Goal: Task Accomplishment & Management: Use online tool/utility

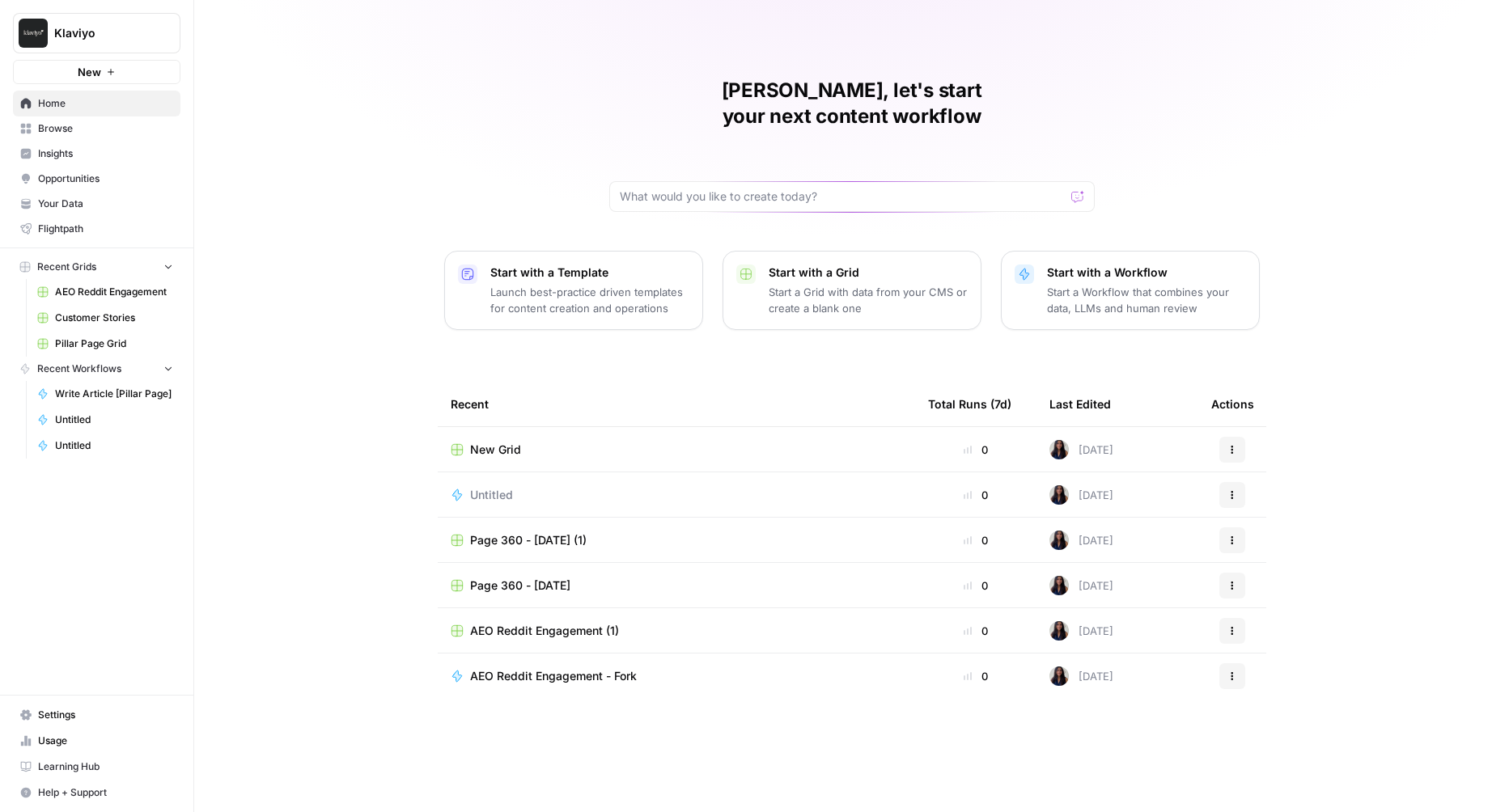
click at [127, 27] on span "Klaviyo" at bounding box center [103, 33] width 98 height 17
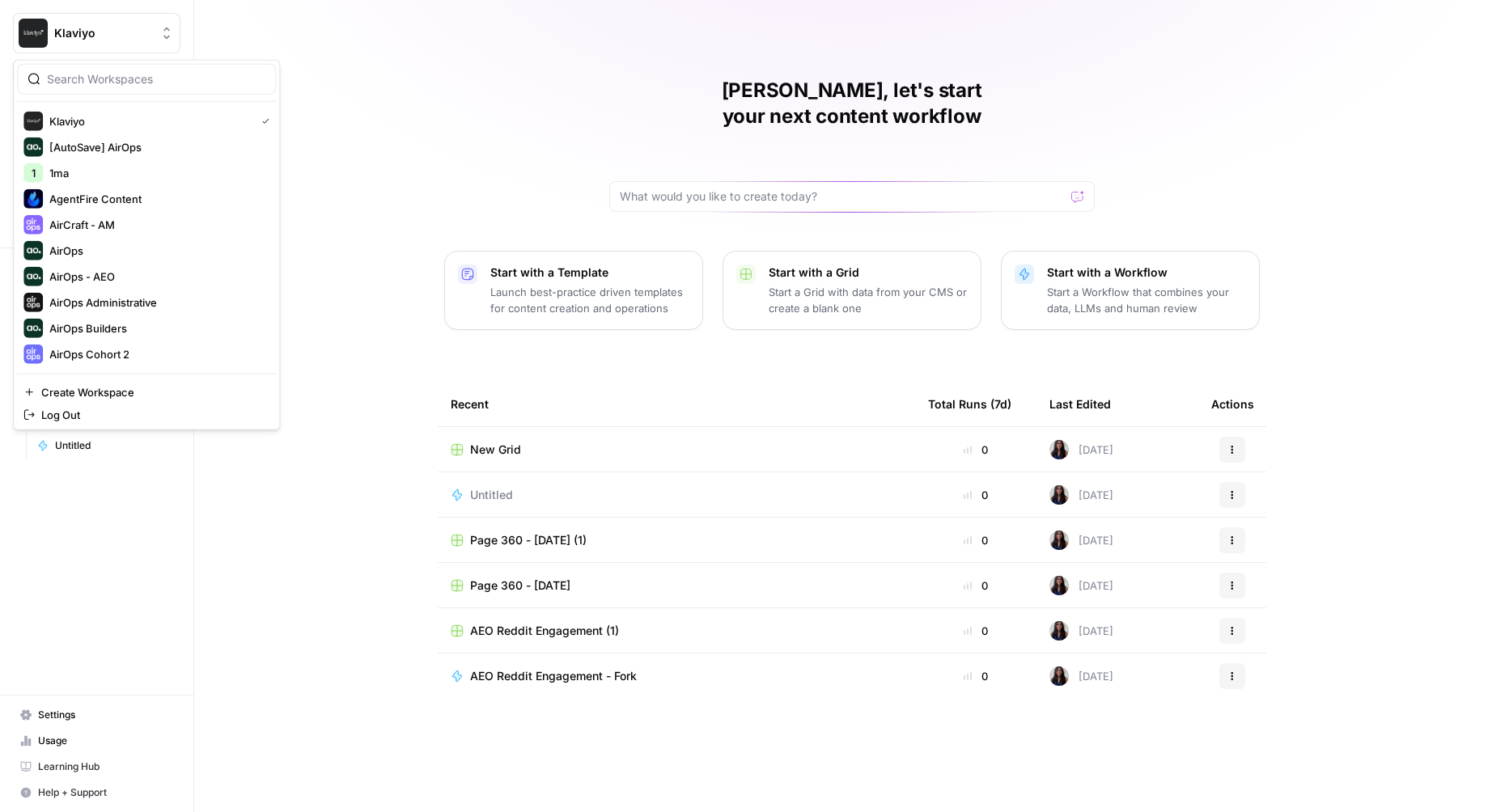
click at [435, 76] on div "Melanie, let's start your next content workflow Start with a Template Launch be…" at bounding box center [851, 406] width 1315 height 812
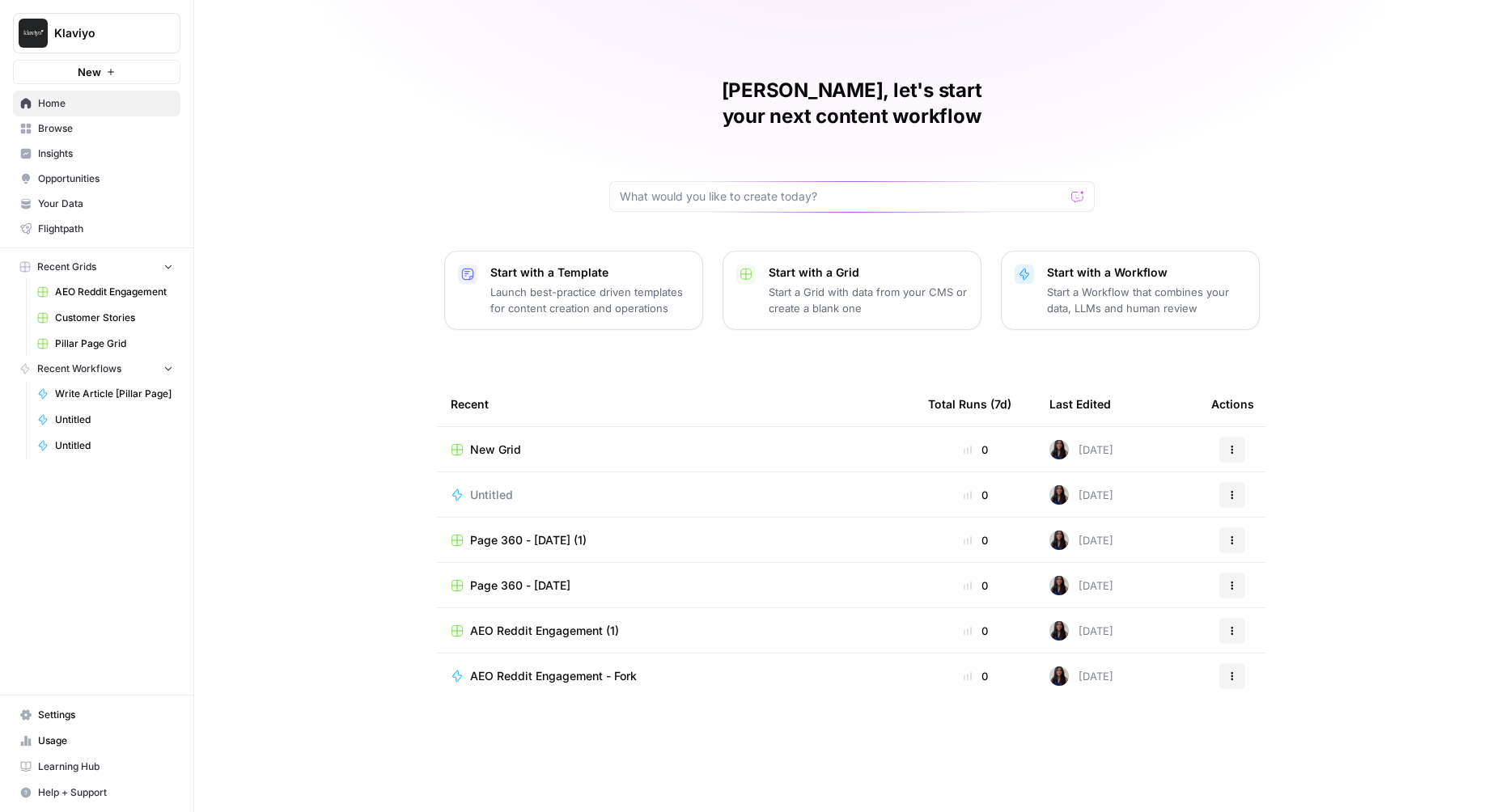
click at [122, 70] on button "New" at bounding box center [97, 72] width 168 height 24
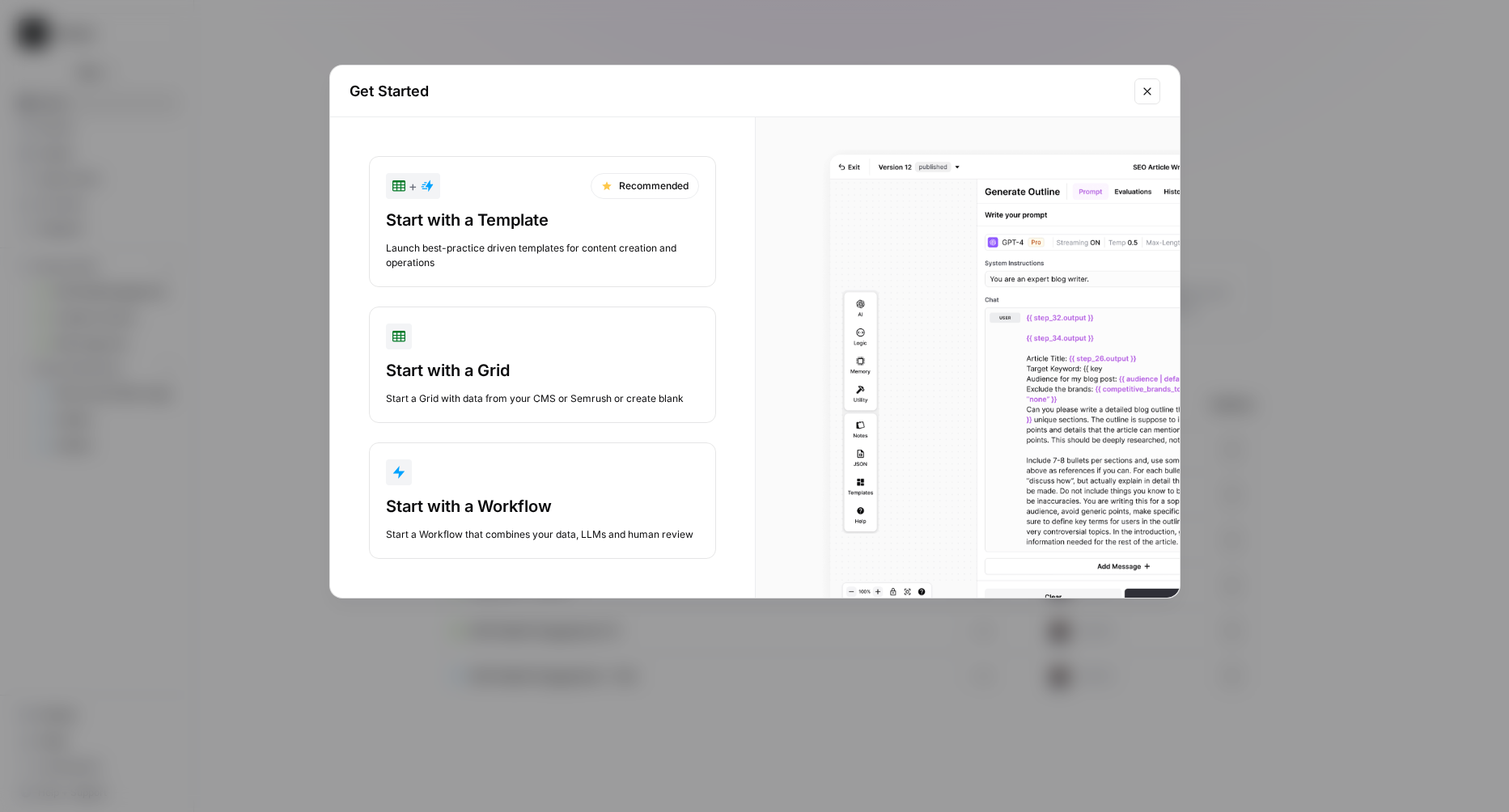
click at [492, 460] on div "button" at bounding box center [543, 472] width 313 height 26
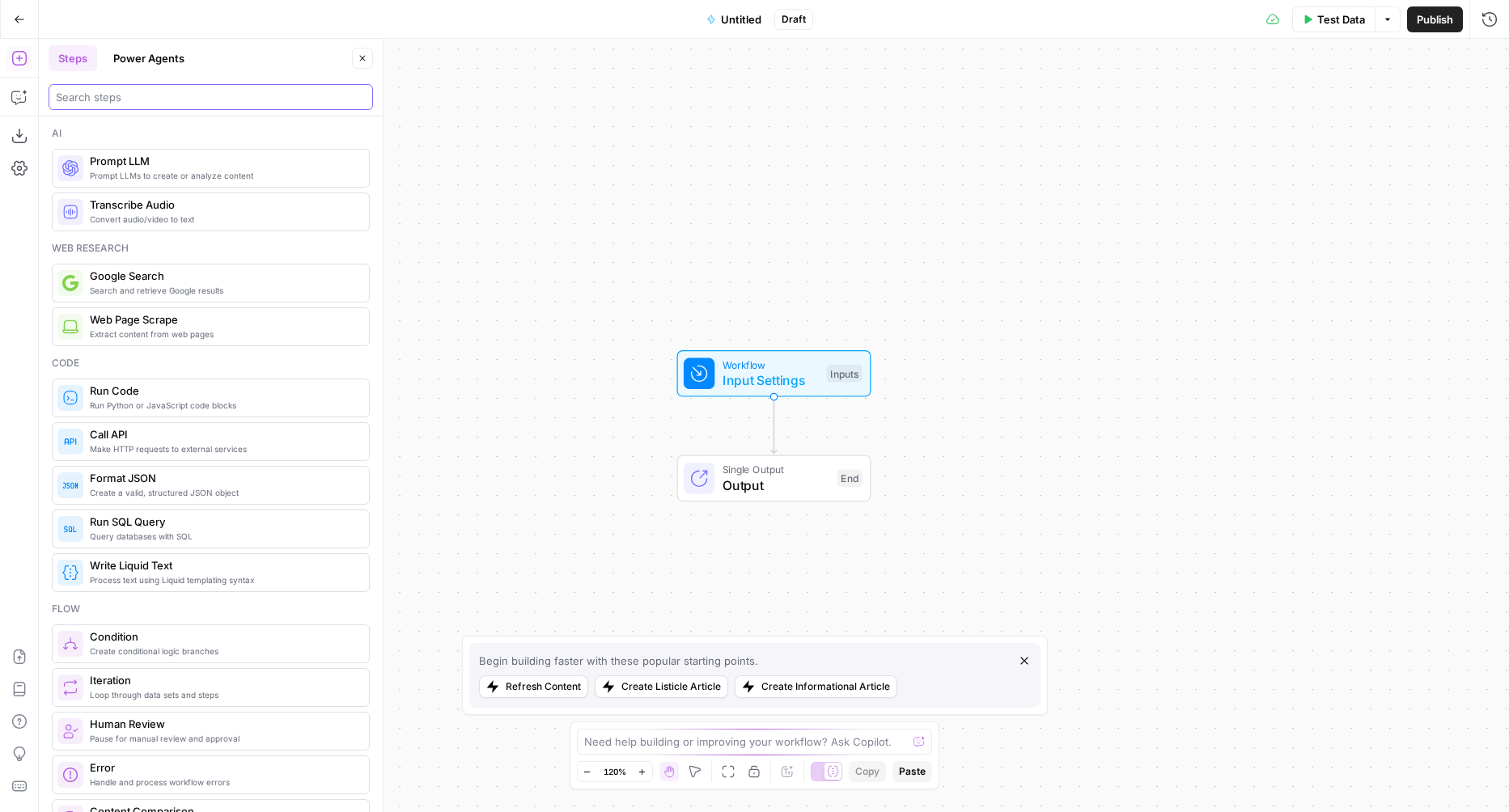
click at [199, 94] on input "search" at bounding box center [210, 97] width 310 height 17
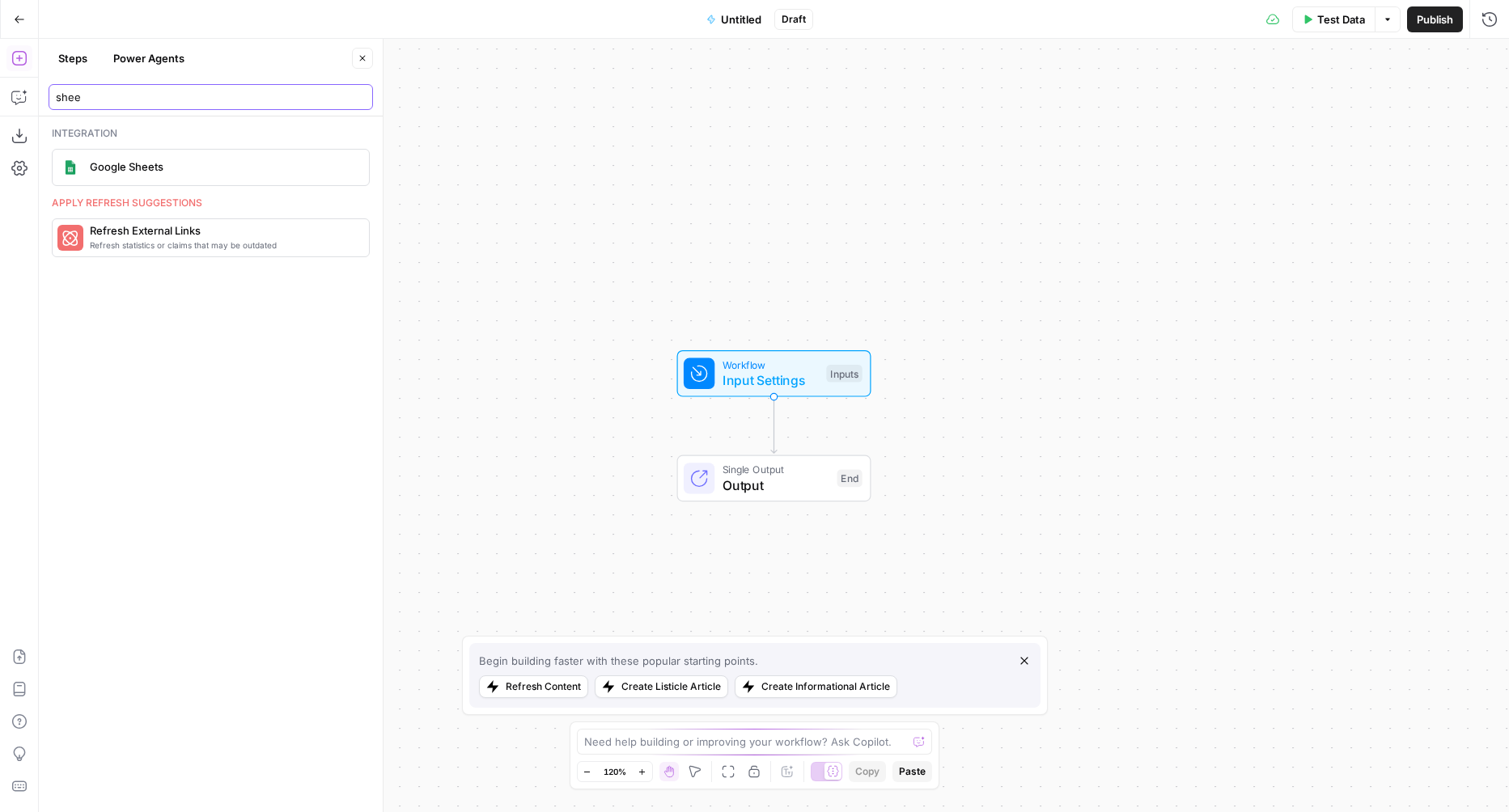
type input "shee"
click at [184, 164] on span "Google Sheets" at bounding box center [223, 166] width 266 height 17
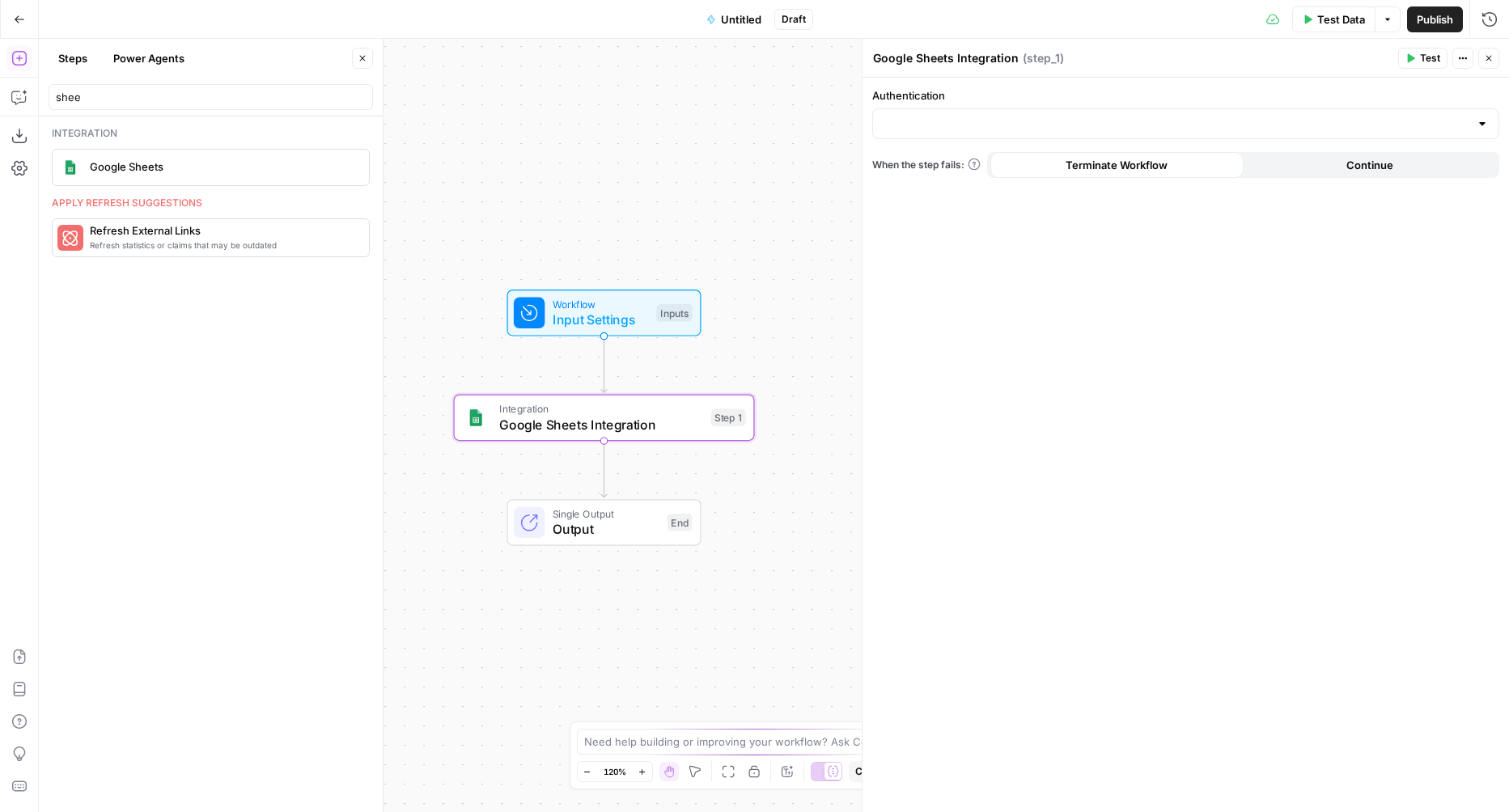
drag, startPoint x: 598, startPoint y: 191, endPoint x: 399, endPoint y: 110, distance: 214.9
click at [399, 110] on div "Workflow Input Settings Inputs Integration Google Sheets Integration Step 1 Sin…" at bounding box center [774, 425] width 1470 height 773
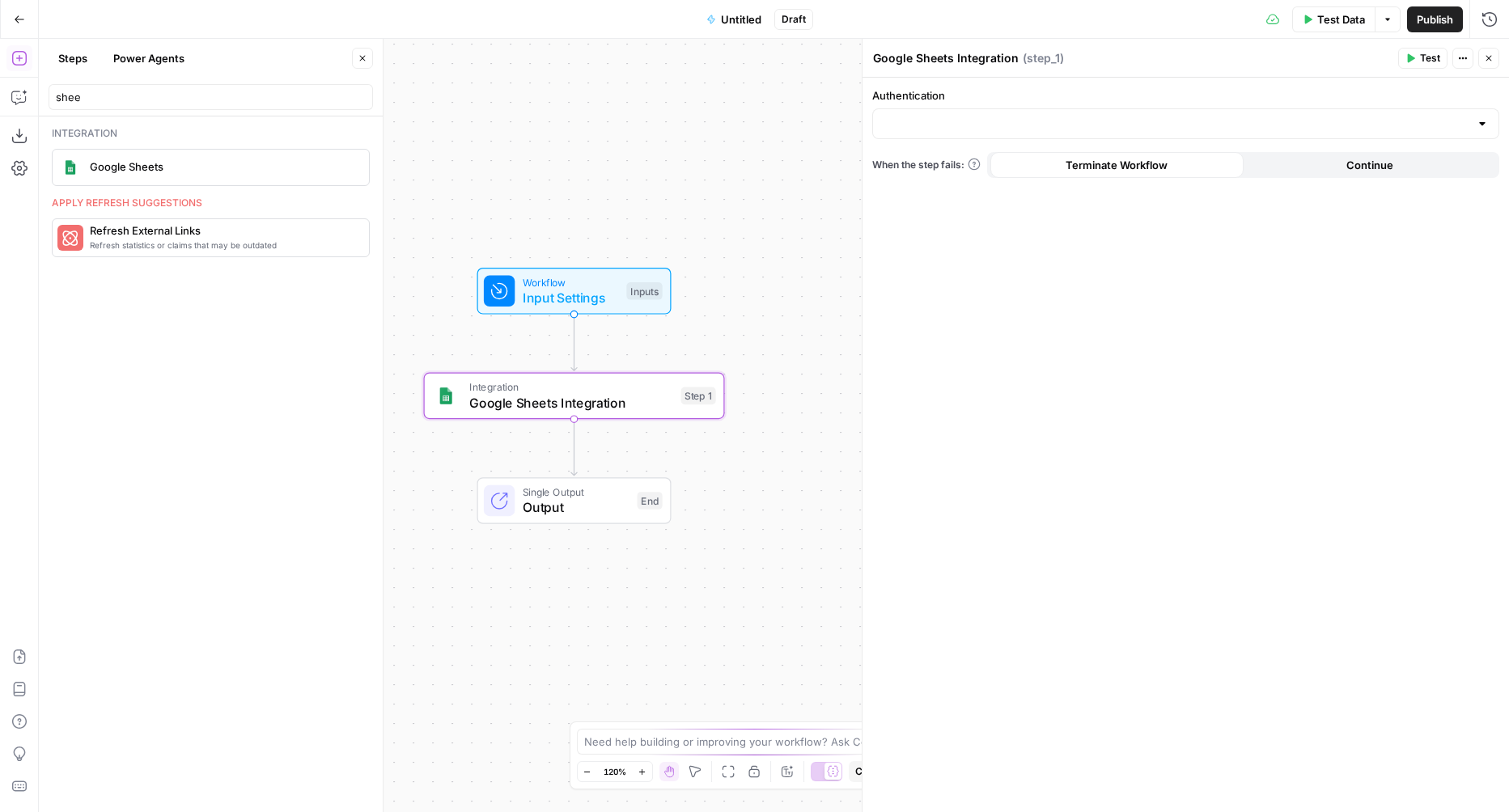
click at [954, 115] on div at bounding box center [1185, 123] width 627 height 30
click at [964, 163] on span "LW Google Sheets" at bounding box center [1183, 163] width 593 height 17
type input "LW Google Sheets"
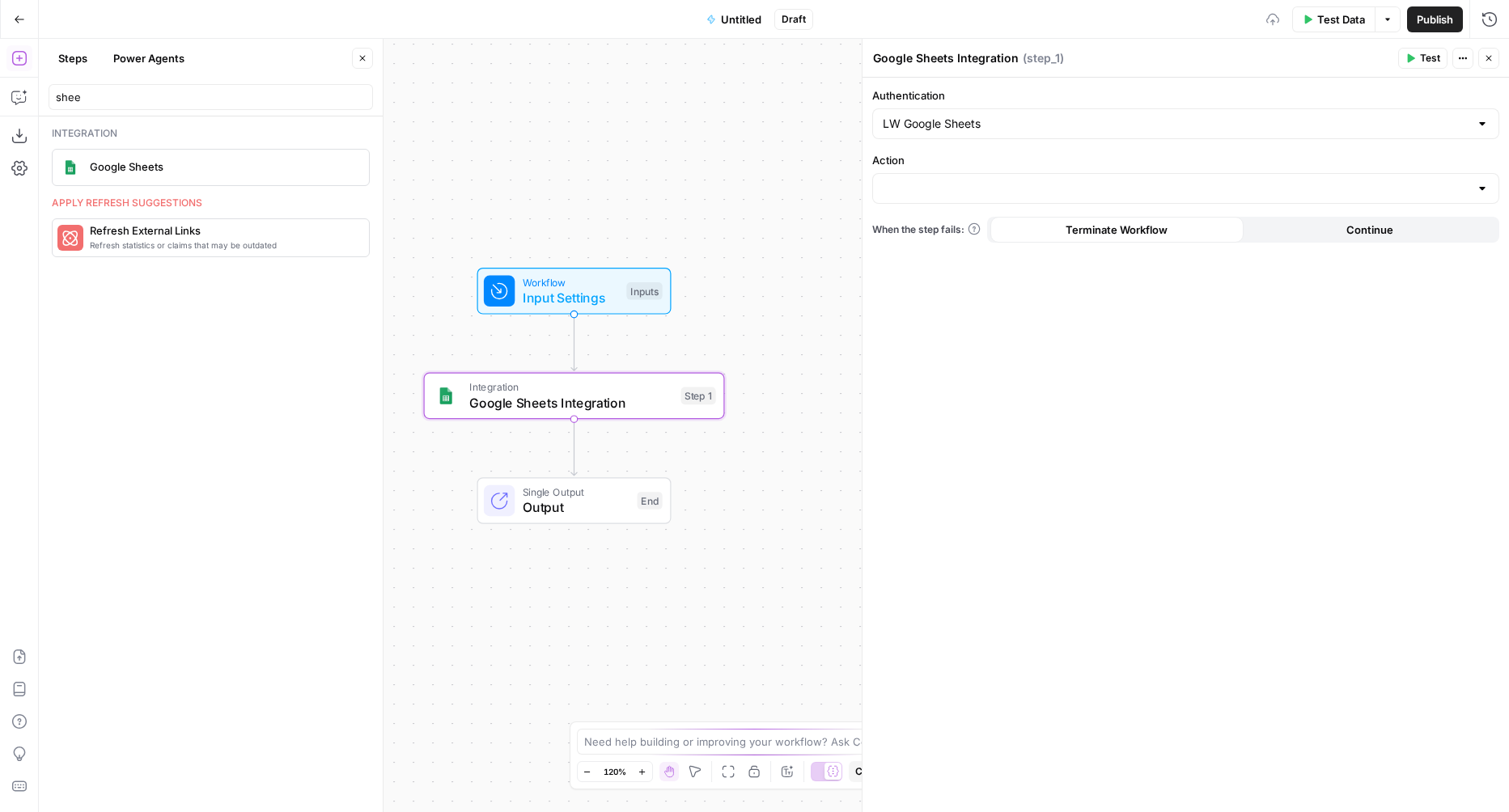
click at [957, 176] on div at bounding box center [1185, 188] width 627 height 30
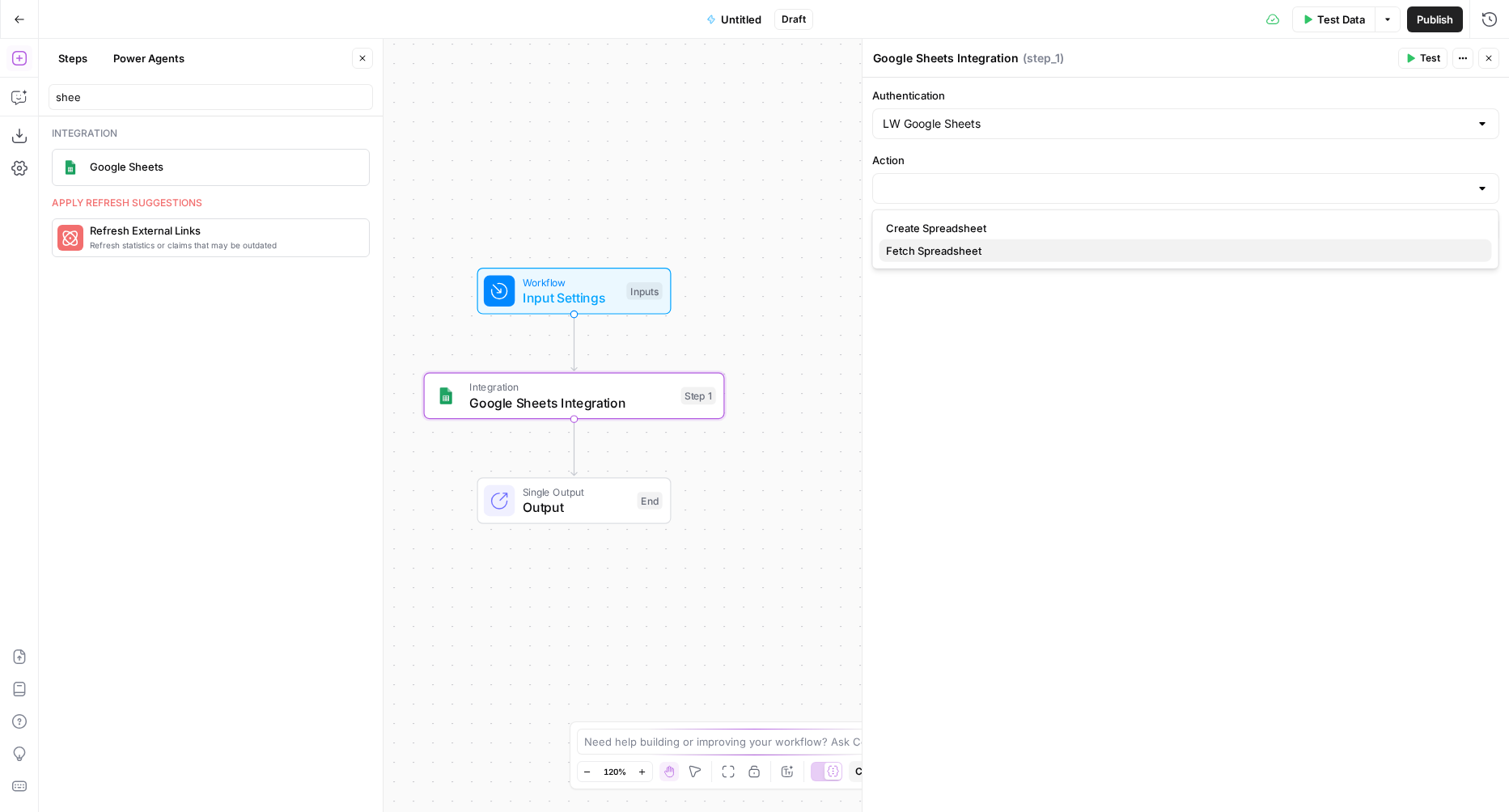
click at [916, 256] on span "Fetch Spreadsheet" at bounding box center [1183, 250] width 593 height 17
type input "Fetch Spreadsheet"
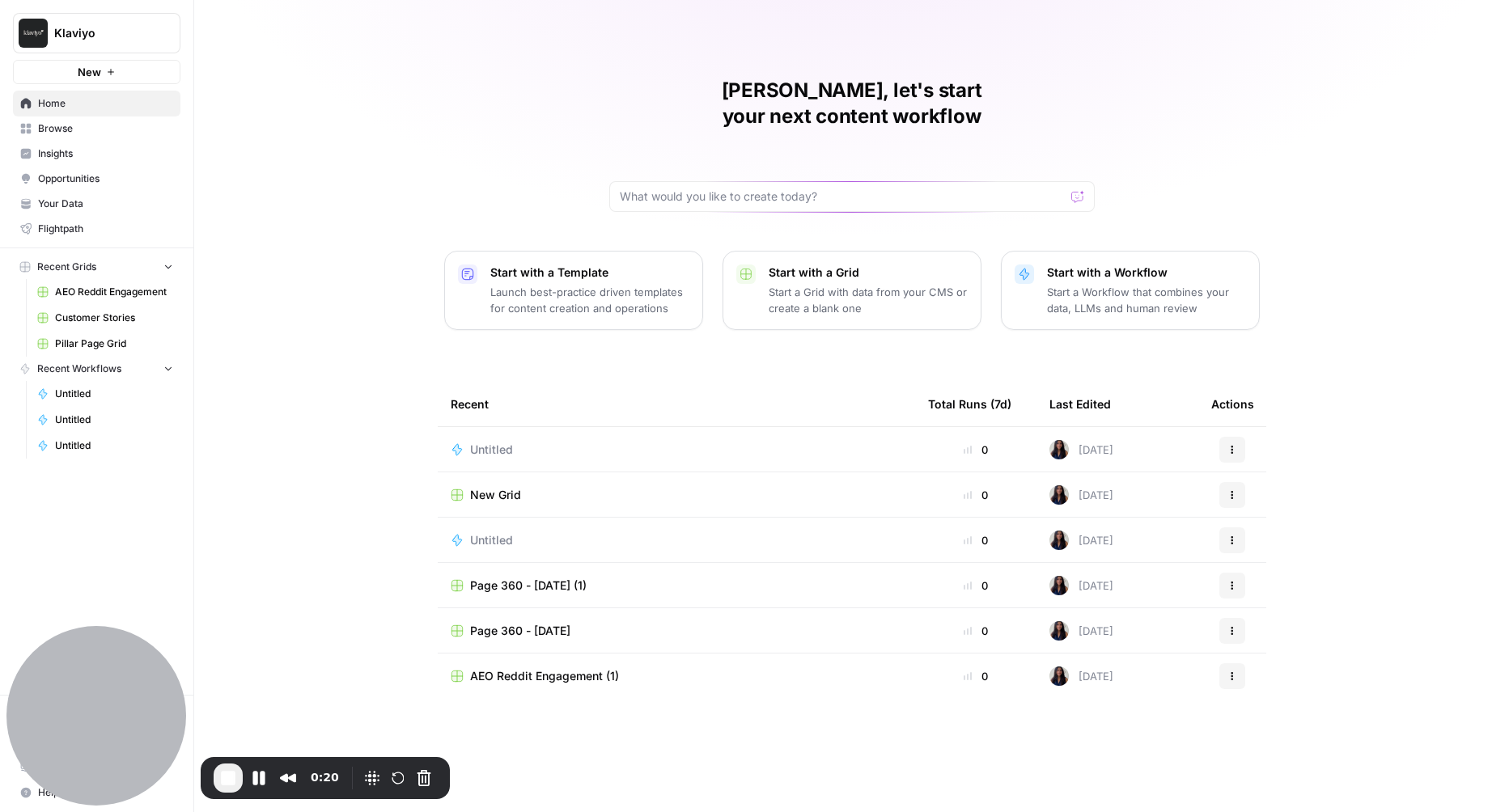
click at [103, 316] on span "Customer Stories" at bounding box center [114, 317] width 118 height 15
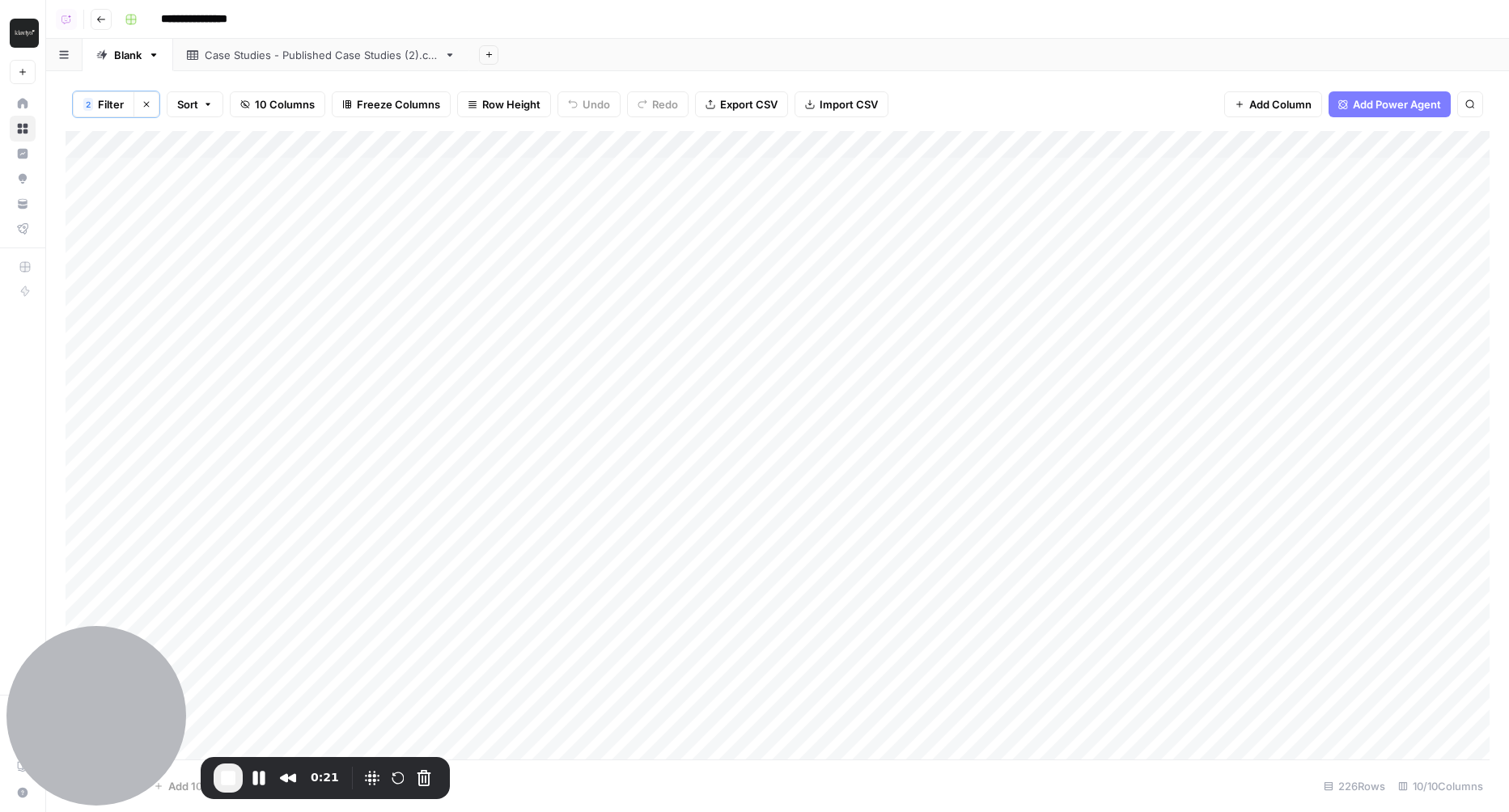
click at [377, 52] on div "Case Studies - Published Case Studies (2).csv" at bounding box center [321, 55] width 233 height 17
drag, startPoint x: 803, startPoint y: 257, endPoint x: 803, endPoint y: 347, distance: 90.0
click at [803, 347] on div "Add Column" at bounding box center [777, 444] width 1424 height 630
click at [771, 207] on div "Add Column" at bounding box center [777, 444] width 1424 height 630
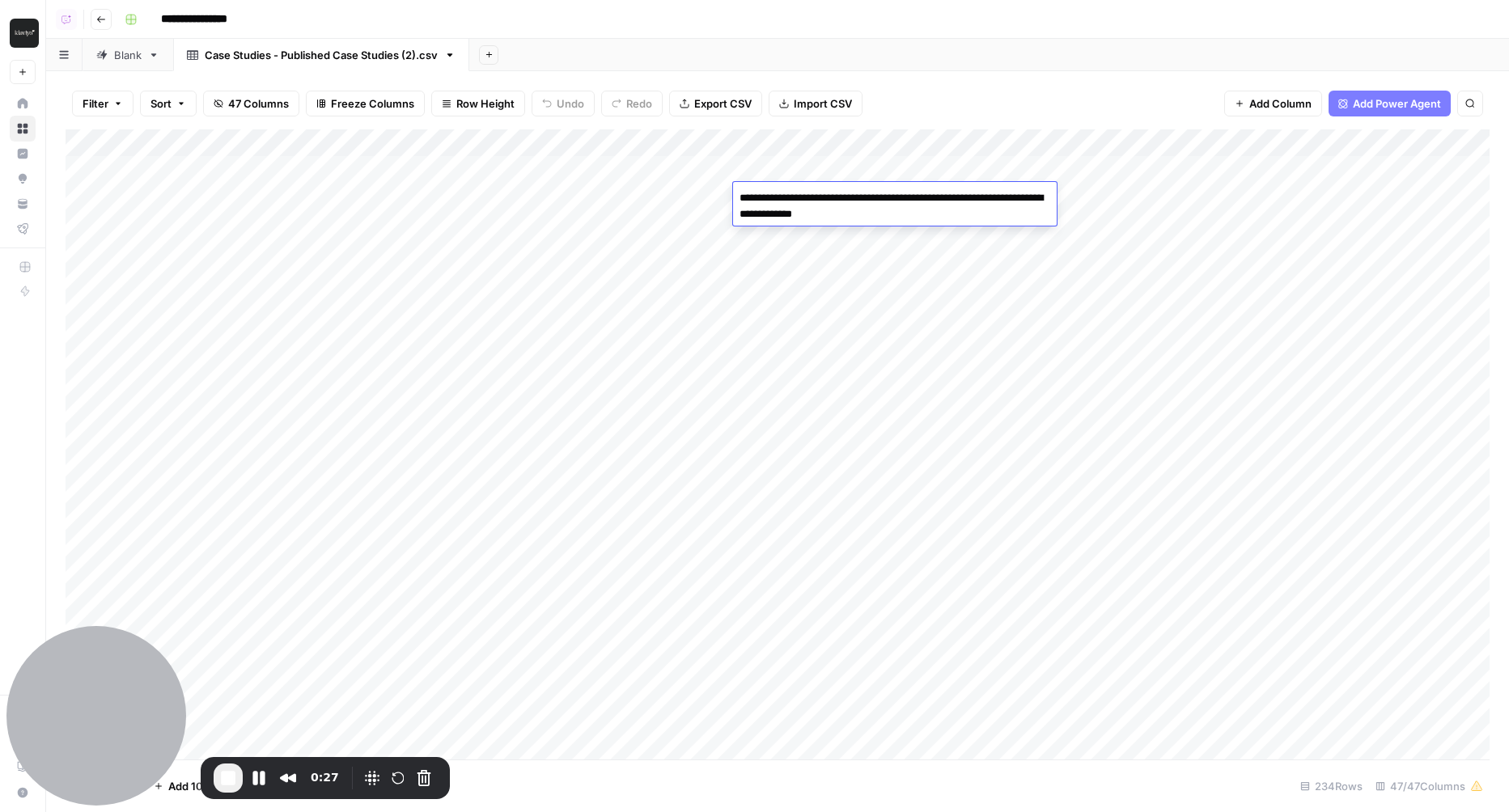
click at [771, 207] on textarea "**********" at bounding box center [895, 206] width 324 height 39
click at [917, 64] on div "Add Sheet" at bounding box center [989, 55] width 1039 height 32
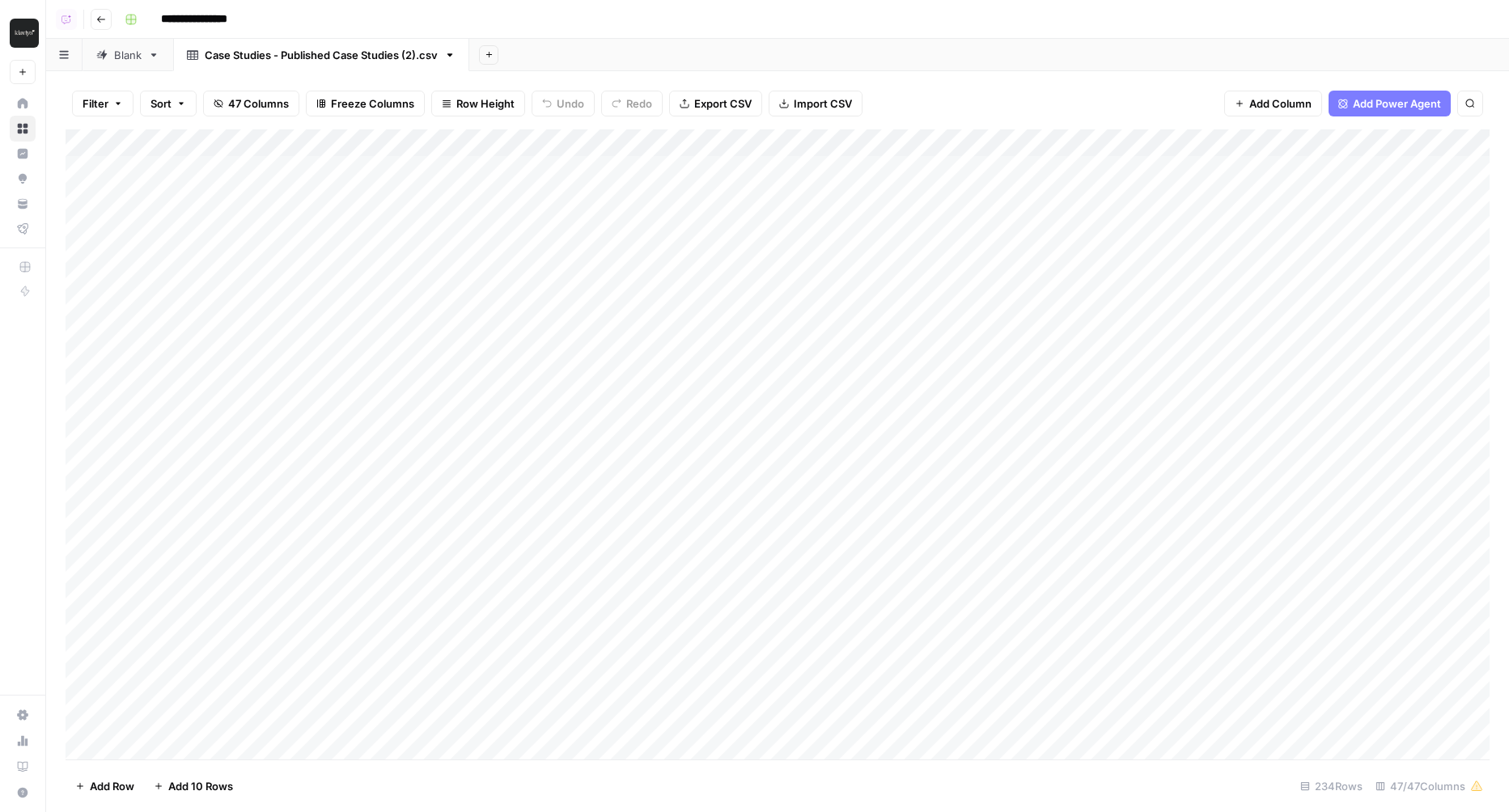
click at [492, 56] on icon "button" at bounding box center [489, 55] width 9 height 9
click at [539, 190] on span "CSV" at bounding box center [571, 190] width 119 height 17
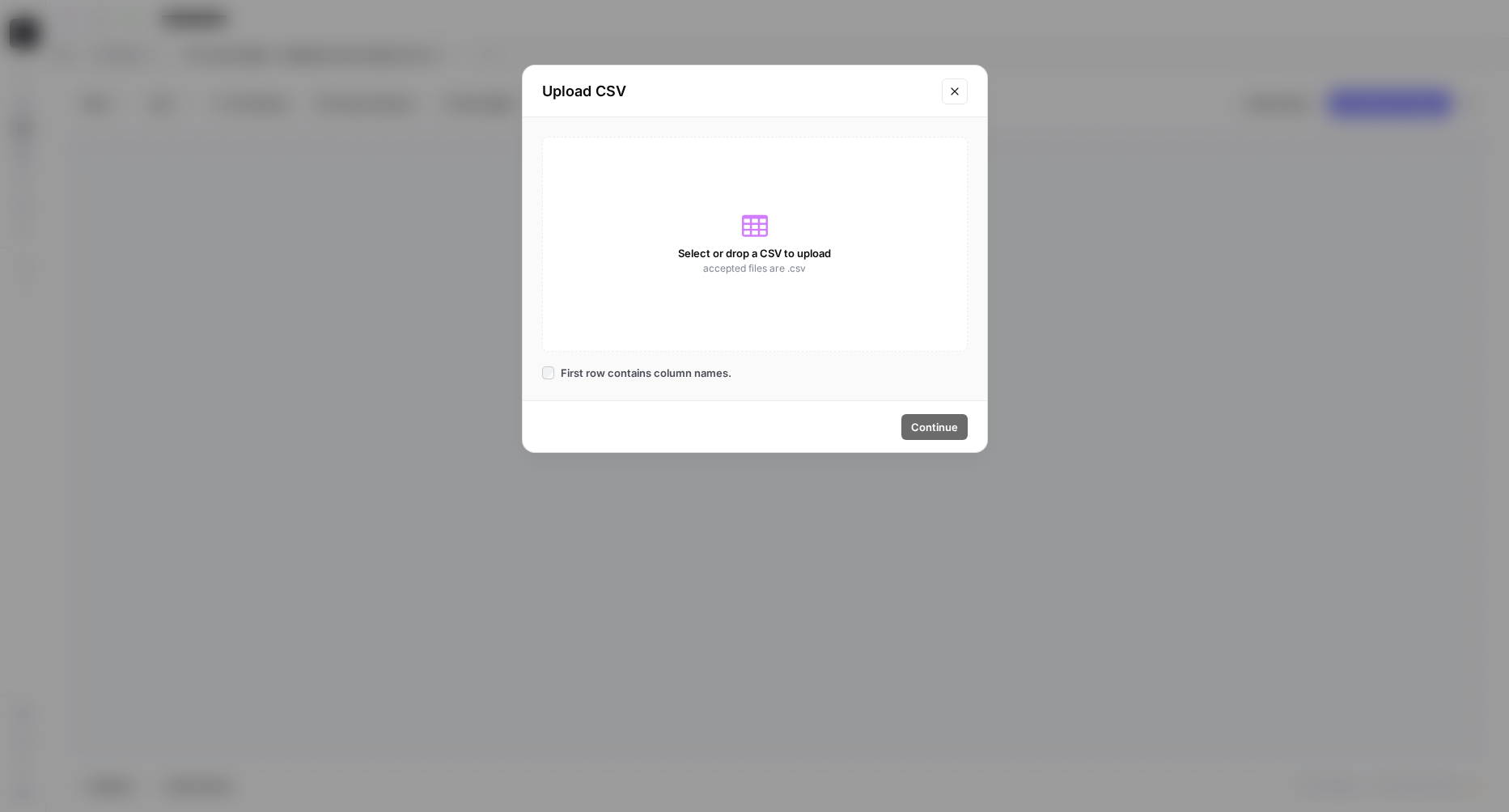
click at [748, 258] on span "Select or drop a CSV to upload" at bounding box center [755, 253] width 153 height 17
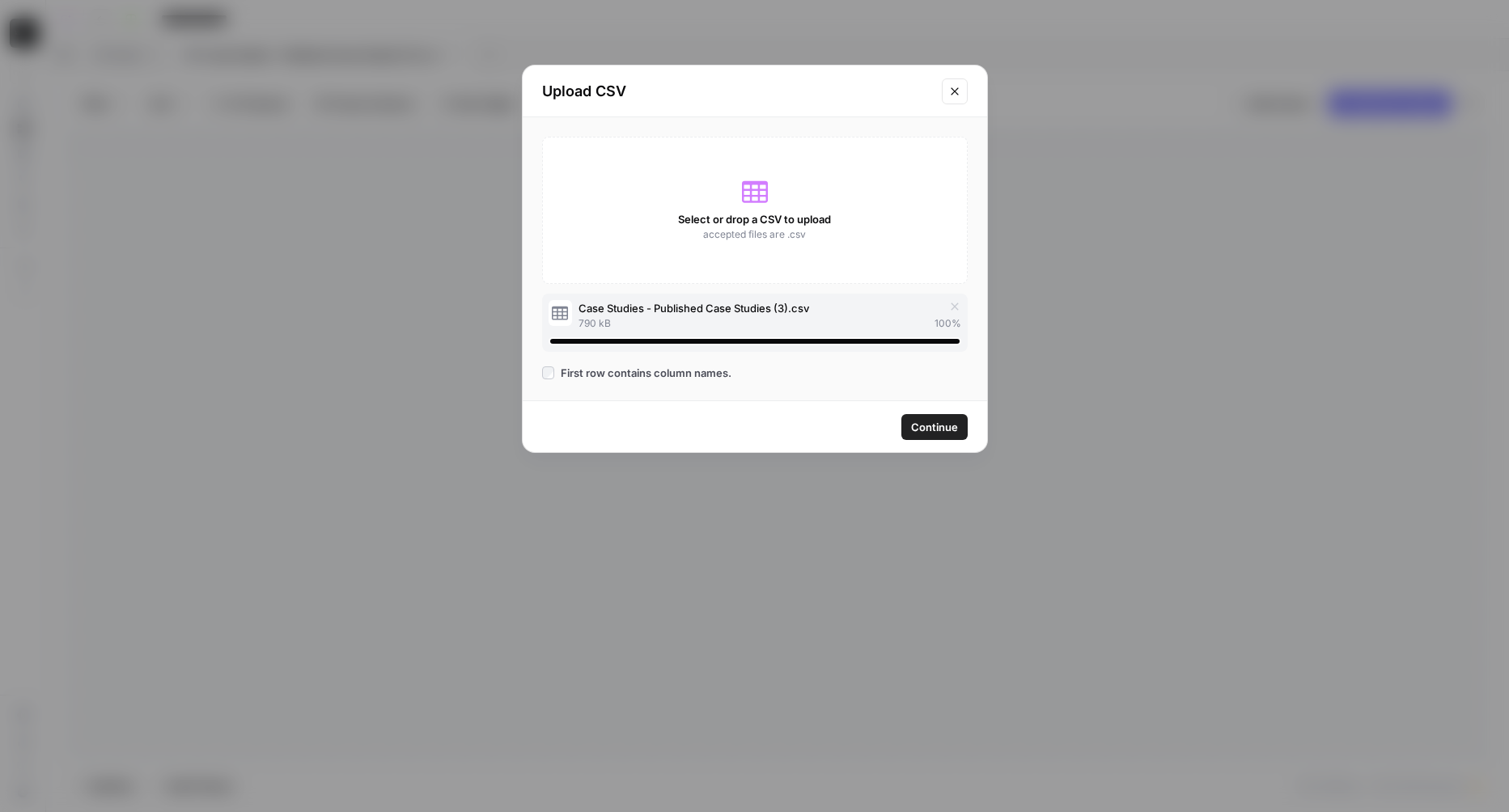
click at [933, 423] on span "Continue" at bounding box center [934, 427] width 47 height 17
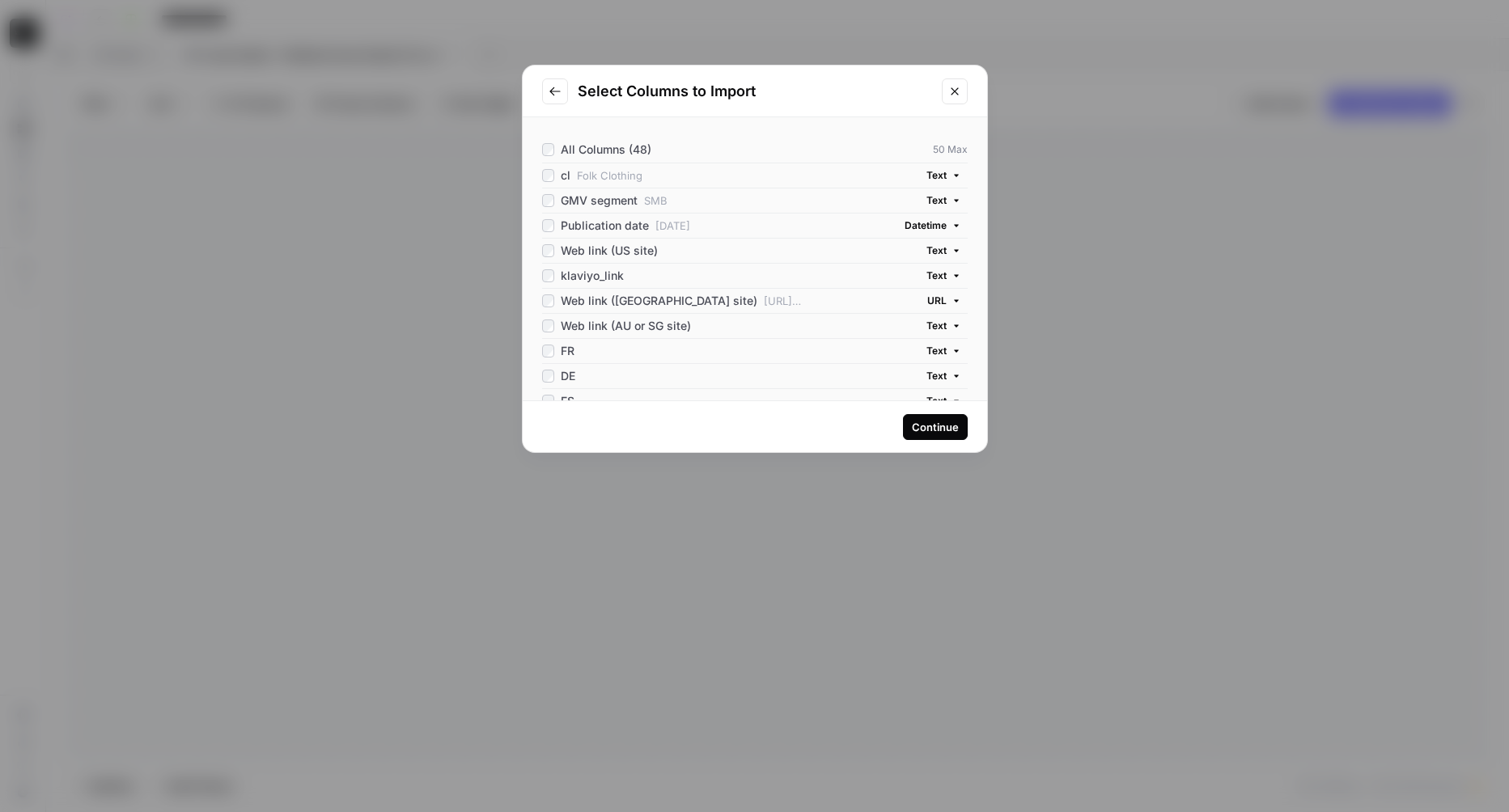
click at [965, 427] on button "Continue" at bounding box center [935, 427] width 64 height 26
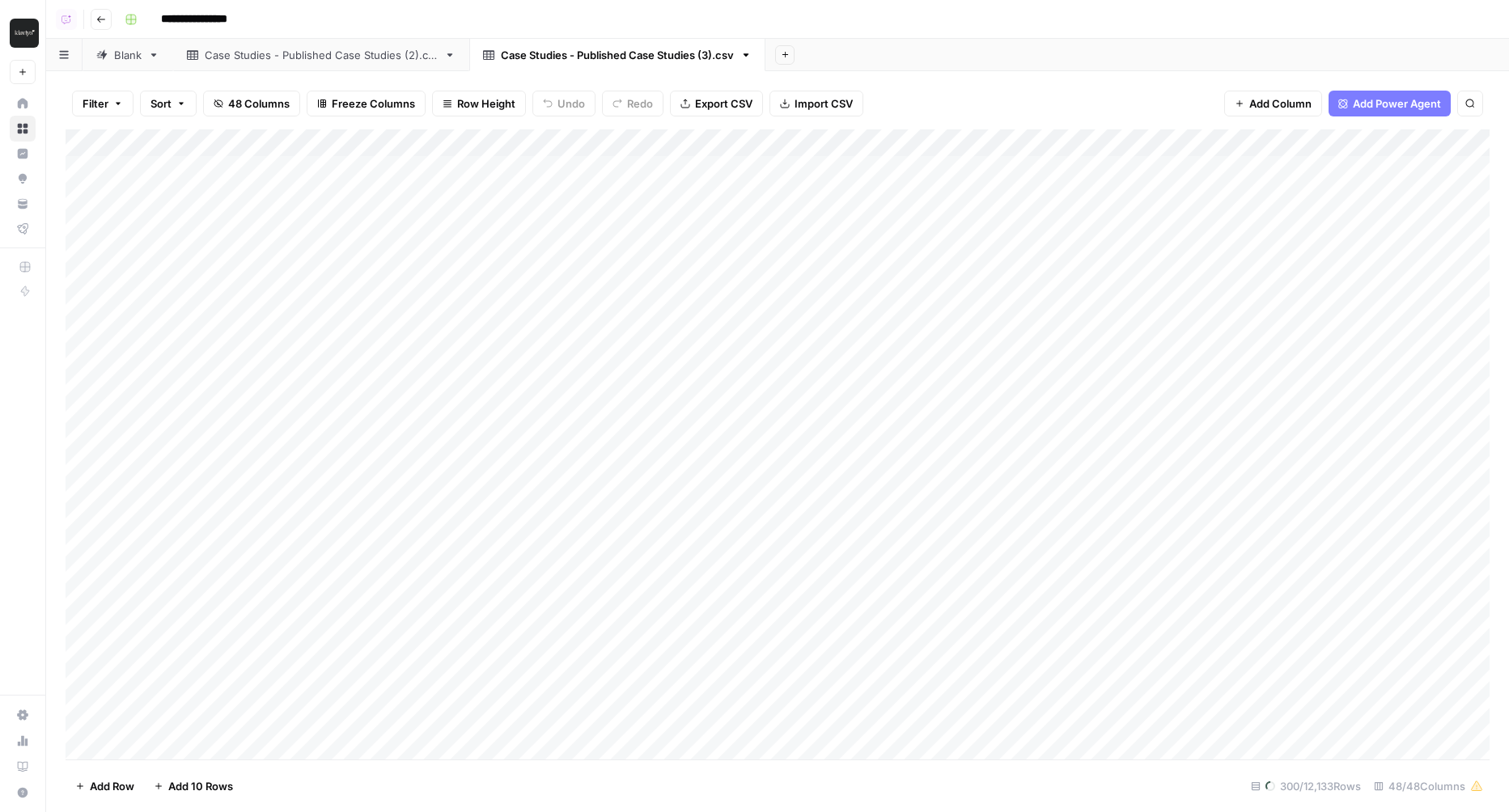
click at [445, 45] on link "Case Studies - Published Case Studies (2).csv" at bounding box center [321, 55] width 296 height 32
click at [453, 58] on icon "button" at bounding box center [450, 55] width 11 height 11
click at [491, 140] on span "Delete Sheet" at bounding box center [516, 144] width 77 height 17
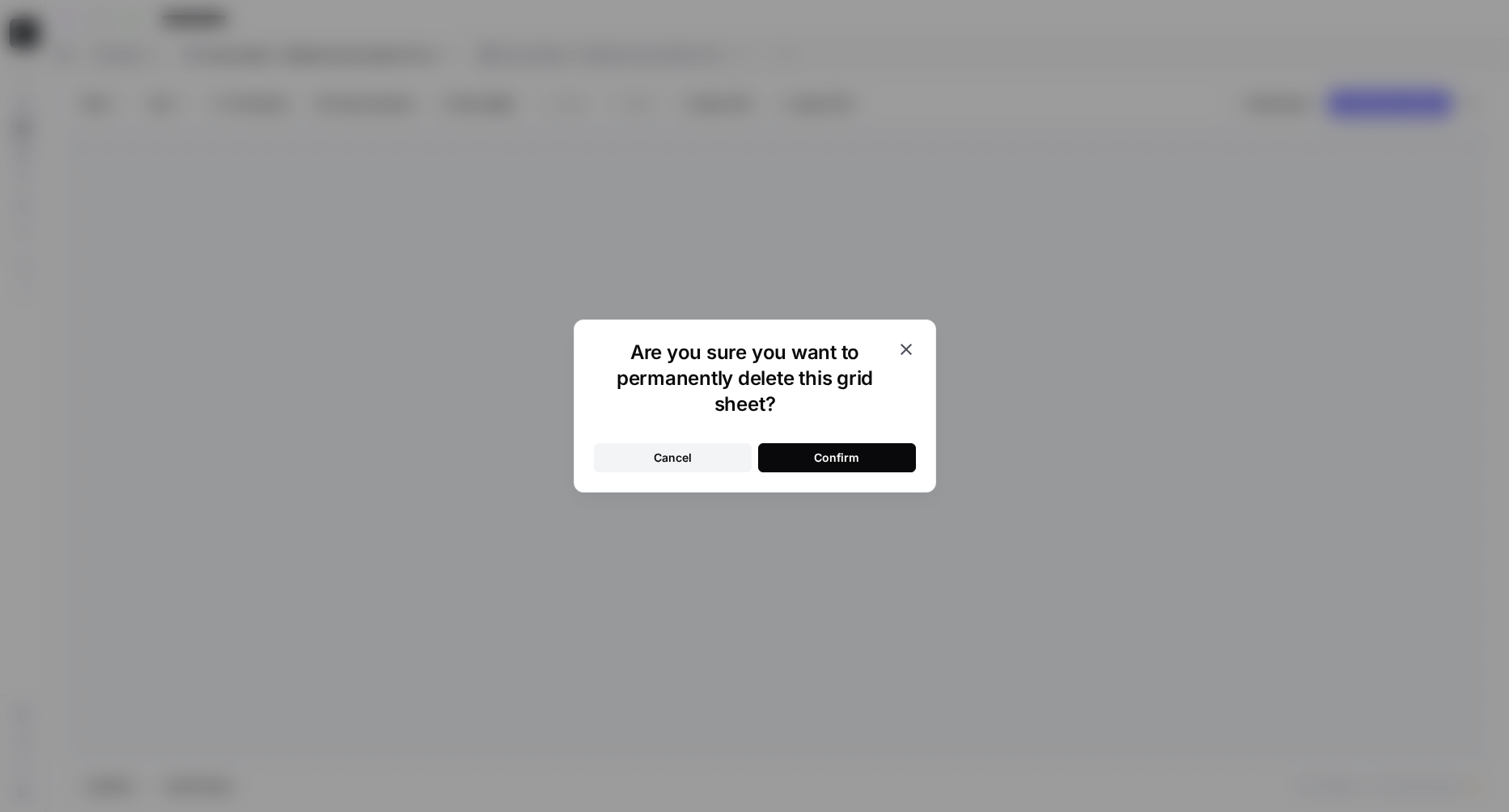
click at [865, 464] on button "Confirm" at bounding box center [837, 457] width 157 height 29
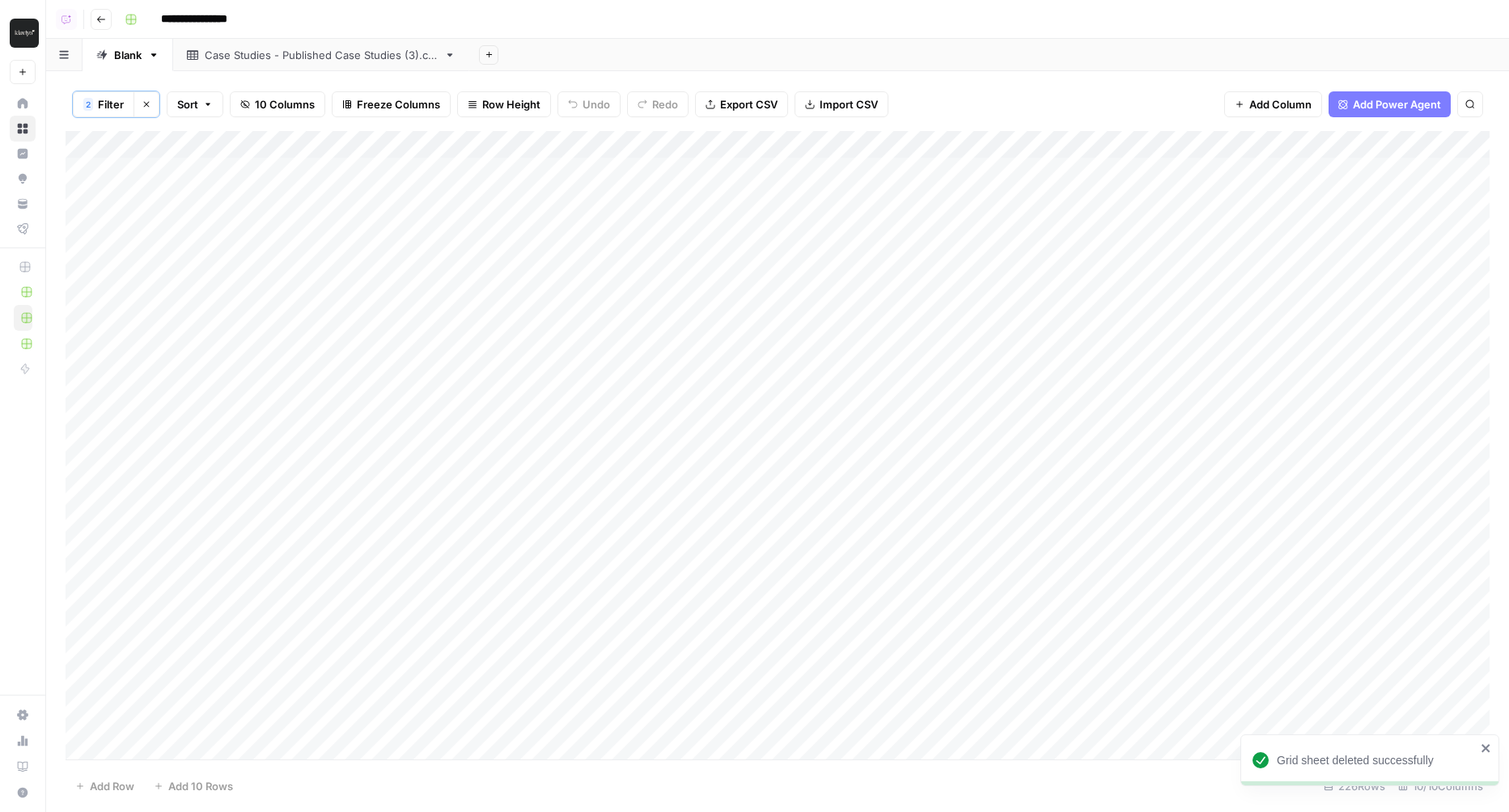
click at [370, 47] on div "Case Studies - Published Case Studies (3).csv" at bounding box center [321, 55] width 233 height 17
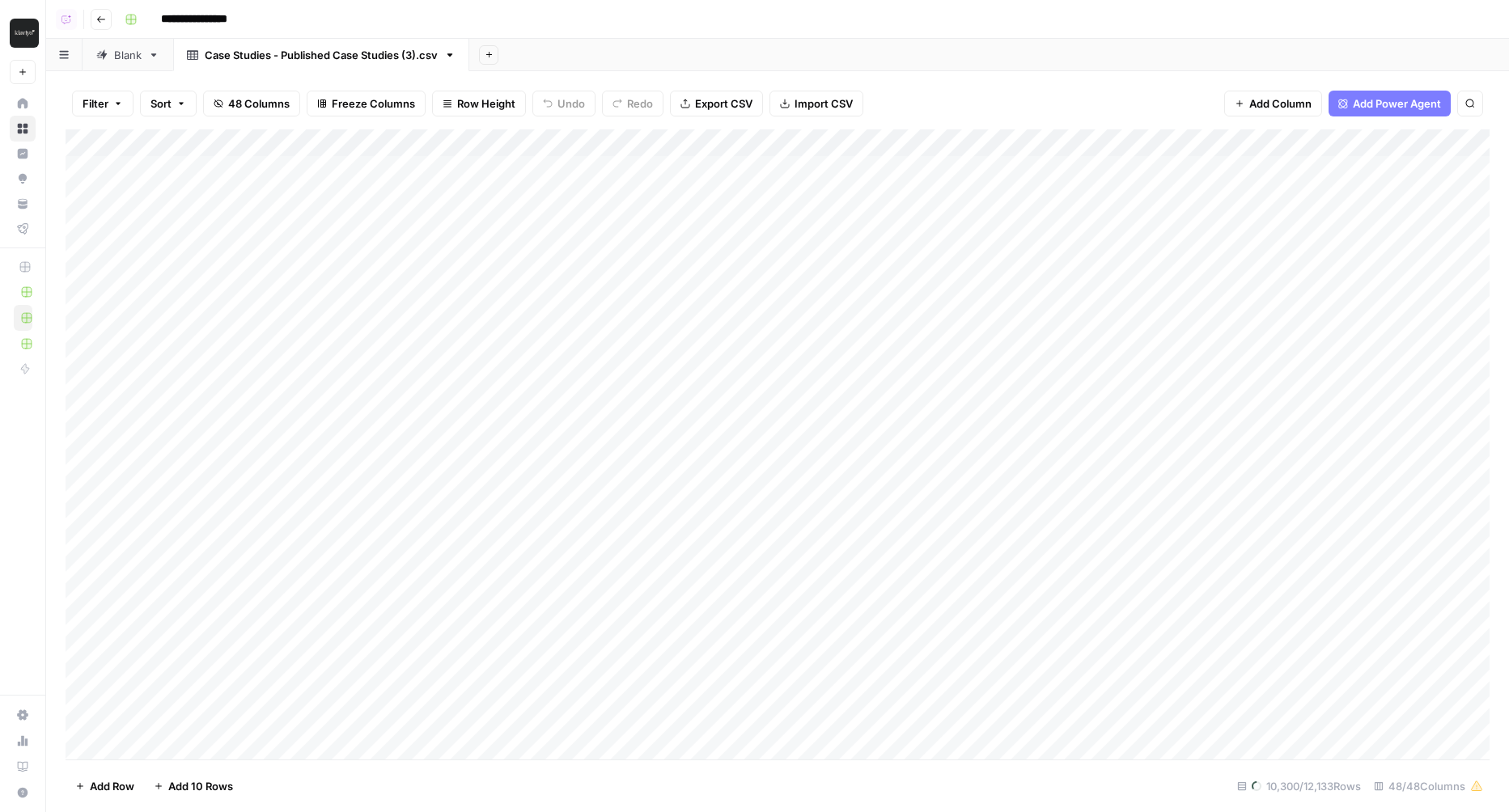
click at [447, 308] on div "Add Column" at bounding box center [777, 444] width 1424 height 630
drag, startPoint x: 441, startPoint y: 534, endPoint x: 441, endPoint y: 192, distance: 342.0
click at [441, 192] on div "Add Column" at bounding box center [777, 444] width 1424 height 630
click at [1420, 141] on button "Add Column" at bounding box center [1445, 143] width 84 height 21
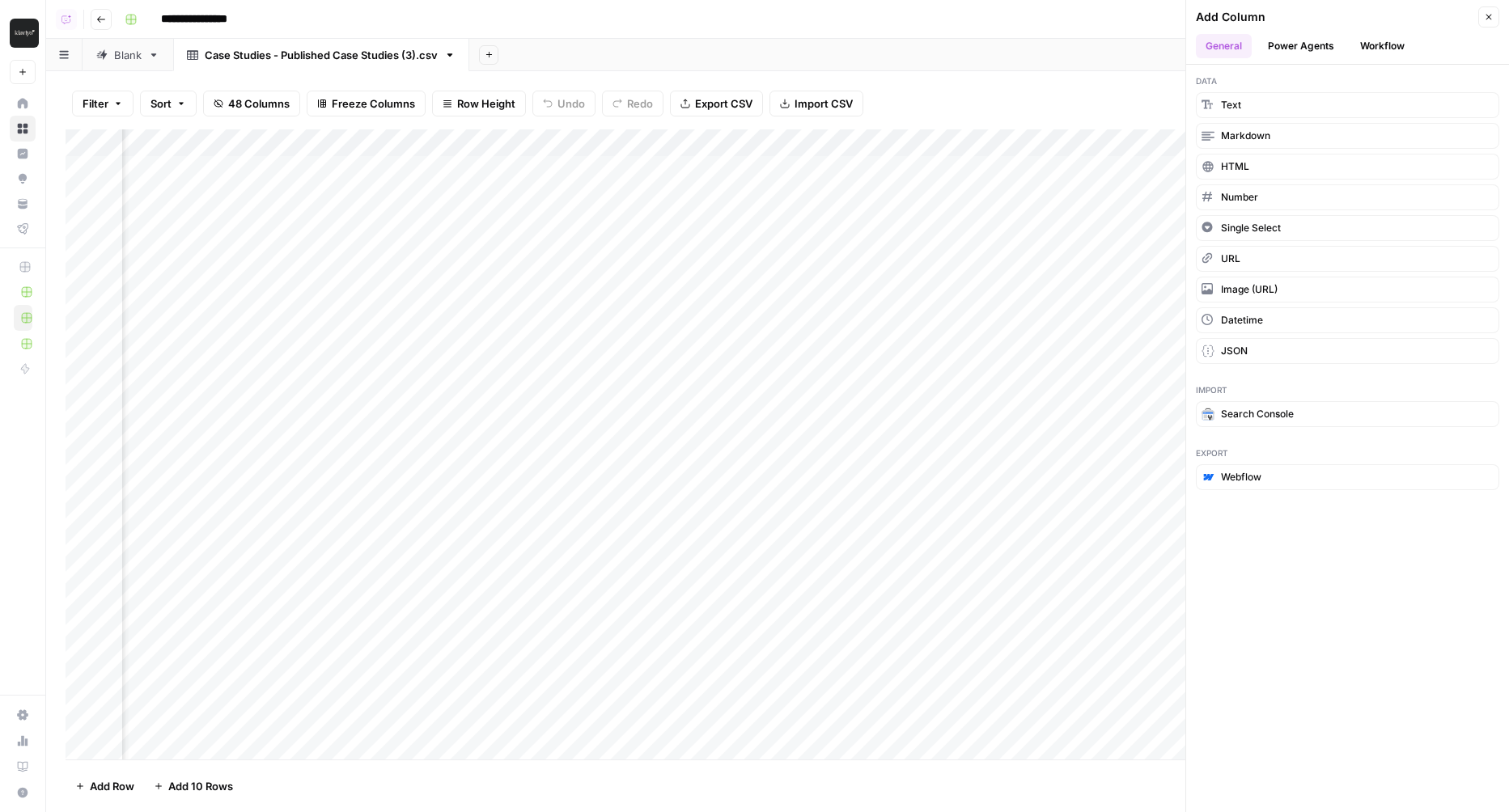
click at [1392, 42] on button "Workflow" at bounding box center [1382, 46] width 63 height 24
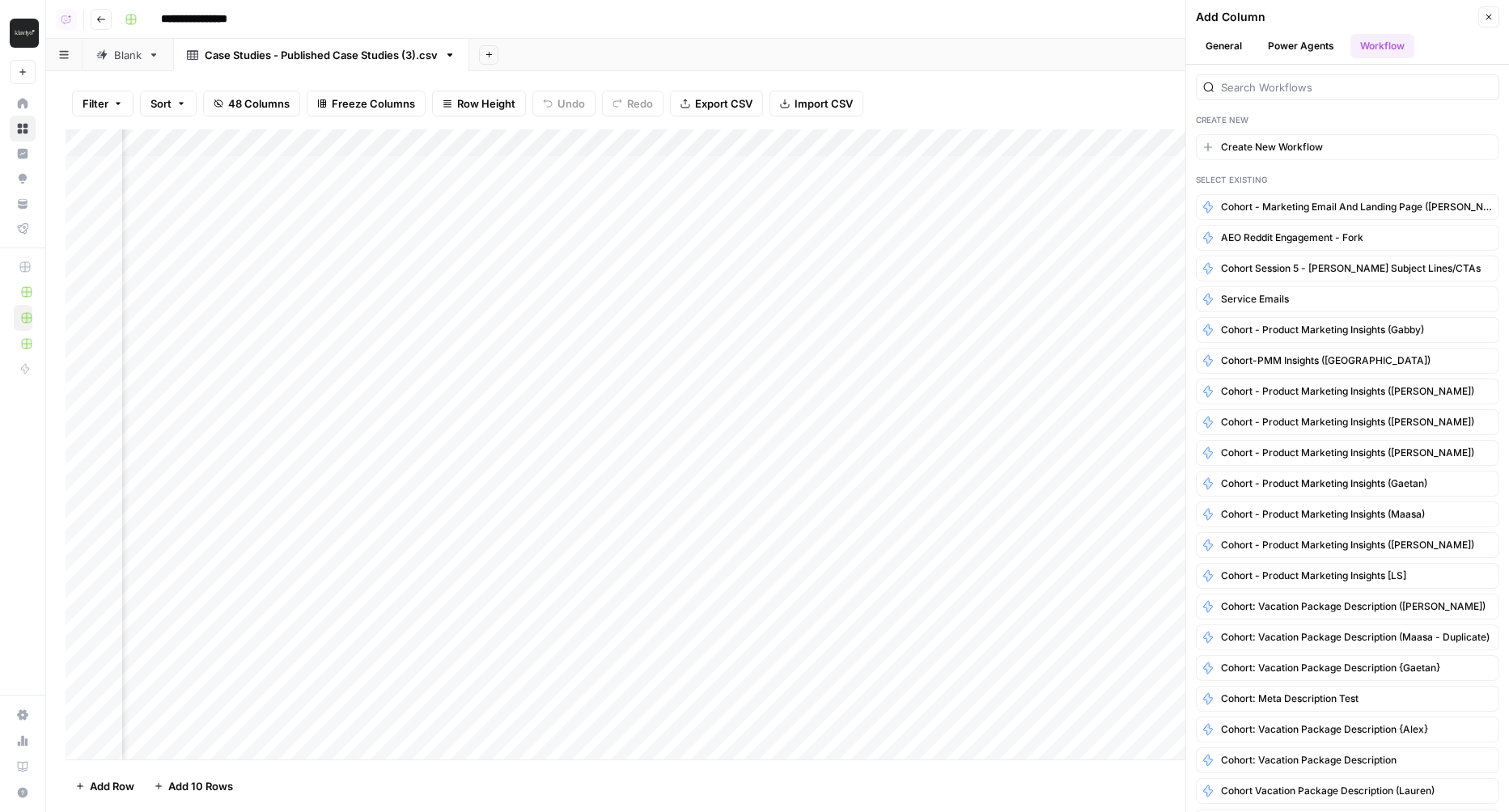
click at [1321, 152] on button "Create New Workflow" at bounding box center [1347, 147] width 304 height 26
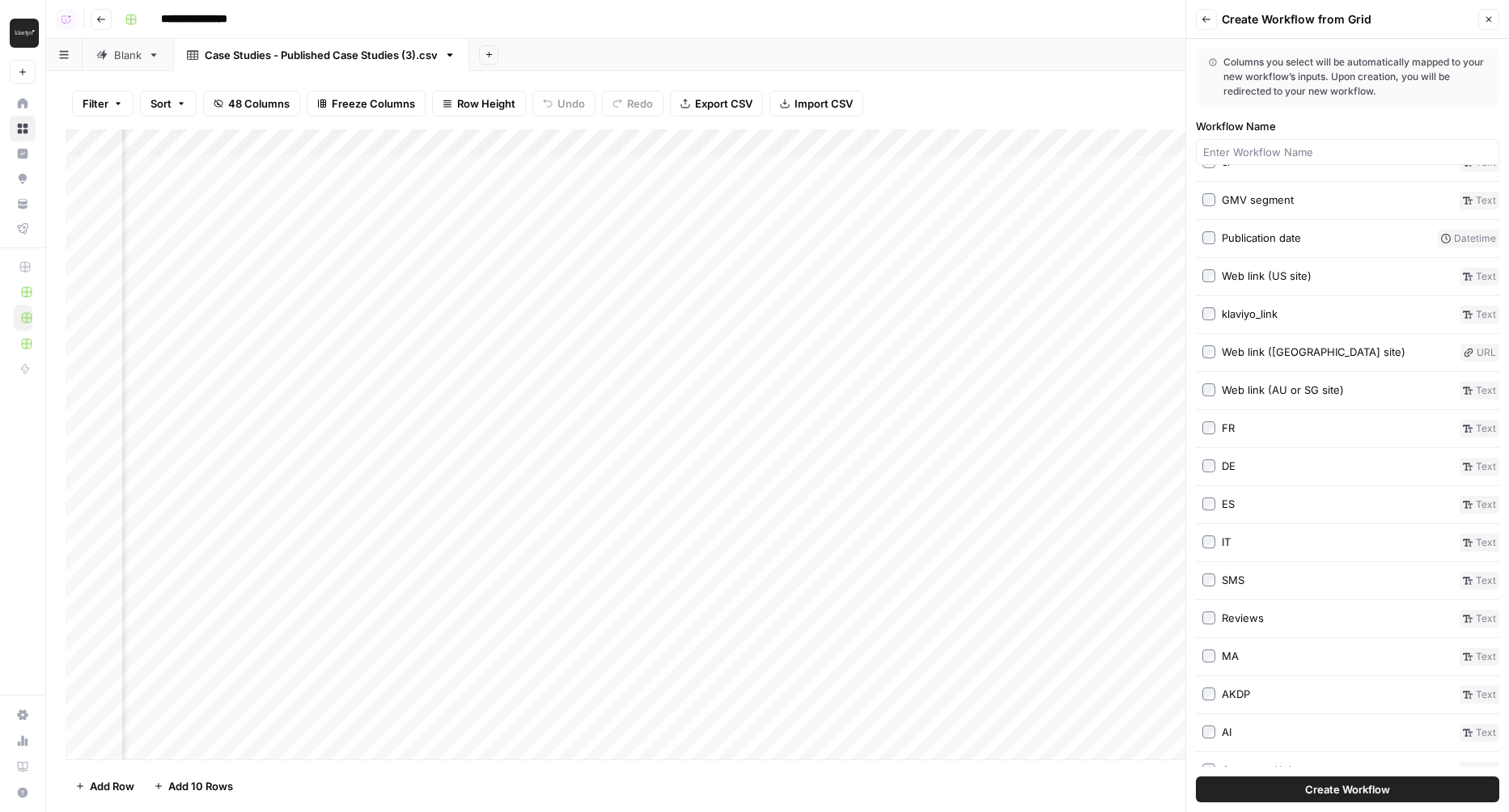
scroll to position [89, 0]
click at [1298, 272] on div "Web link (US site)" at bounding box center [1266, 273] width 90 height 17
click at [1274, 783] on button "Create Workflow" at bounding box center [1347, 789] width 304 height 26
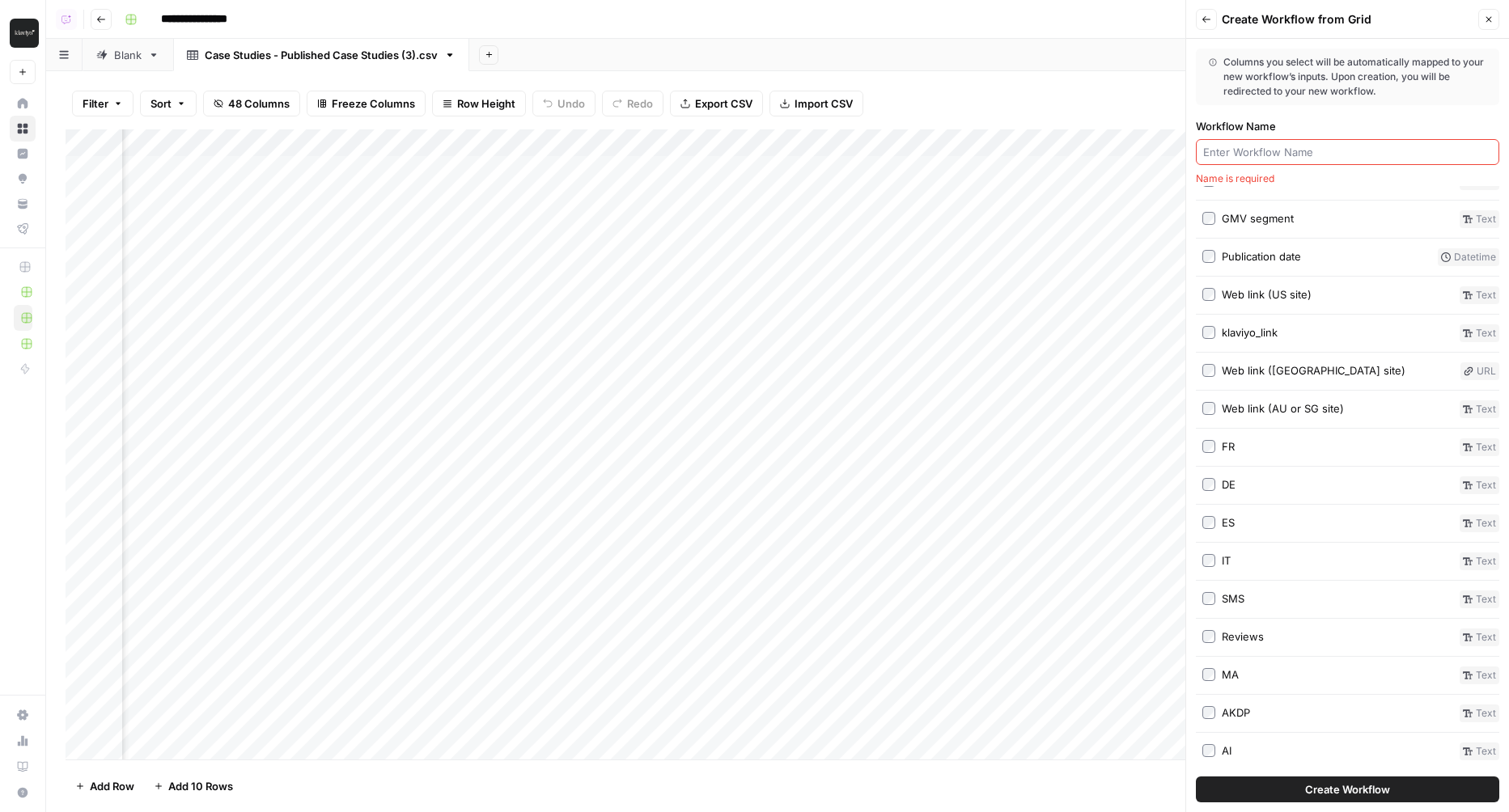
scroll to position [110, 0]
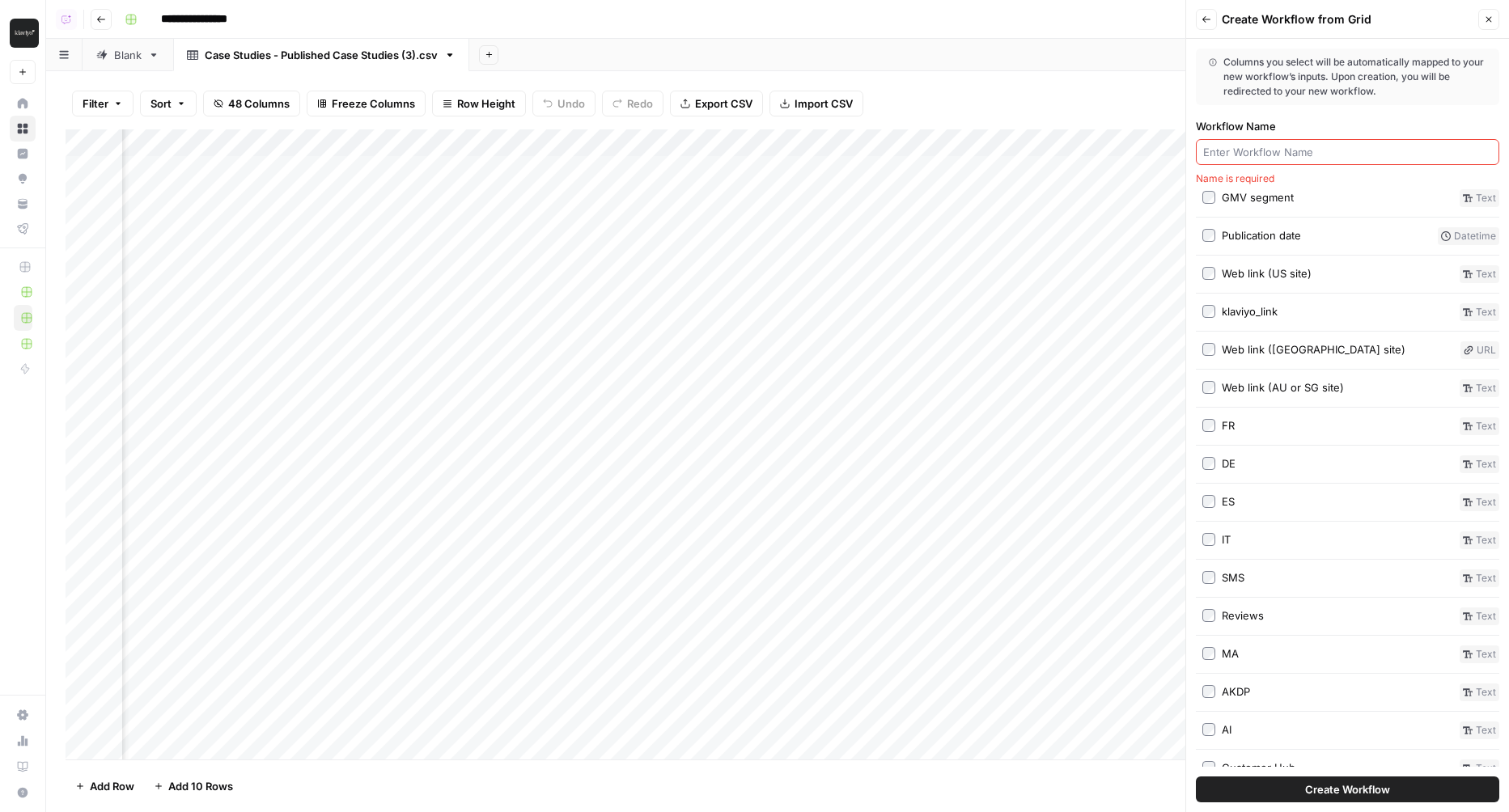
click at [1314, 149] on input "Workflow Name" at bounding box center [1347, 152] width 289 height 17
type input "scrape"
click at [1285, 793] on button "Create Workflow" at bounding box center [1347, 789] width 304 height 26
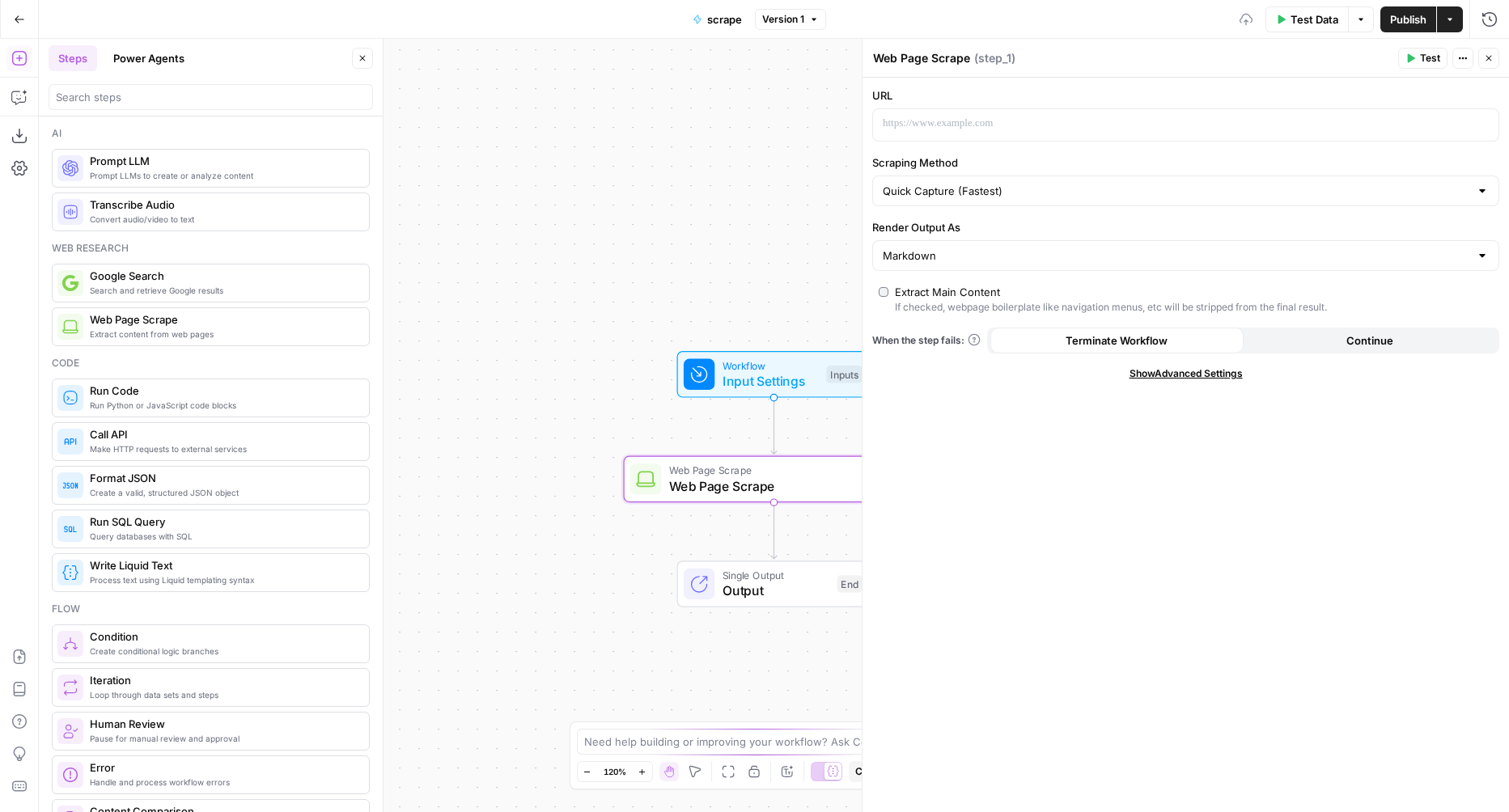
click at [737, 372] on span "Input Settings" at bounding box center [771, 381] width 97 height 19
click at [744, 371] on span "Input Settings" at bounding box center [771, 381] width 97 height 19
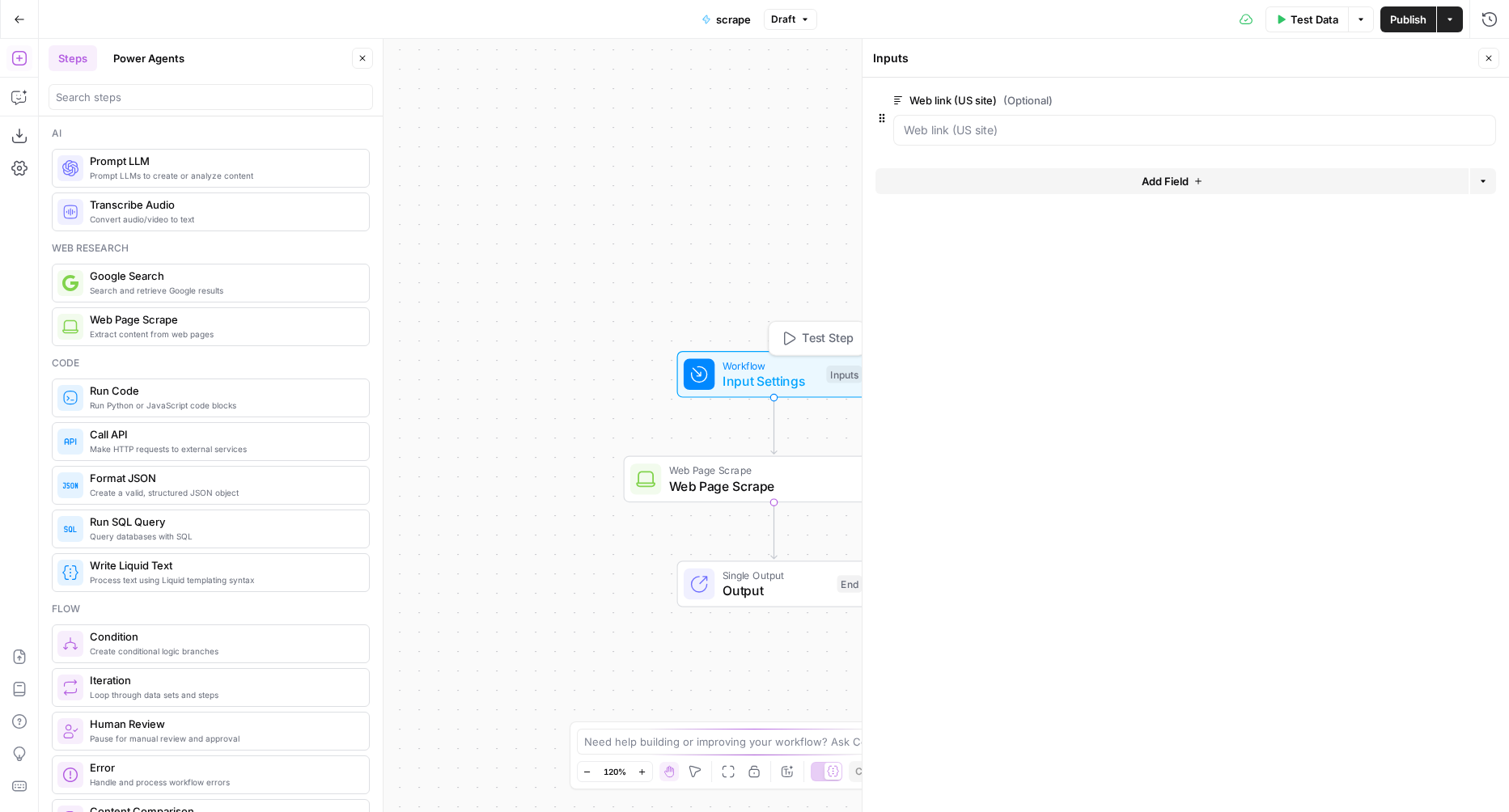
click at [715, 463] on span "Web Page Scrape" at bounding box center [771, 470] width 204 height 16
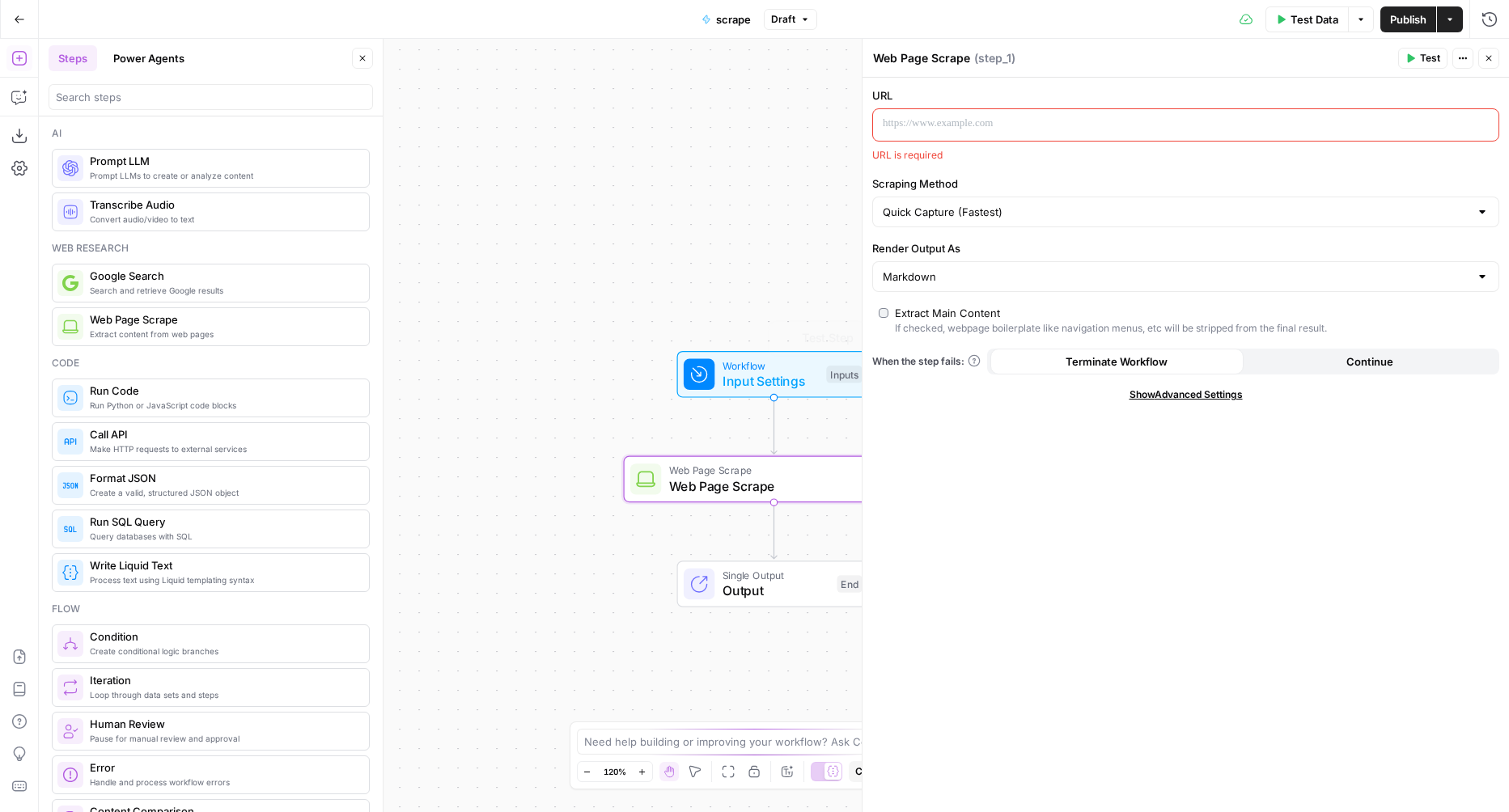
click at [940, 117] on p at bounding box center [1172, 123] width 580 height 17
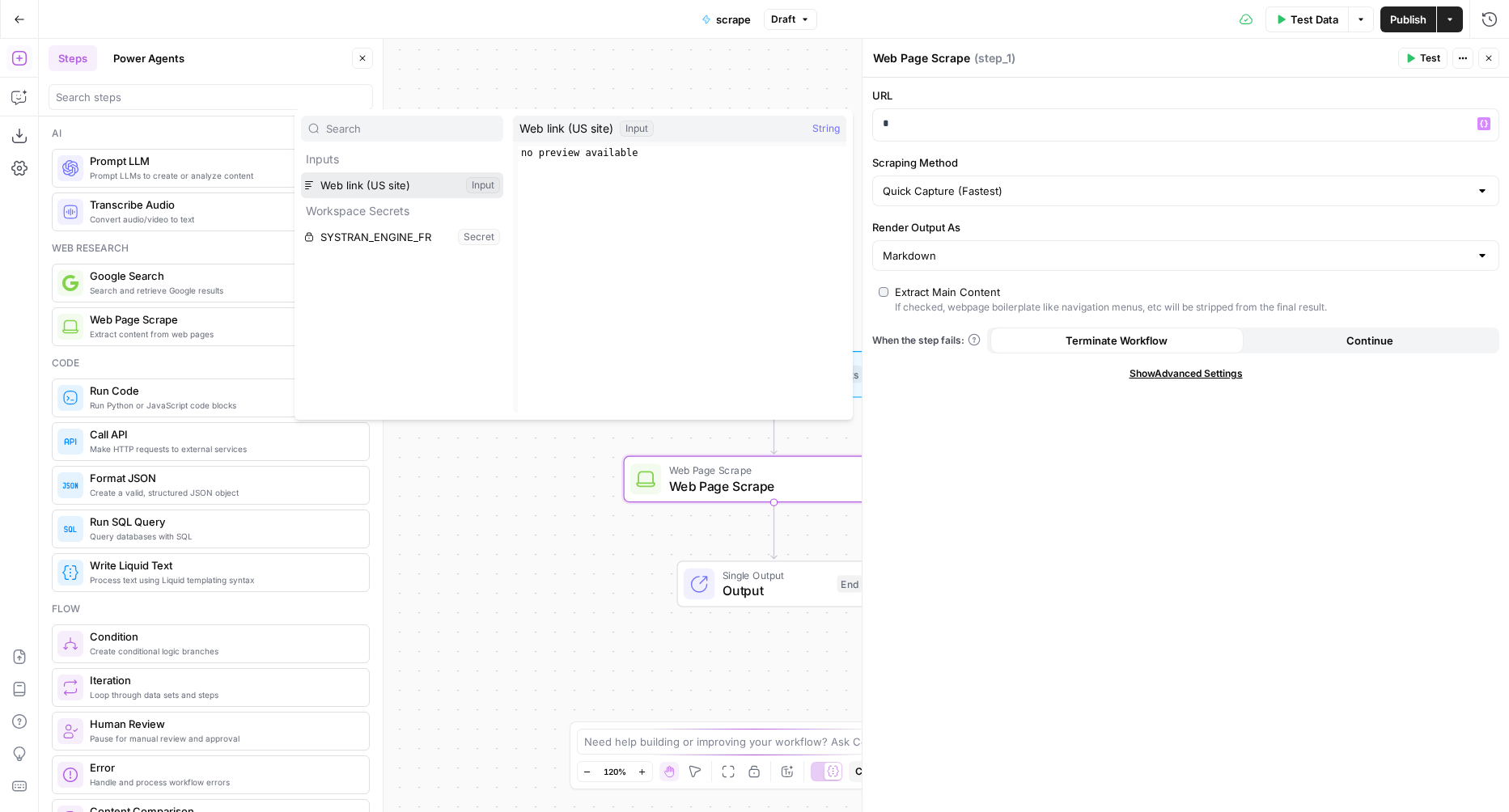
click at [301, 172] on button "Select variable Web link (US site)" at bounding box center [402, 185] width 203 height 26
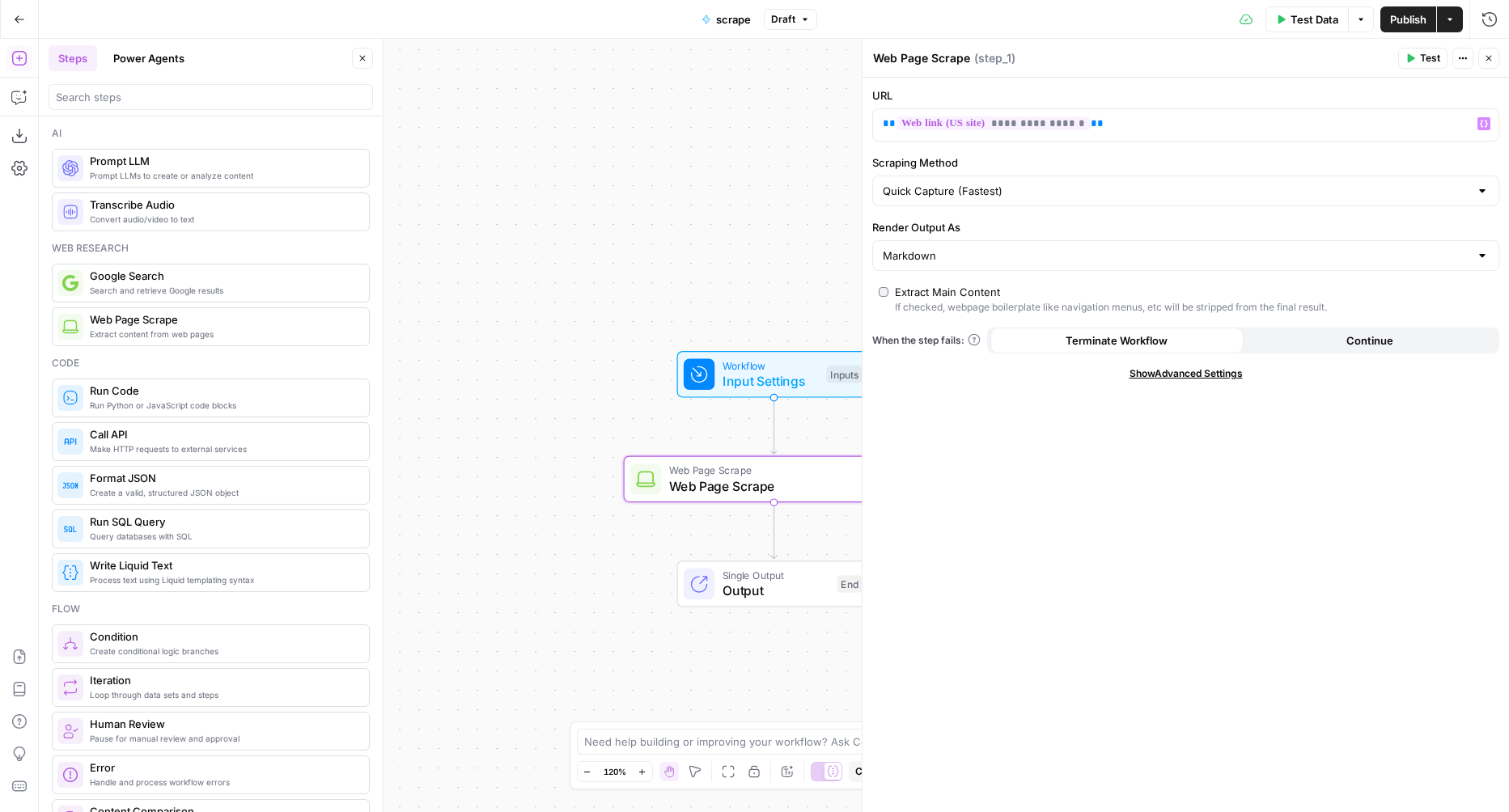
click at [1222, 376] on span "Show Advanced Settings" at bounding box center [1186, 373] width 113 height 15
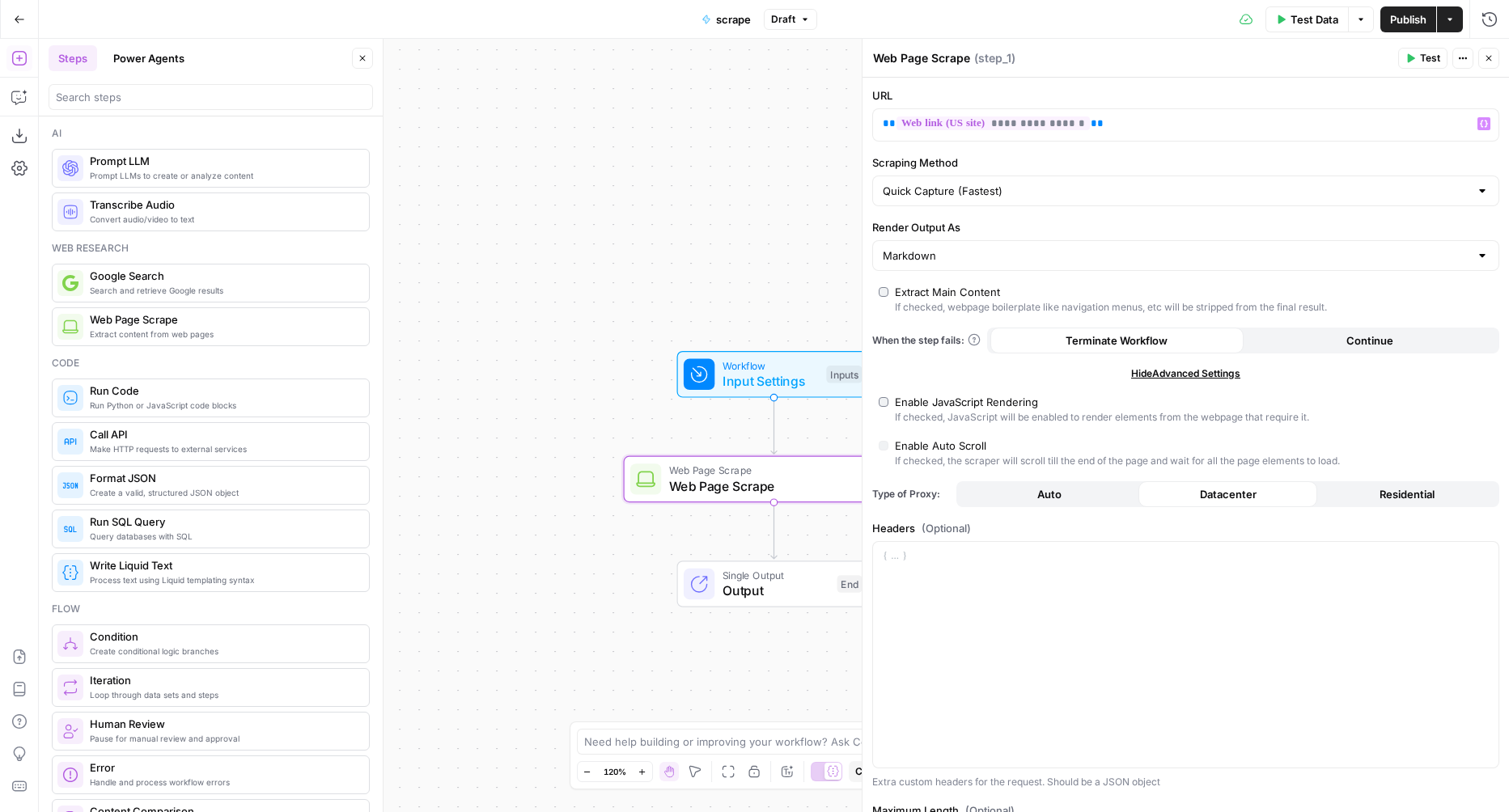
click at [925, 411] on div "If checked, JavaScript will be enabled to render elements from the webpage that…" at bounding box center [1102, 417] width 414 height 15
type input "Custom"
click at [1075, 489] on button "Auto" at bounding box center [1049, 494] width 179 height 26
click at [1415, 19] on span "Publish" at bounding box center [1408, 19] width 37 height 17
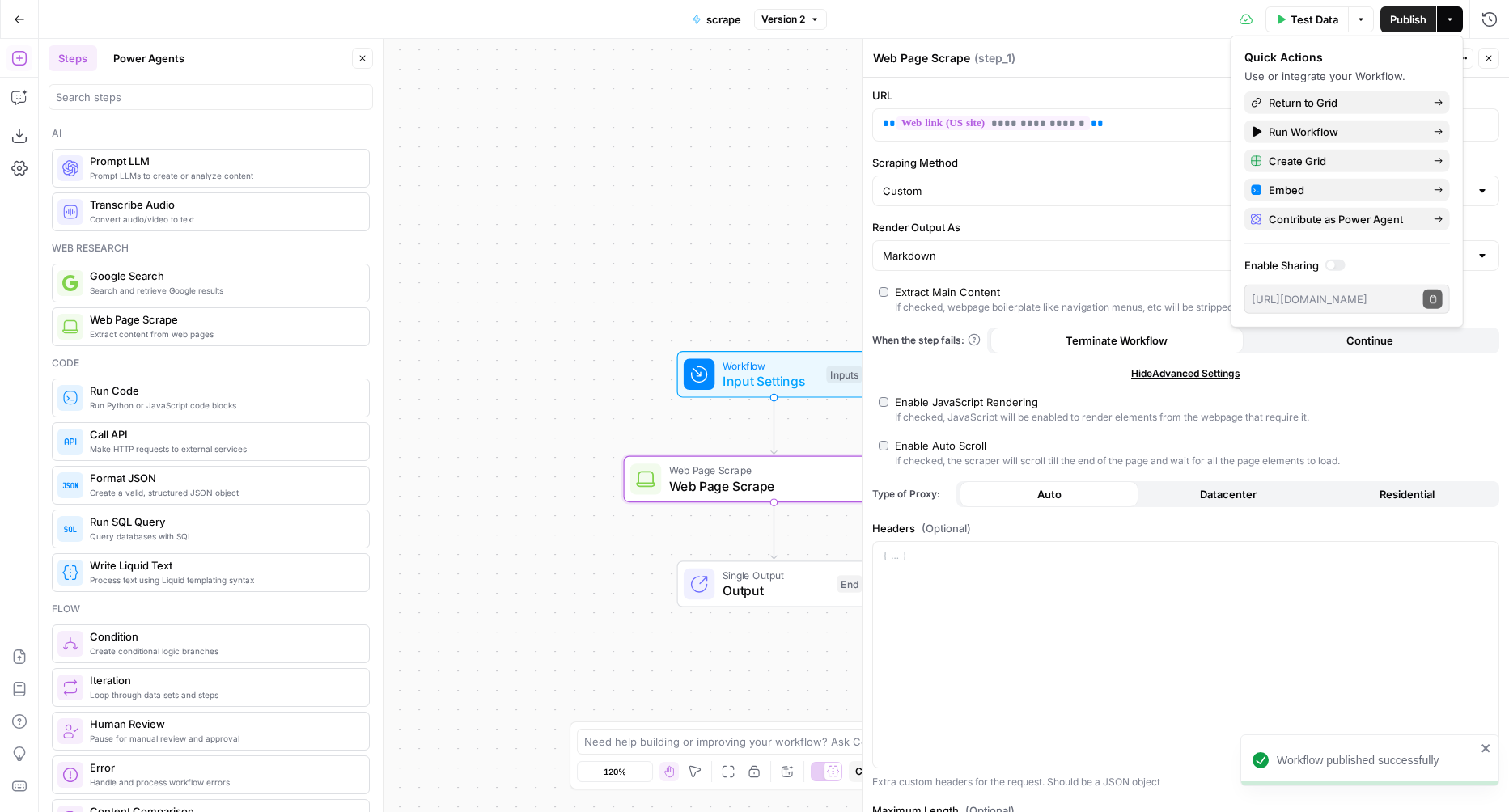
click at [19, 23] on icon "button" at bounding box center [19, 19] width 11 height 11
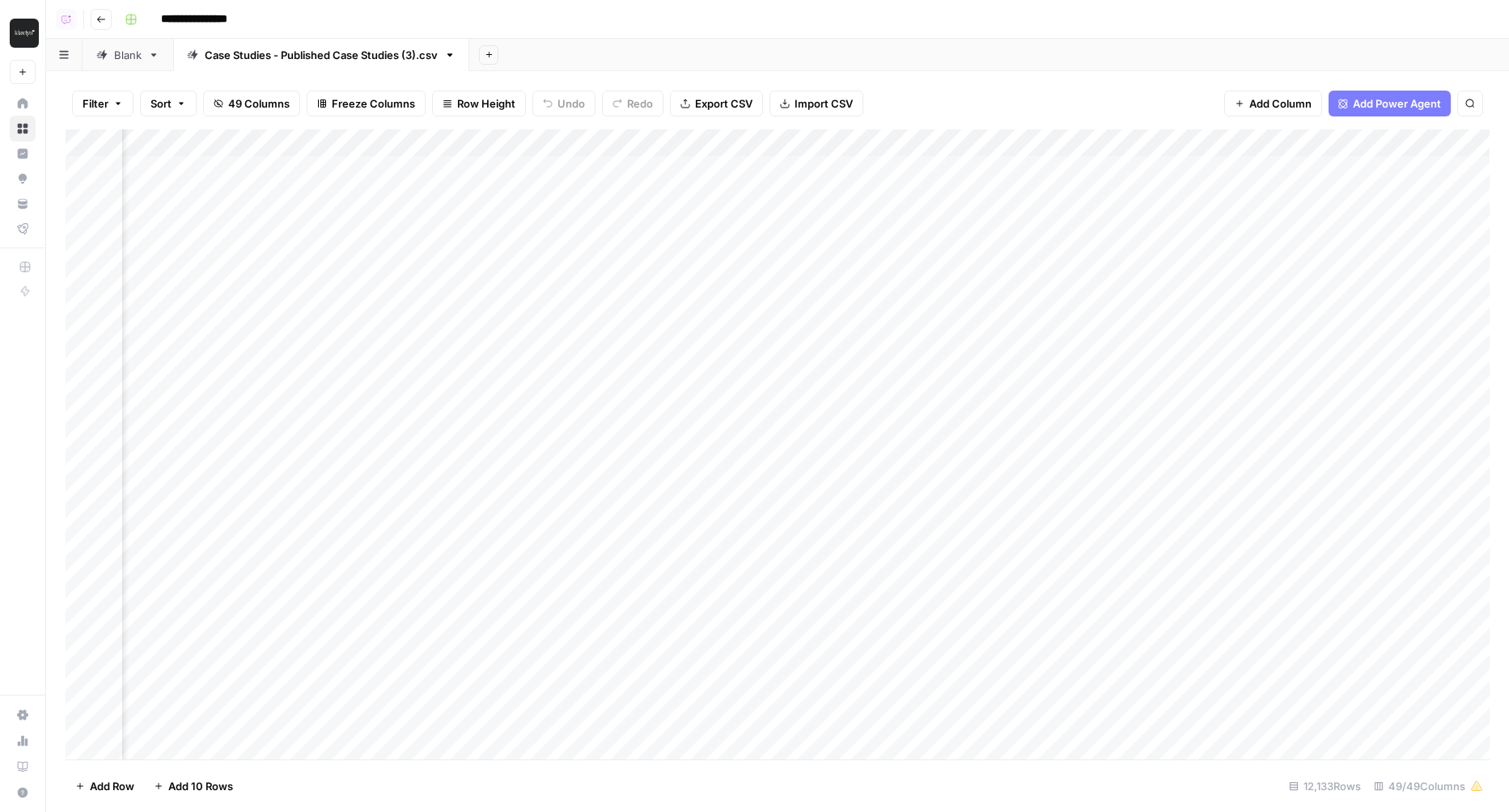
scroll to position [0, 3471]
click at [113, 101] on icon "button" at bounding box center [117, 103] width 10 height 10
click at [191, 183] on button "Add Filter" at bounding box center [393, 183] width 603 height 21
click at [191, 201] on div at bounding box center [201, 188] width 217 height 30
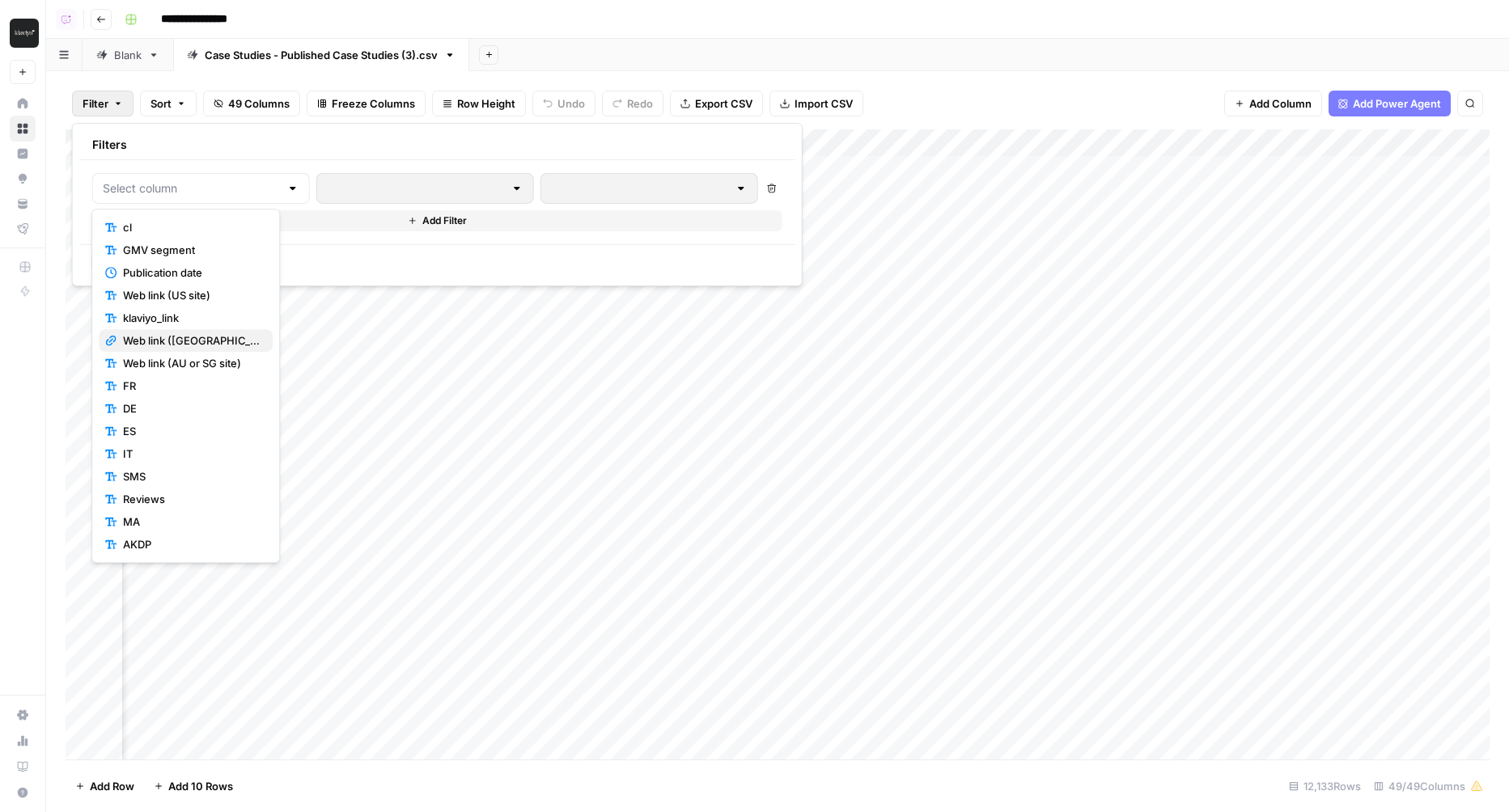
click at [168, 337] on span "Web link (UK site)" at bounding box center [190, 340] width 137 height 17
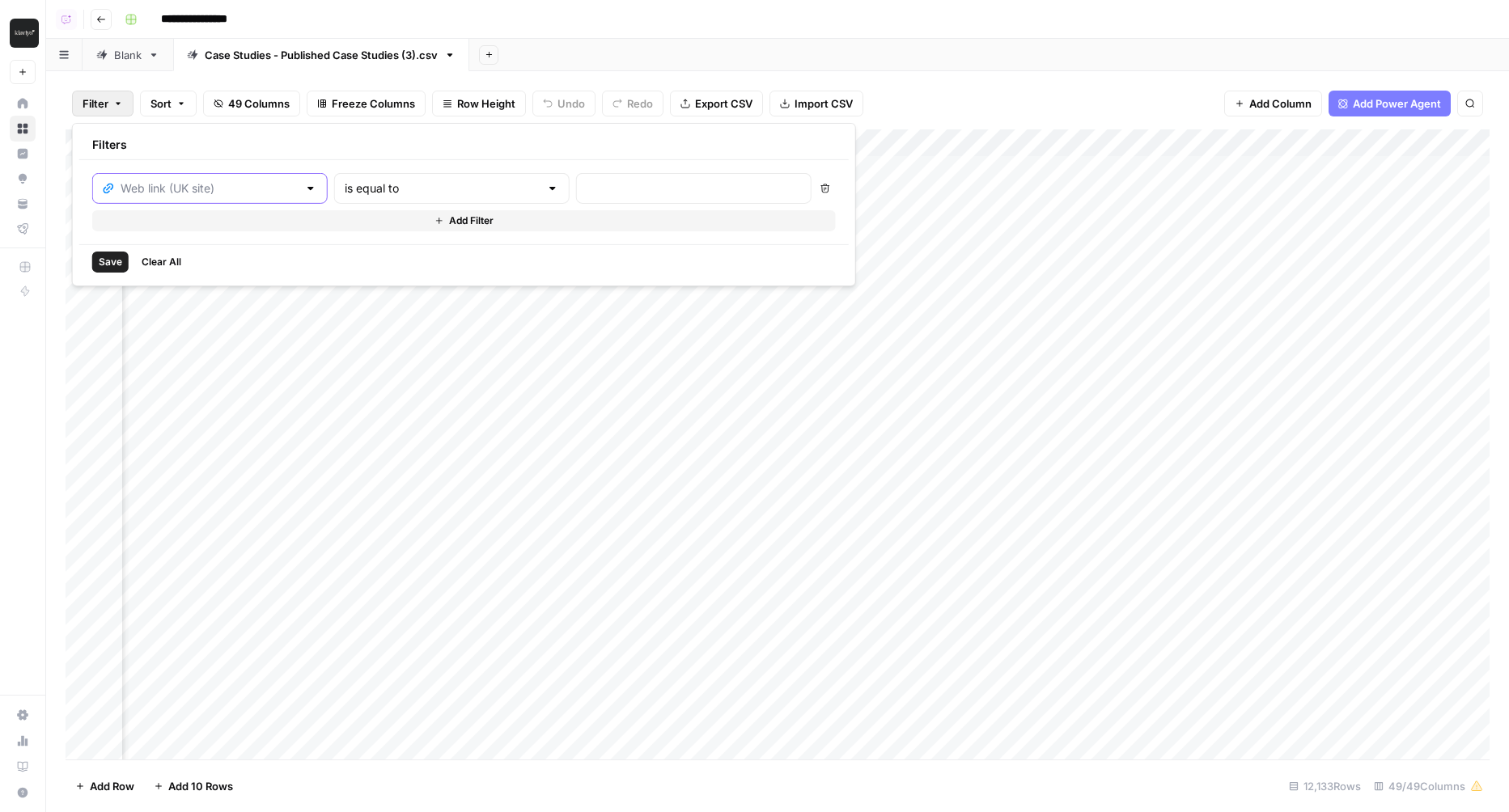
click at [170, 182] on input "text" at bounding box center [210, 188] width 177 height 17
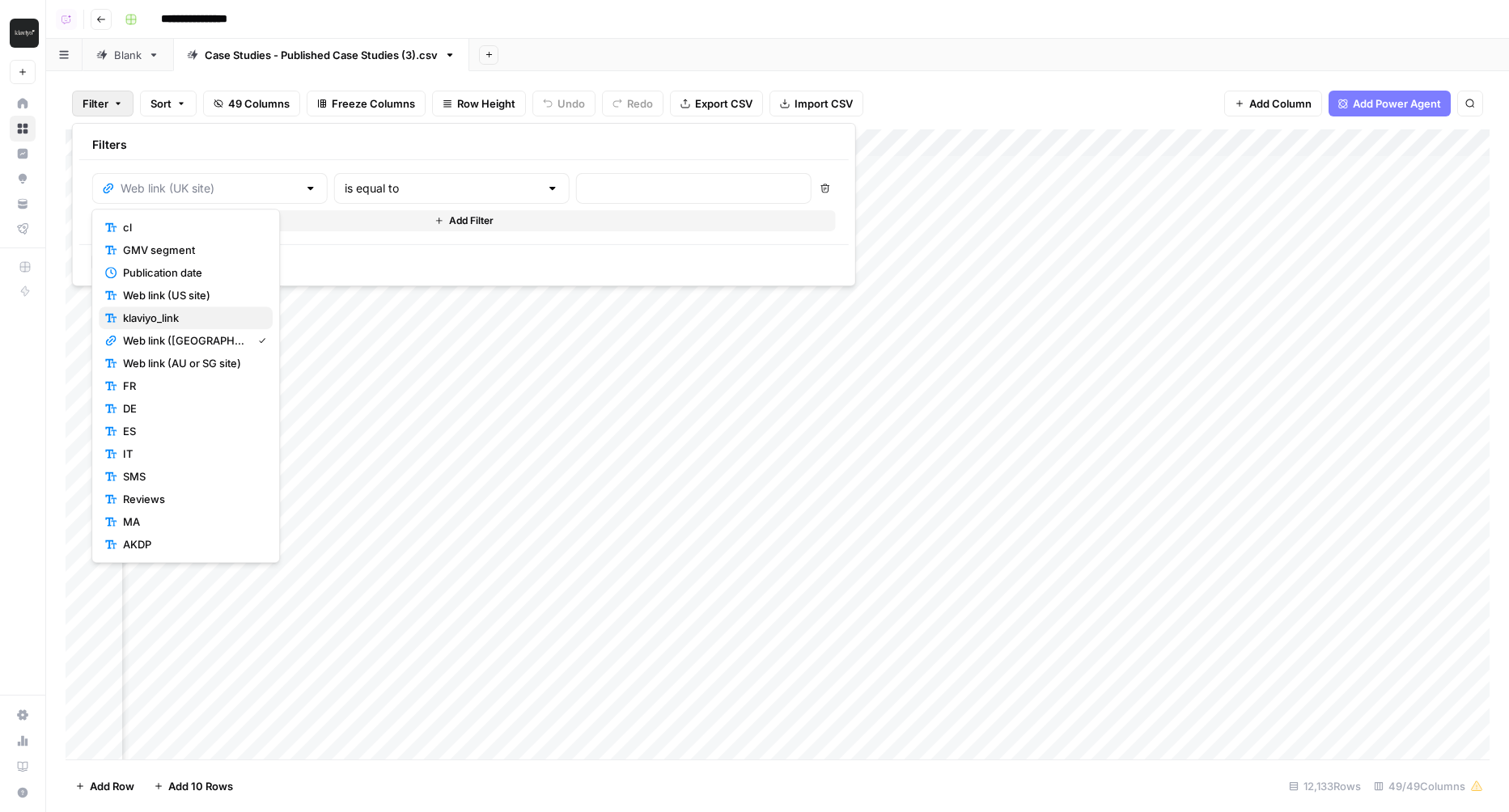
click at [180, 316] on span "klaviyo_link" at bounding box center [190, 317] width 137 height 17
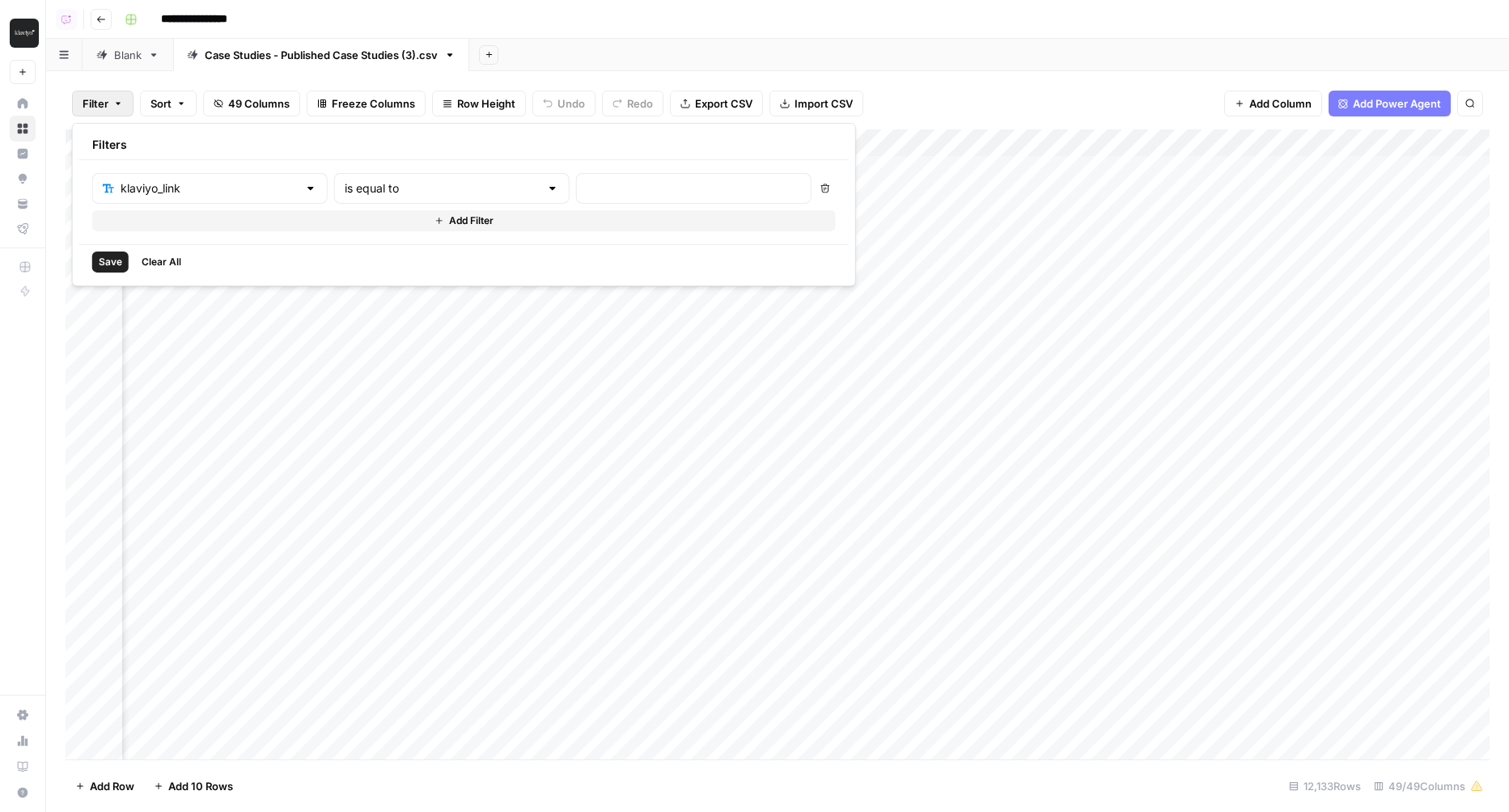
click at [424, 198] on div "is equal to" at bounding box center [451, 188] width 236 height 30
click at [389, 226] on span "is not empty" at bounding box center [377, 227] width 155 height 17
type input "is not empty"
click at [98, 264] on span "Save" at bounding box center [110, 262] width 23 height 15
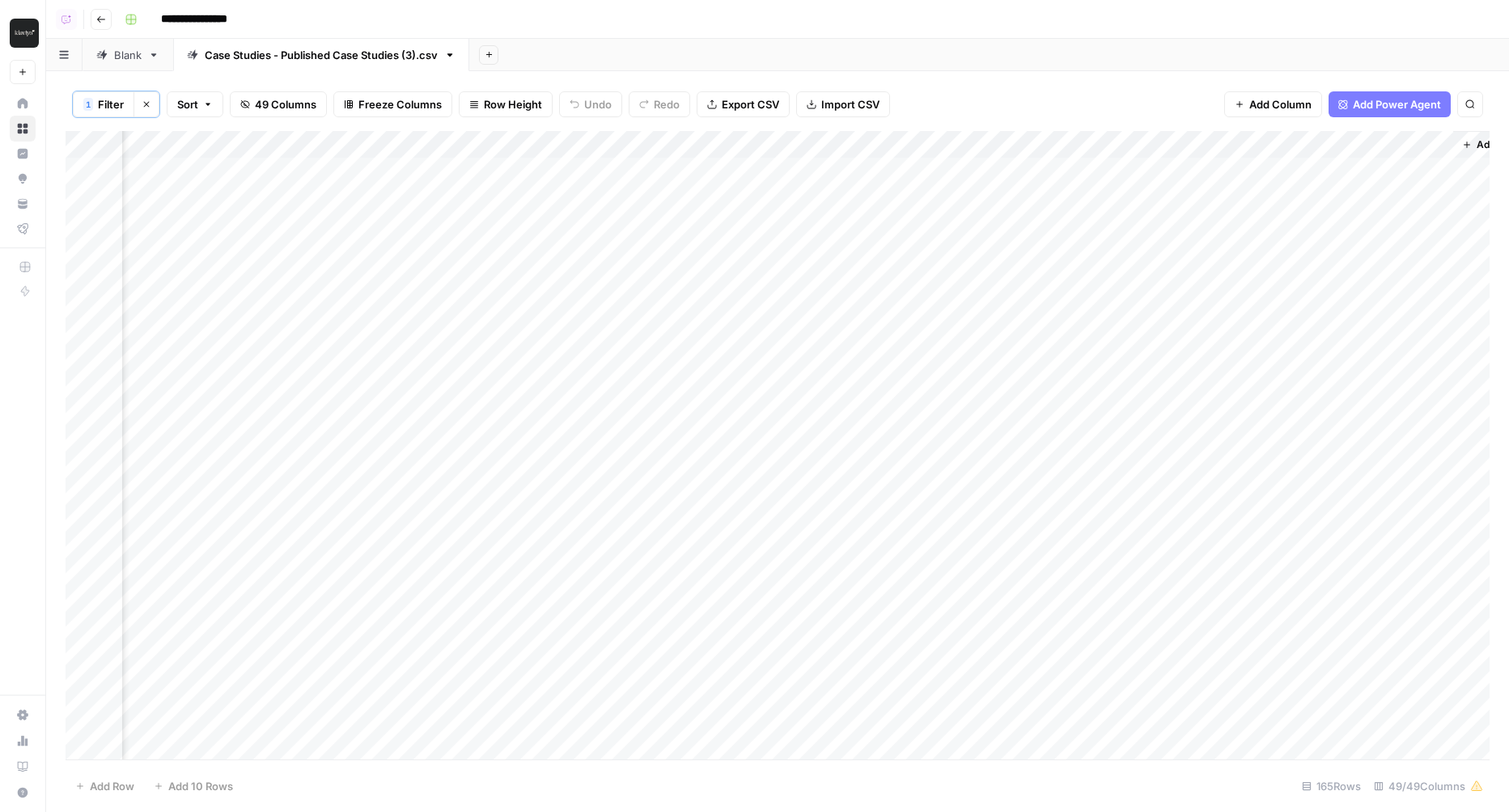
scroll to position [0, 9790]
click at [1368, 145] on div "Add Column" at bounding box center [777, 446] width 1424 height 630
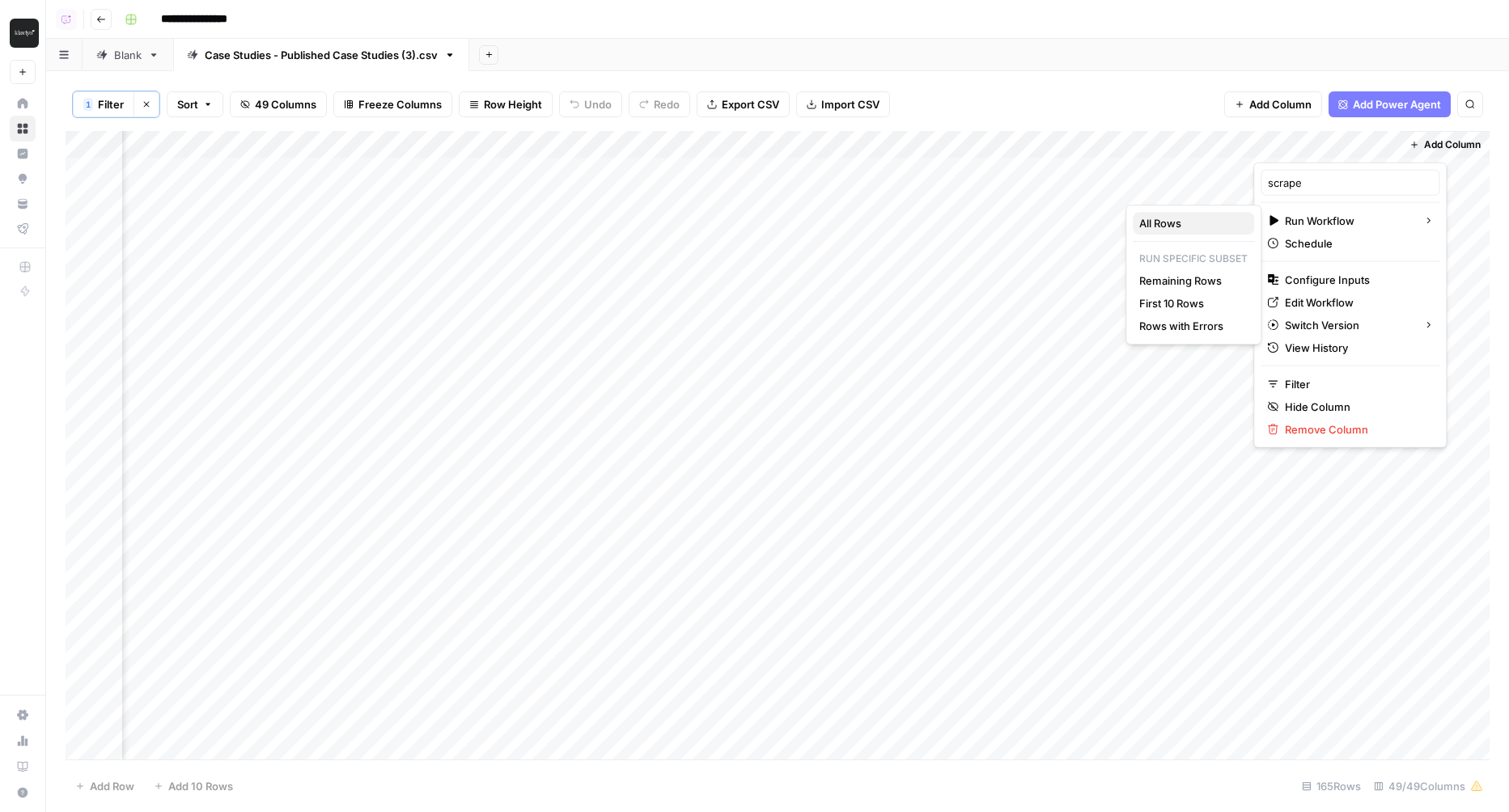
click at [1206, 226] on span "All Rows" at bounding box center [1190, 223] width 102 height 17
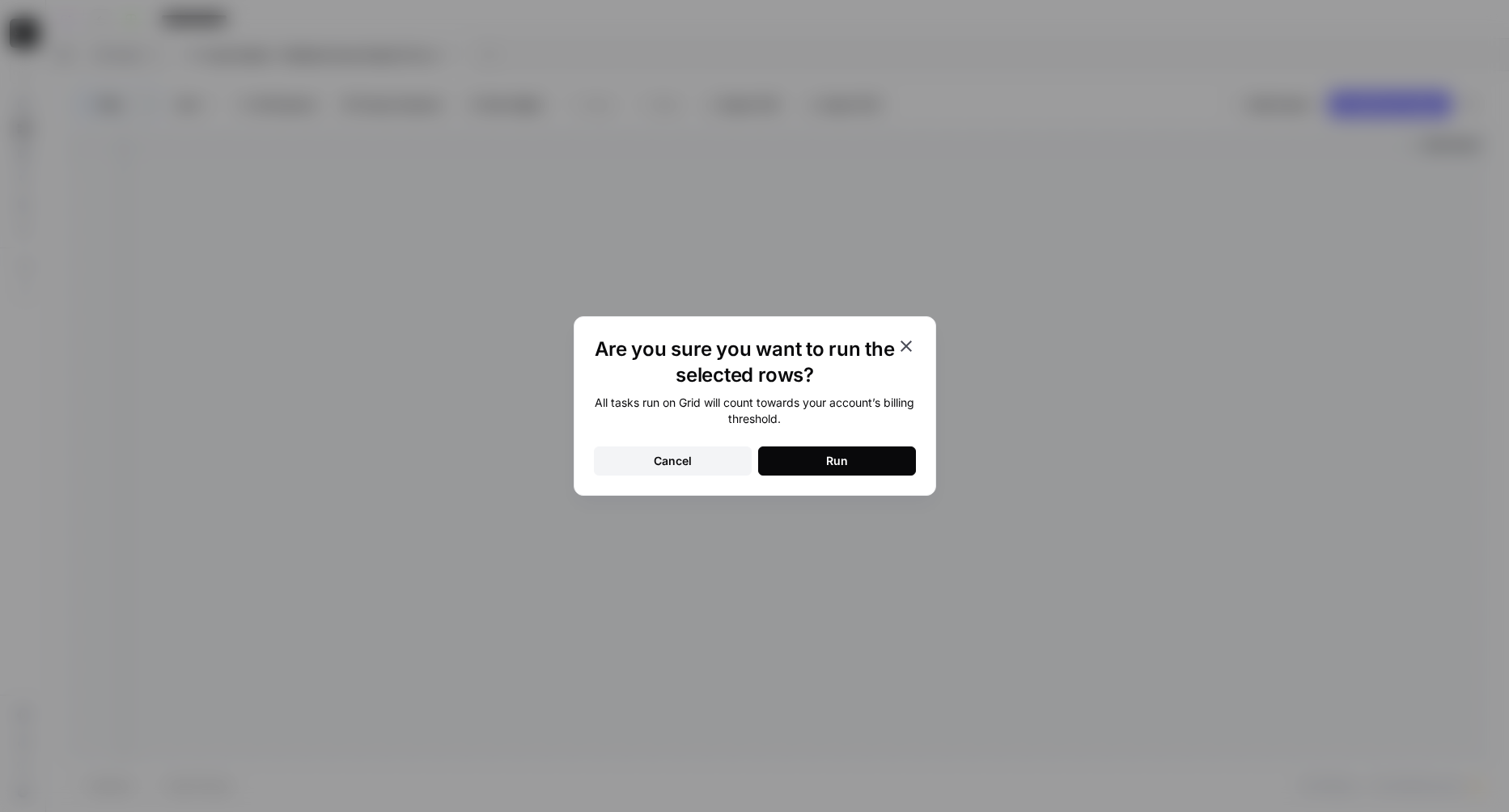
click at [898, 448] on button "Run" at bounding box center [837, 460] width 157 height 29
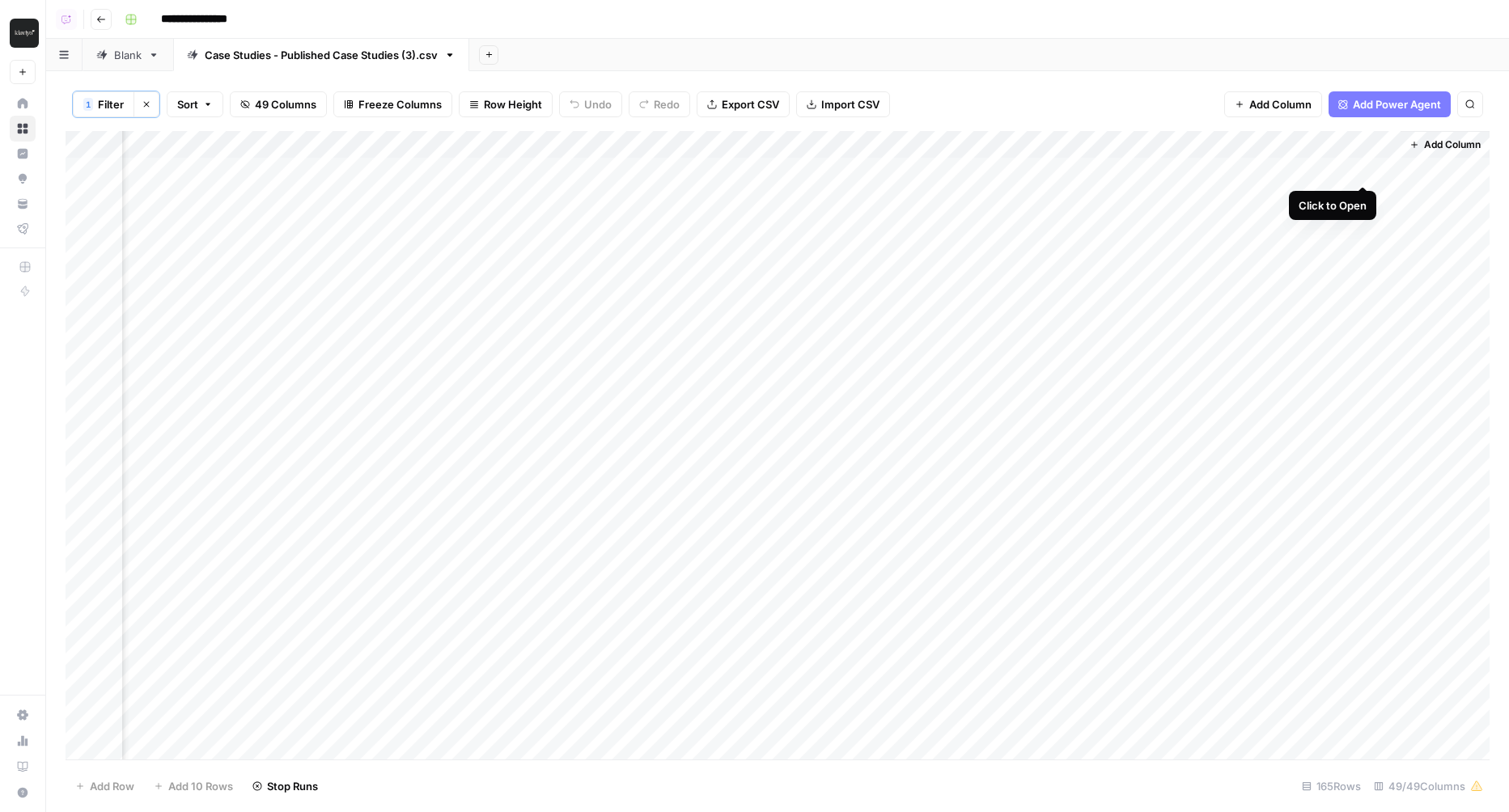
click at [1365, 173] on div "Add Column" at bounding box center [777, 446] width 1424 height 630
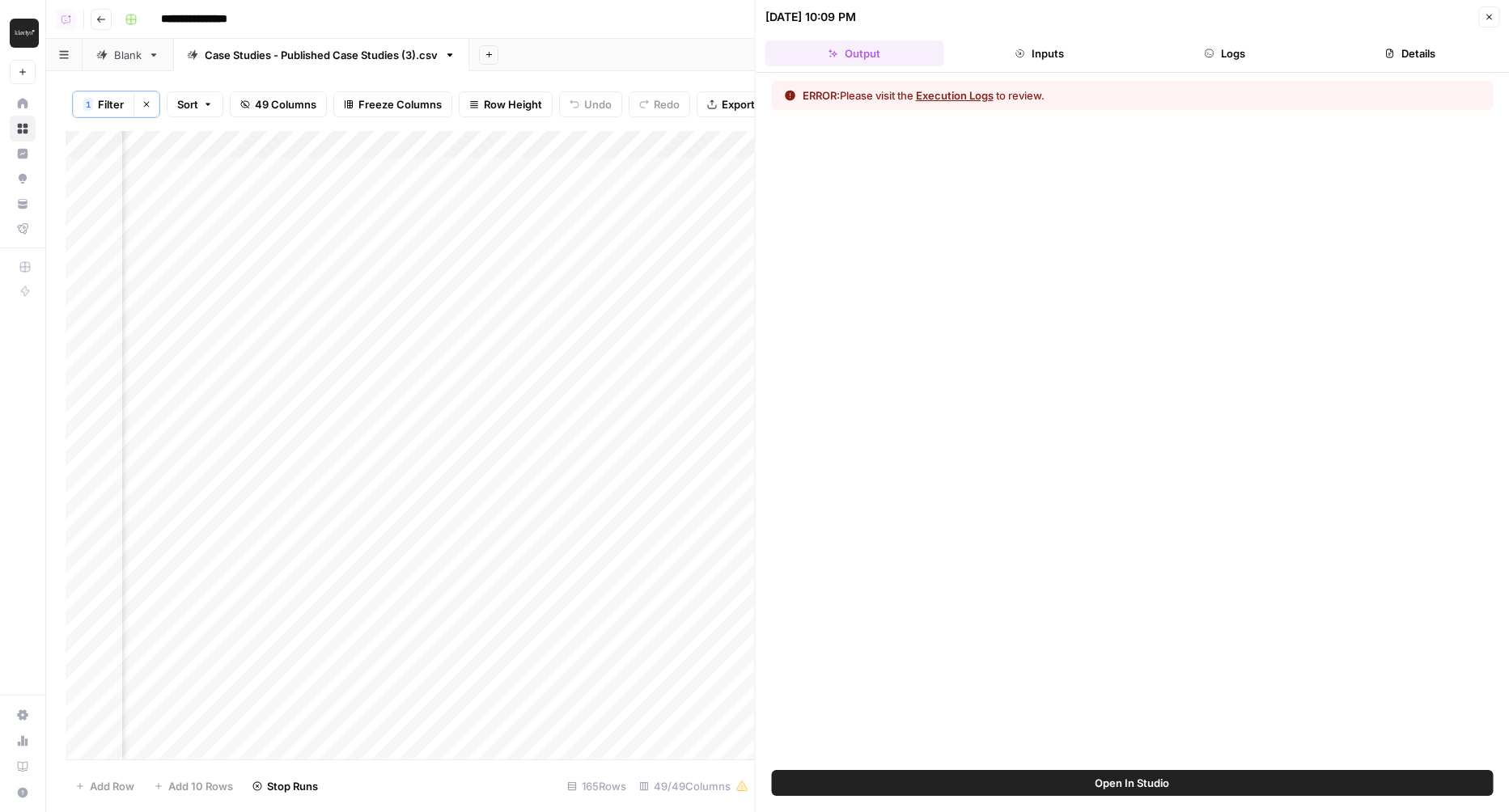
scroll to position [0, 10429]
click at [1268, 57] on button "Logs" at bounding box center [1225, 54] width 179 height 26
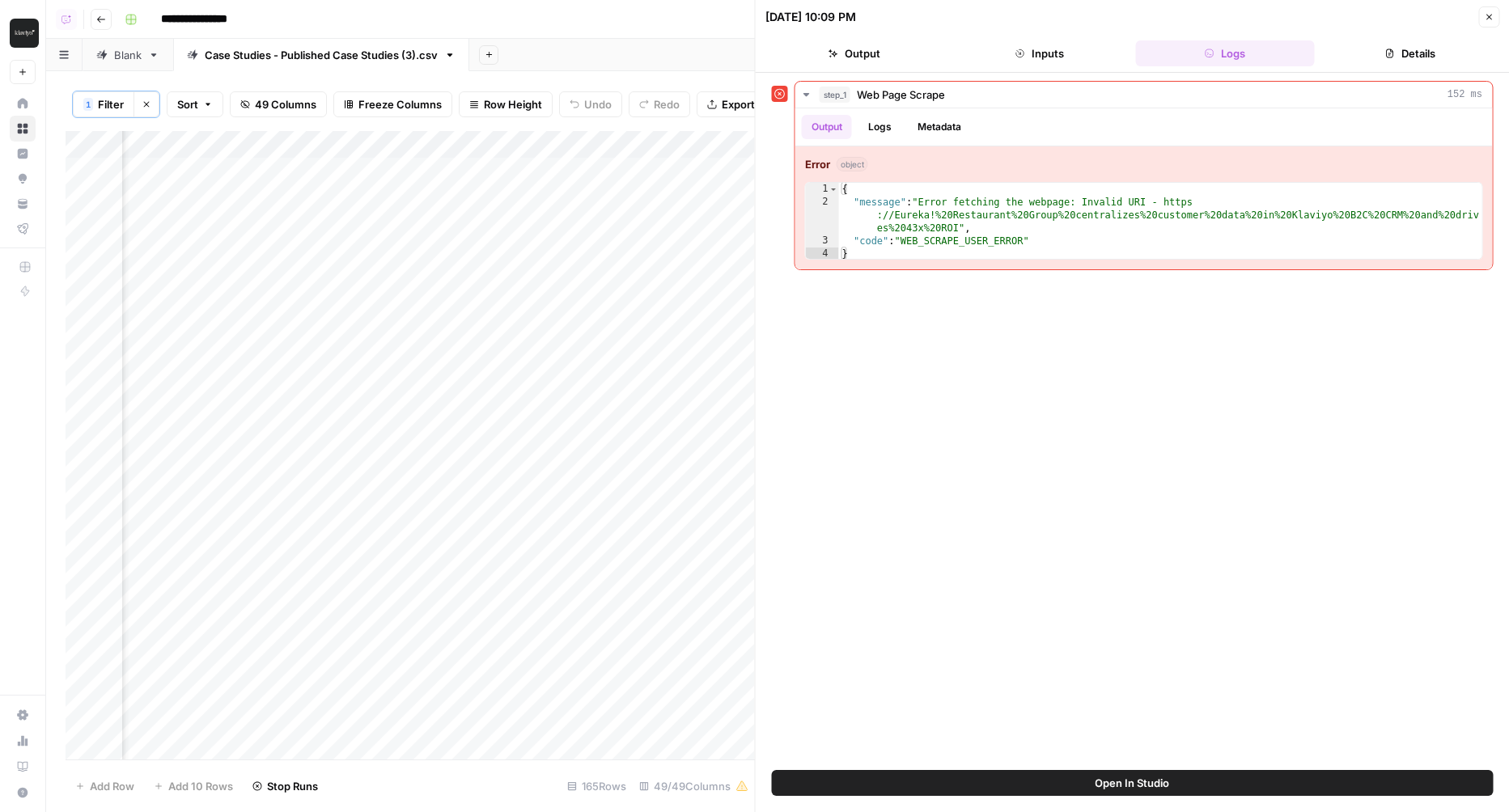
scroll to position [0, 10526]
click at [621, 142] on div "Add Column" at bounding box center [410, 446] width 690 height 630
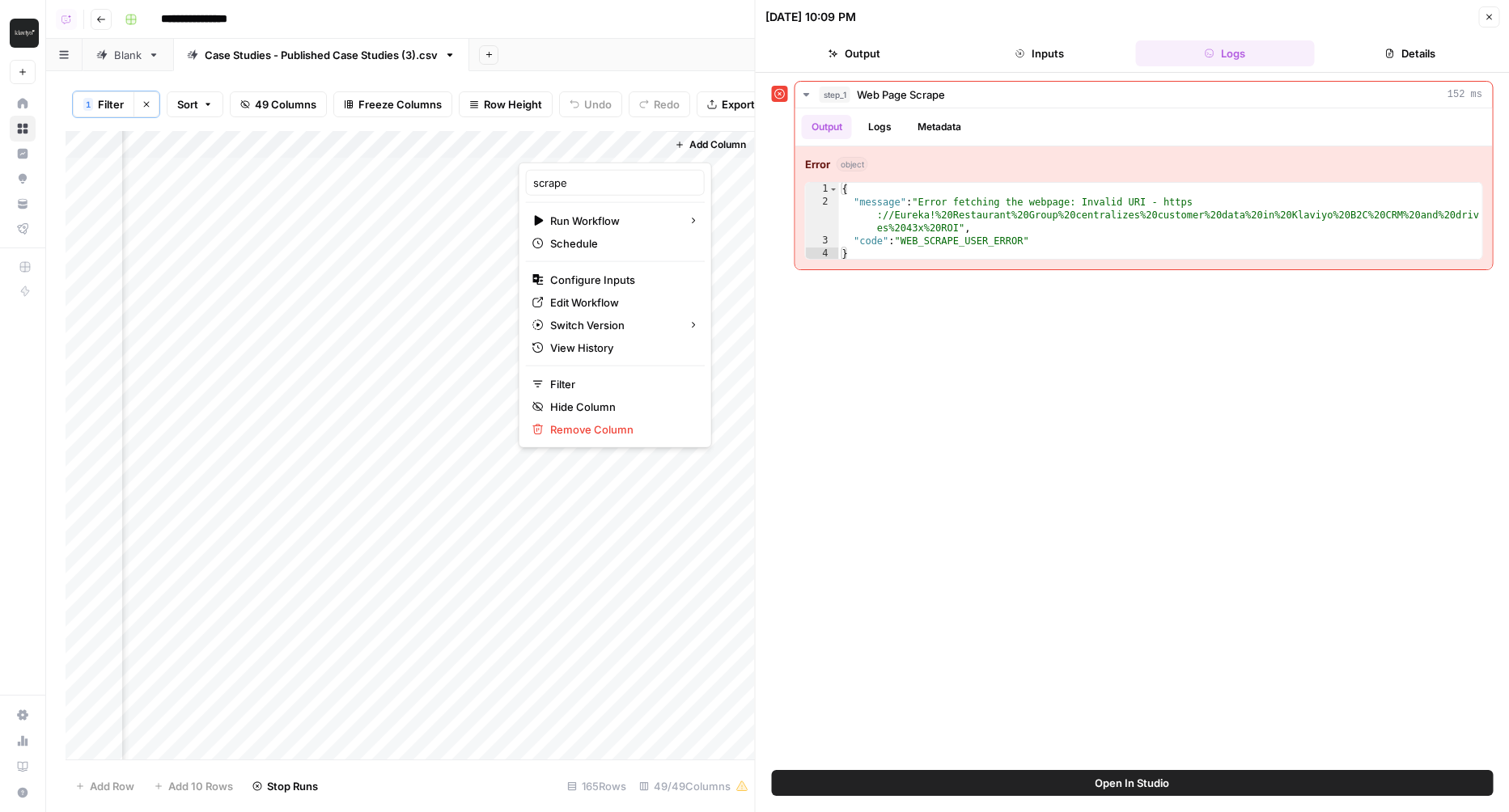
click at [649, 142] on div at bounding box center [591, 145] width 146 height 32
click at [671, 45] on div "Add Sheet" at bounding box center [989, 55] width 1039 height 32
click at [651, 142] on div "Add Column" at bounding box center [410, 446] width 690 height 630
click at [630, 143] on div "Add Column" at bounding box center [410, 446] width 690 height 630
click at [589, 283] on span "Configure Inputs" at bounding box center [621, 280] width 142 height 17
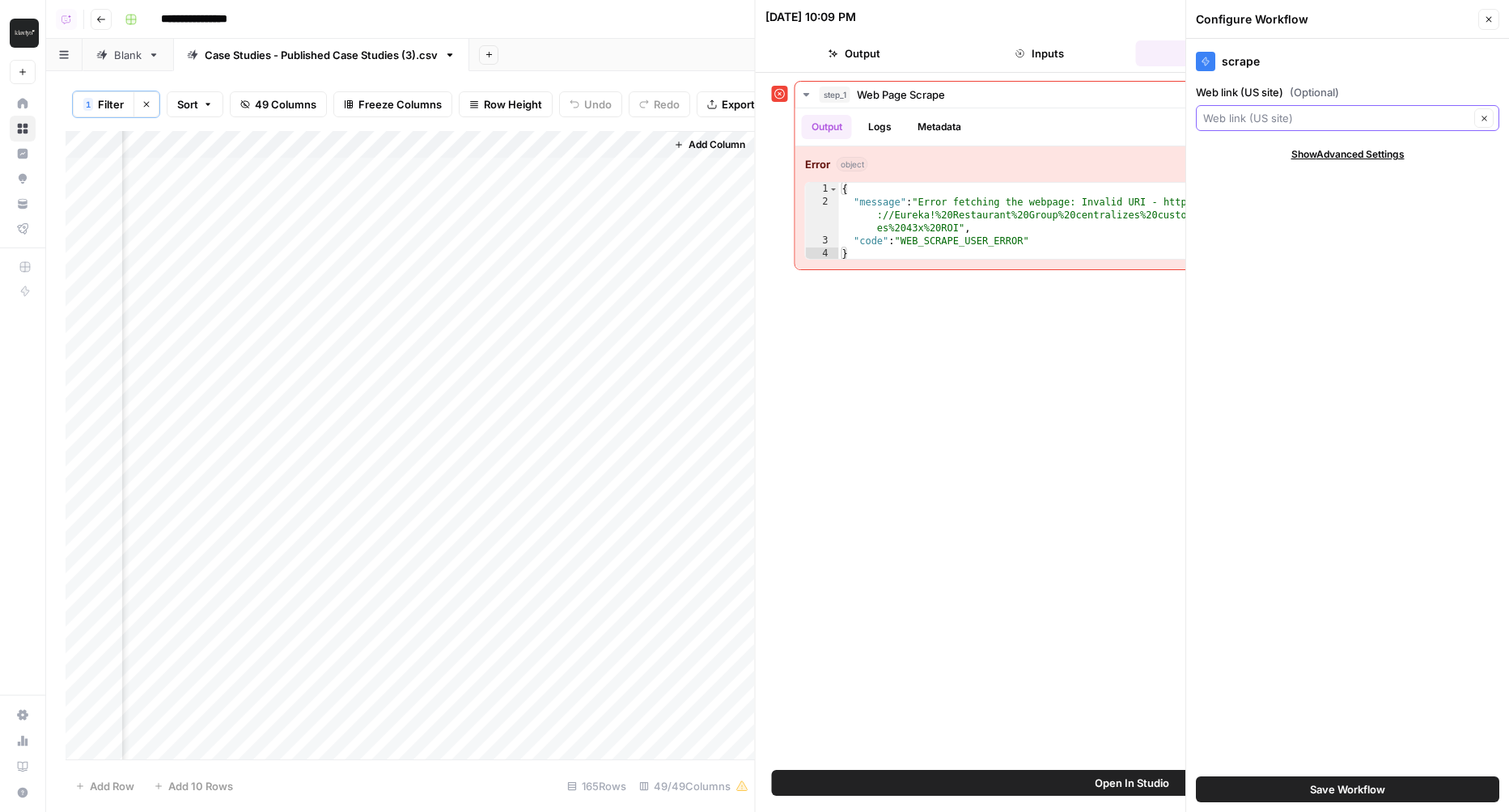
click at [1325, 120] on input "Web link (US site) (Optional)" at bounding box center [1336, 118] width 266 height 17
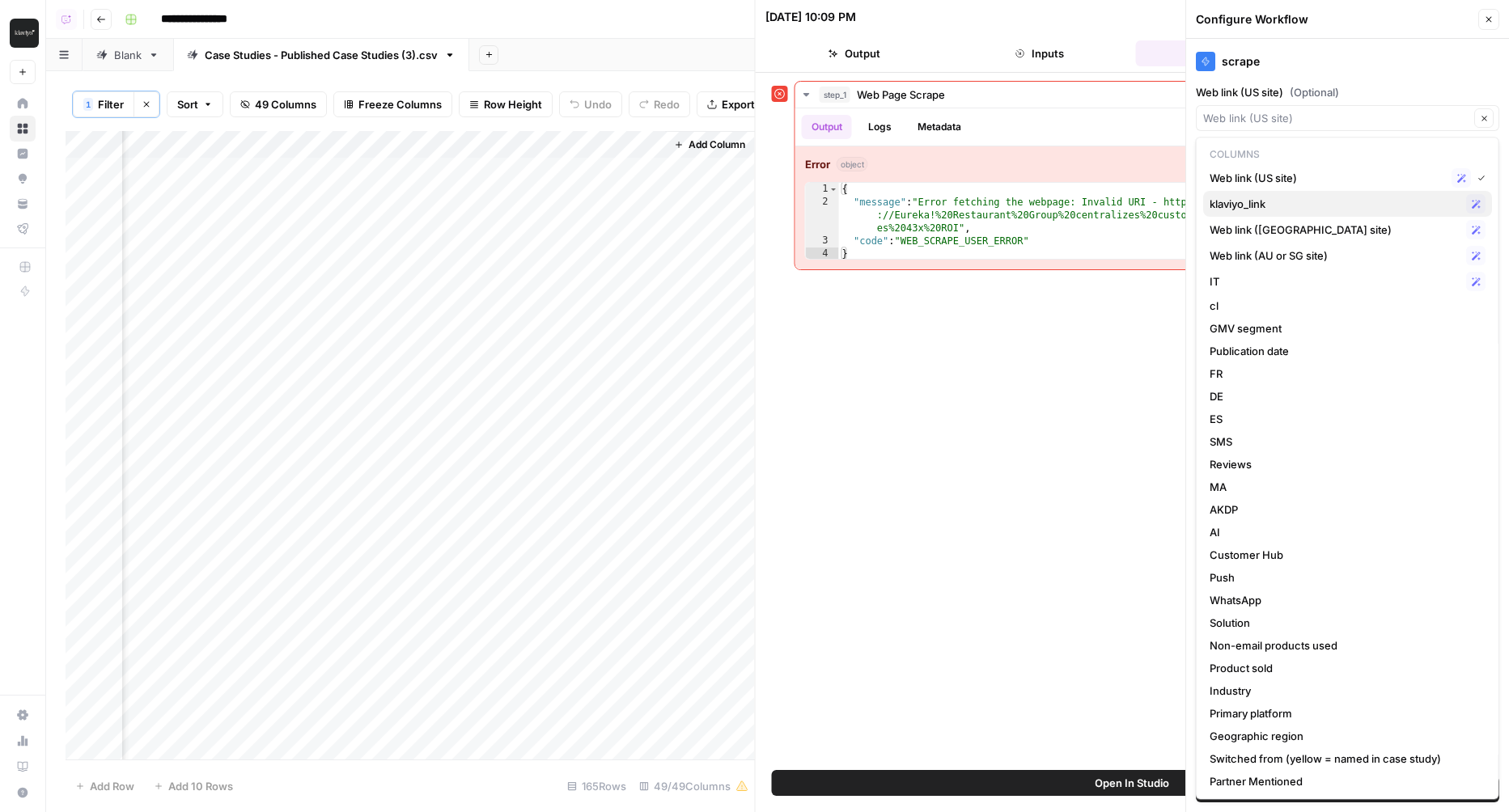
click at [1292, 210] on span "klaviyo_link" at bounding box center [1334, 203] width 250 height 17
type input "klaviyo_link"
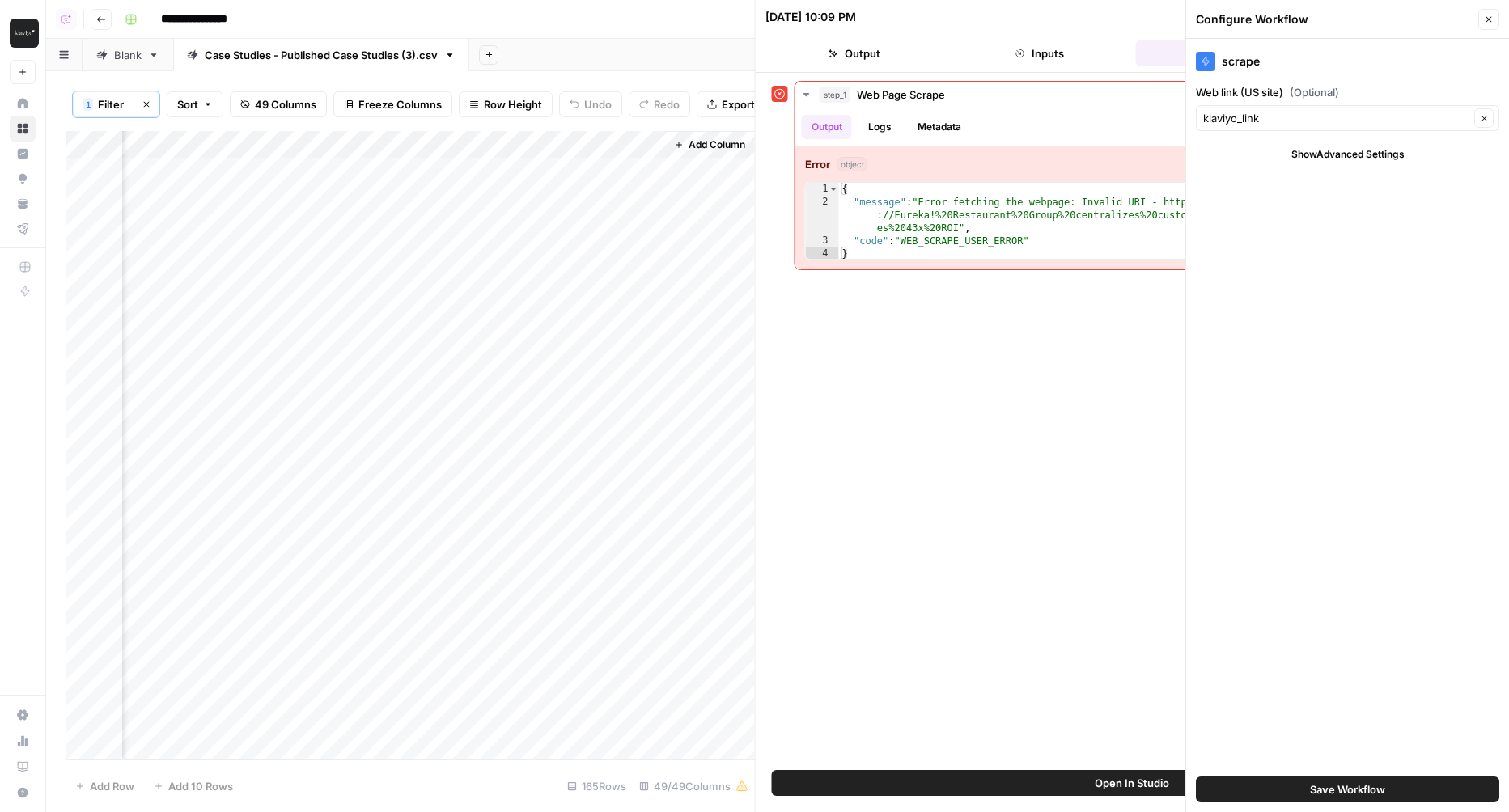
click at [1235, 794] on button "Save Workflow" at bounding box center [1347, 789] width 304 height 26
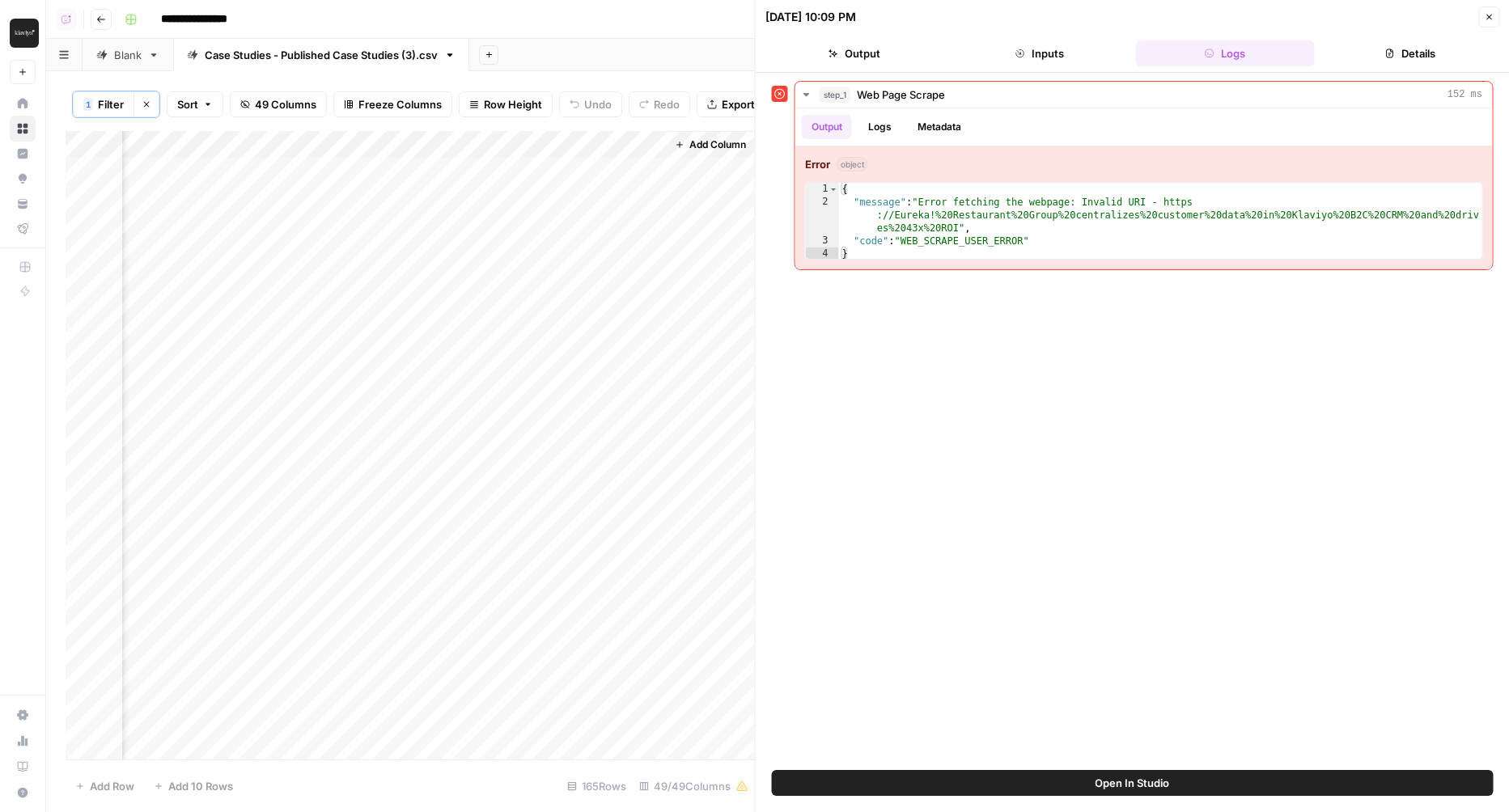
click at [1037, 782] on button "Open In Studio" at bounding box center [1132, 783] width 722 height 26
click at [614, 149] on div "Add Column" at bounding box center [410, 446] width 690 height 630
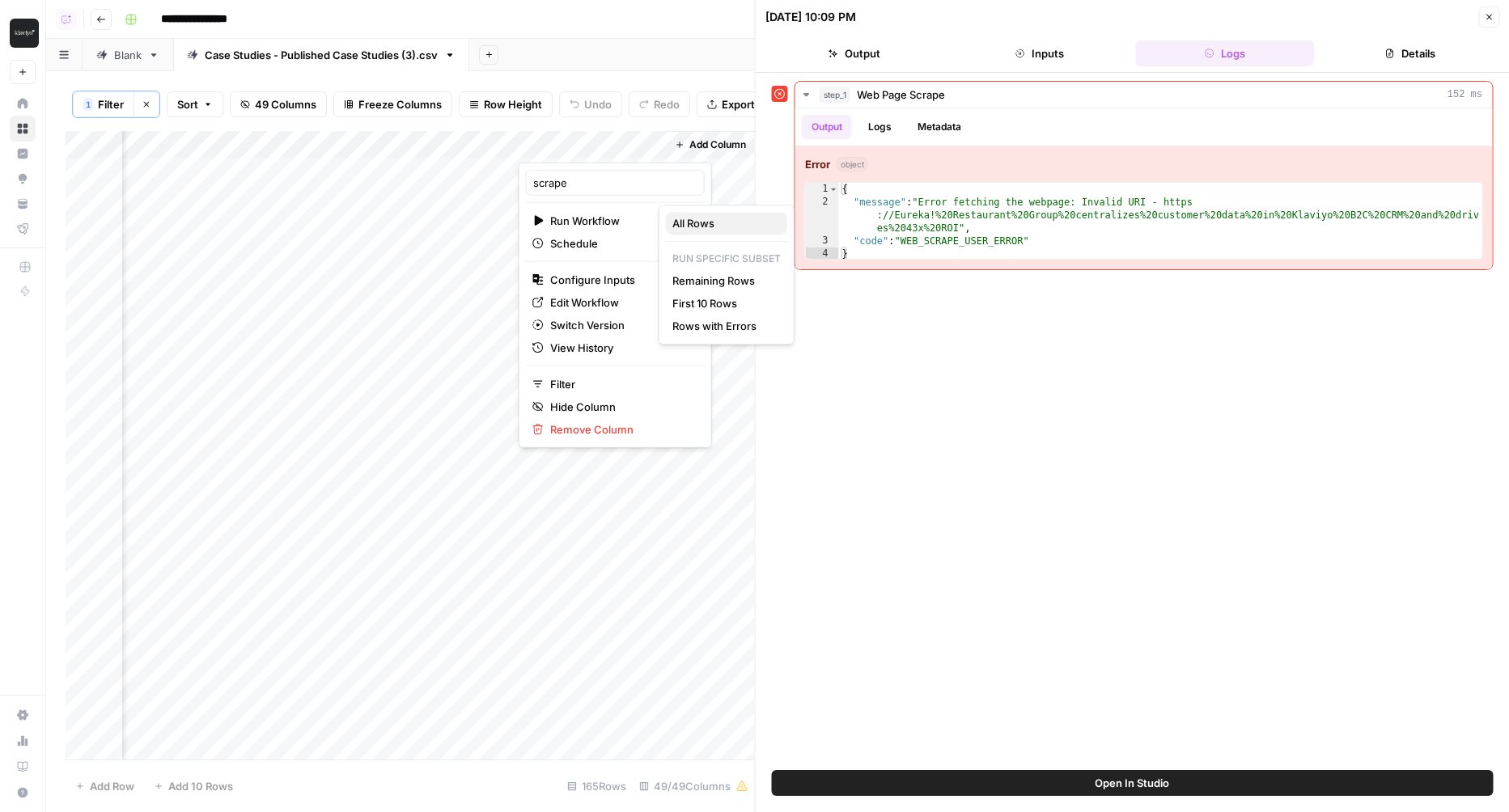
click at [731, 226] on span "All Rows" at bounding box center [723, 223] width 102 height 17
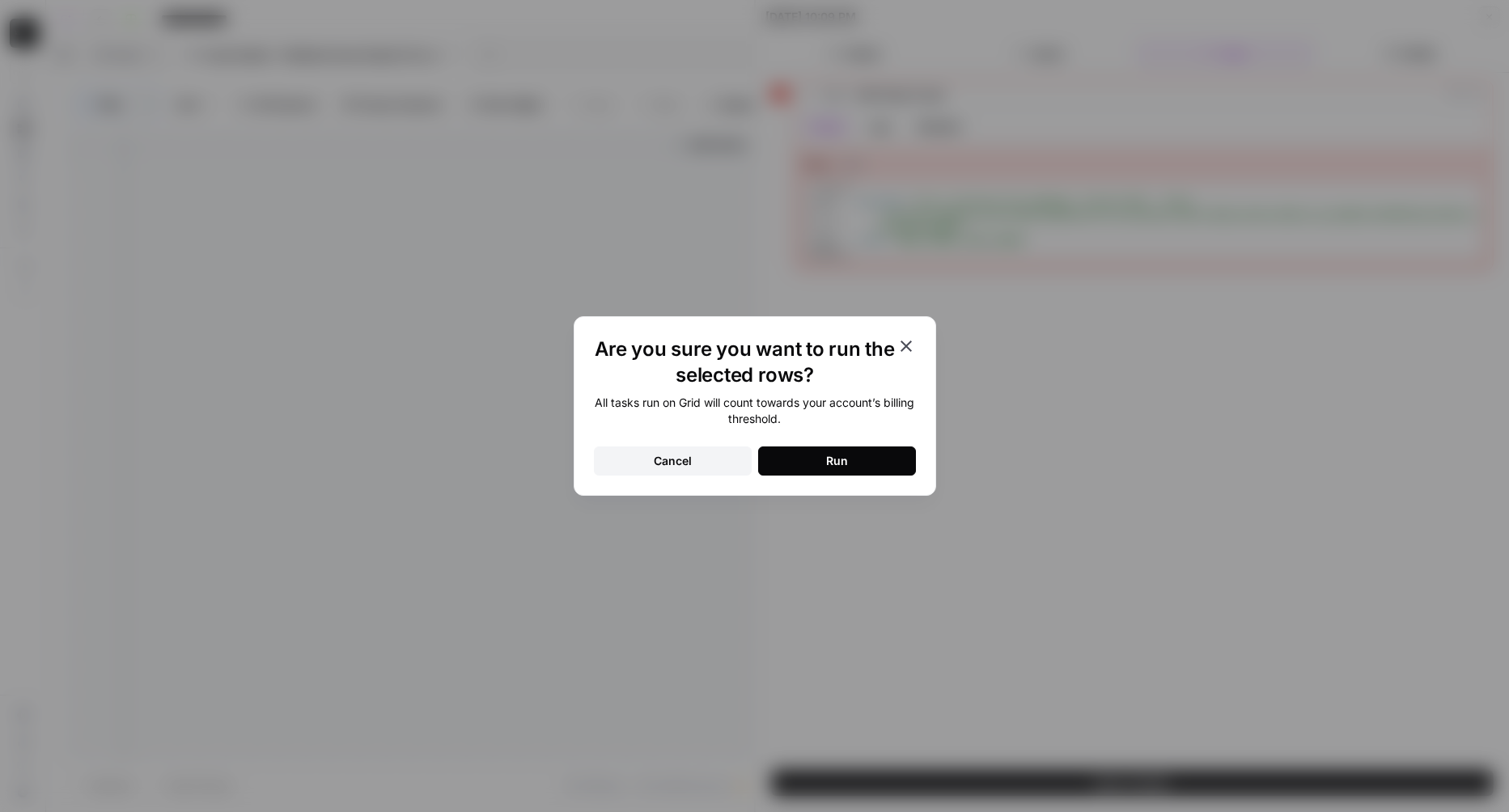
click at [845, 470] on button "Run" at bounding box center [837, 460] width 157 height 29
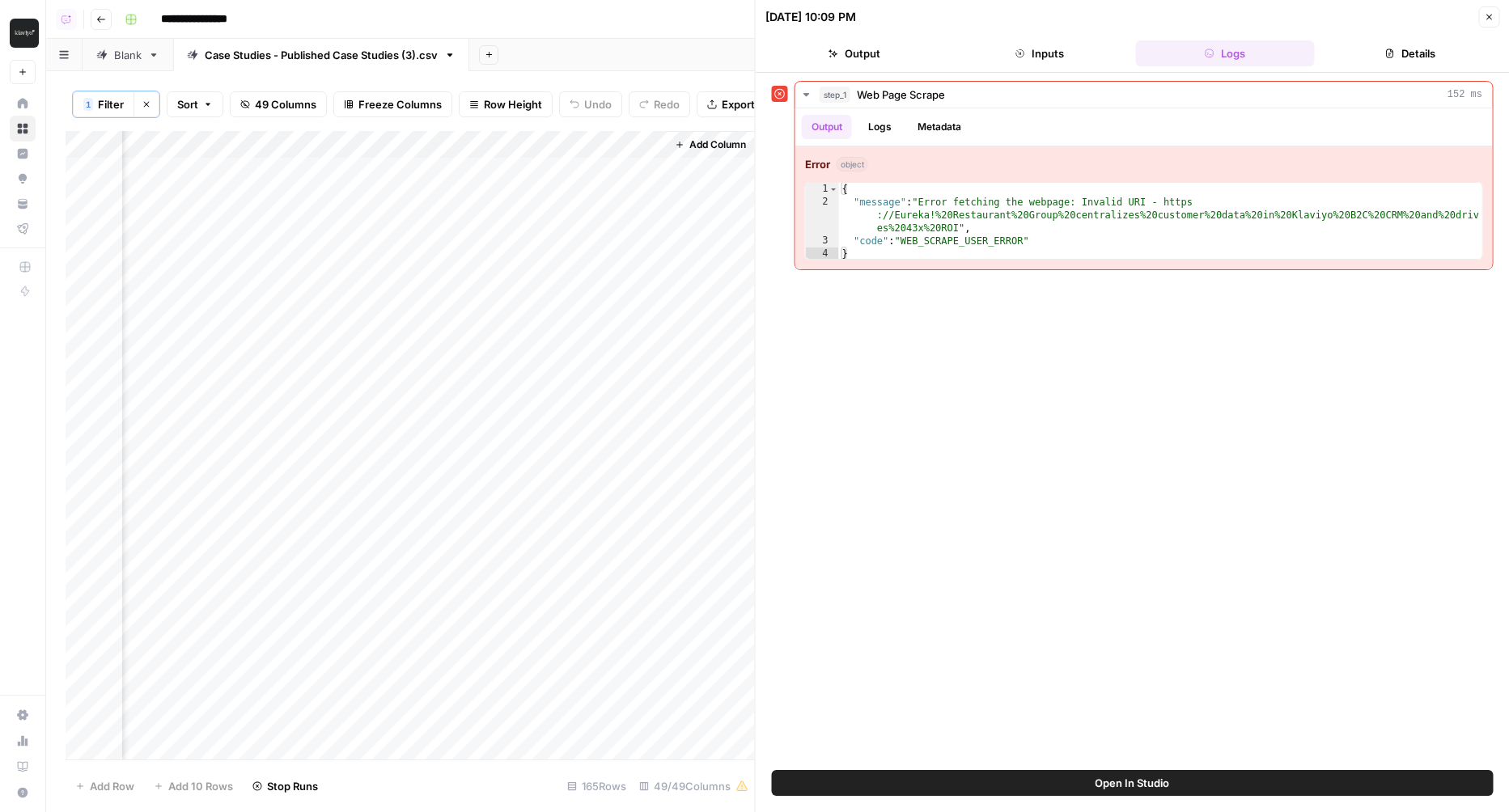
click at [865, 57] on button "Output" at bounding box center [855, 54] width 179 height 26
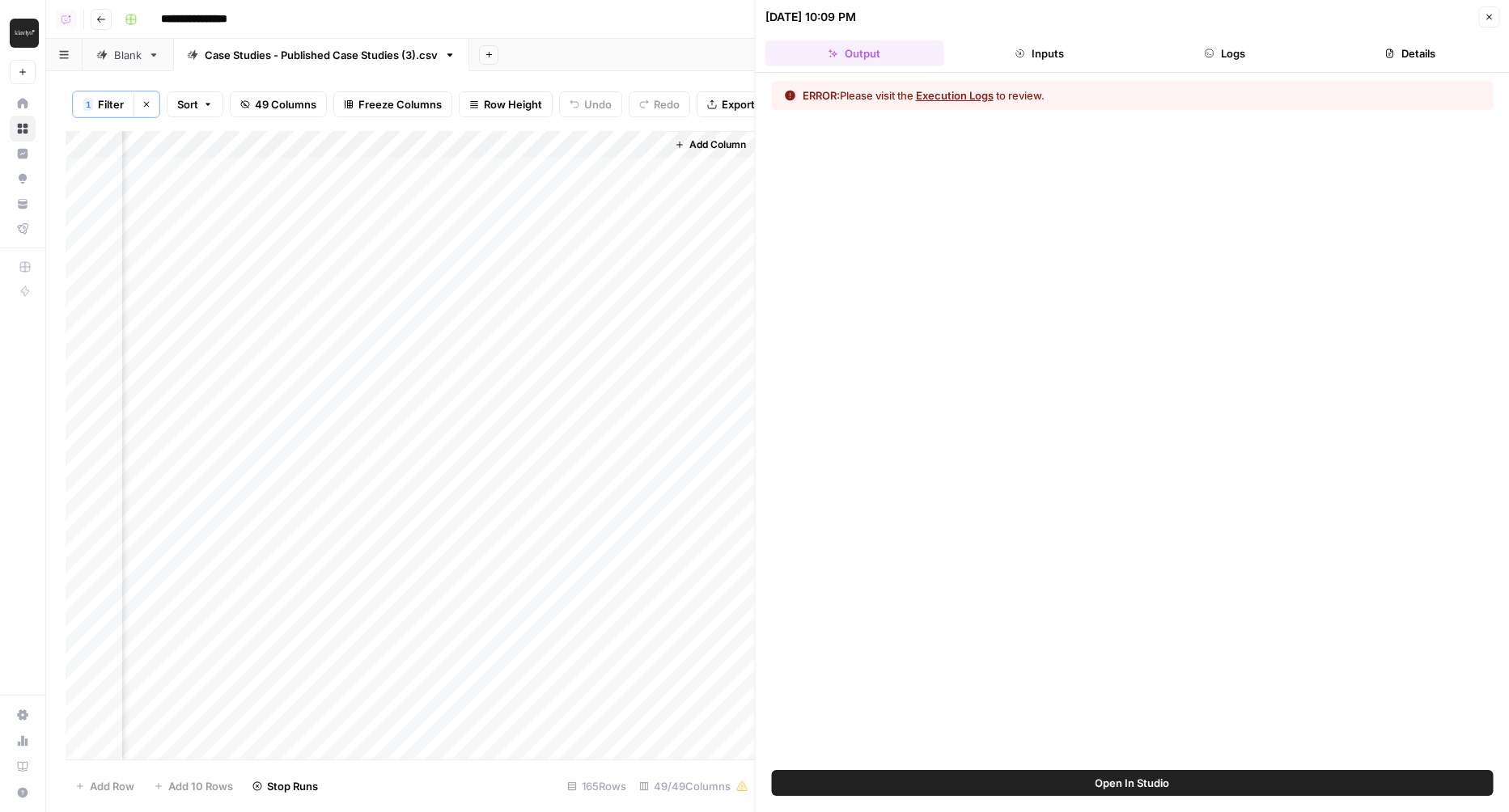
click at [1495, 12] on button "Close" at bounding box center [1488, 17] width 21 height 21
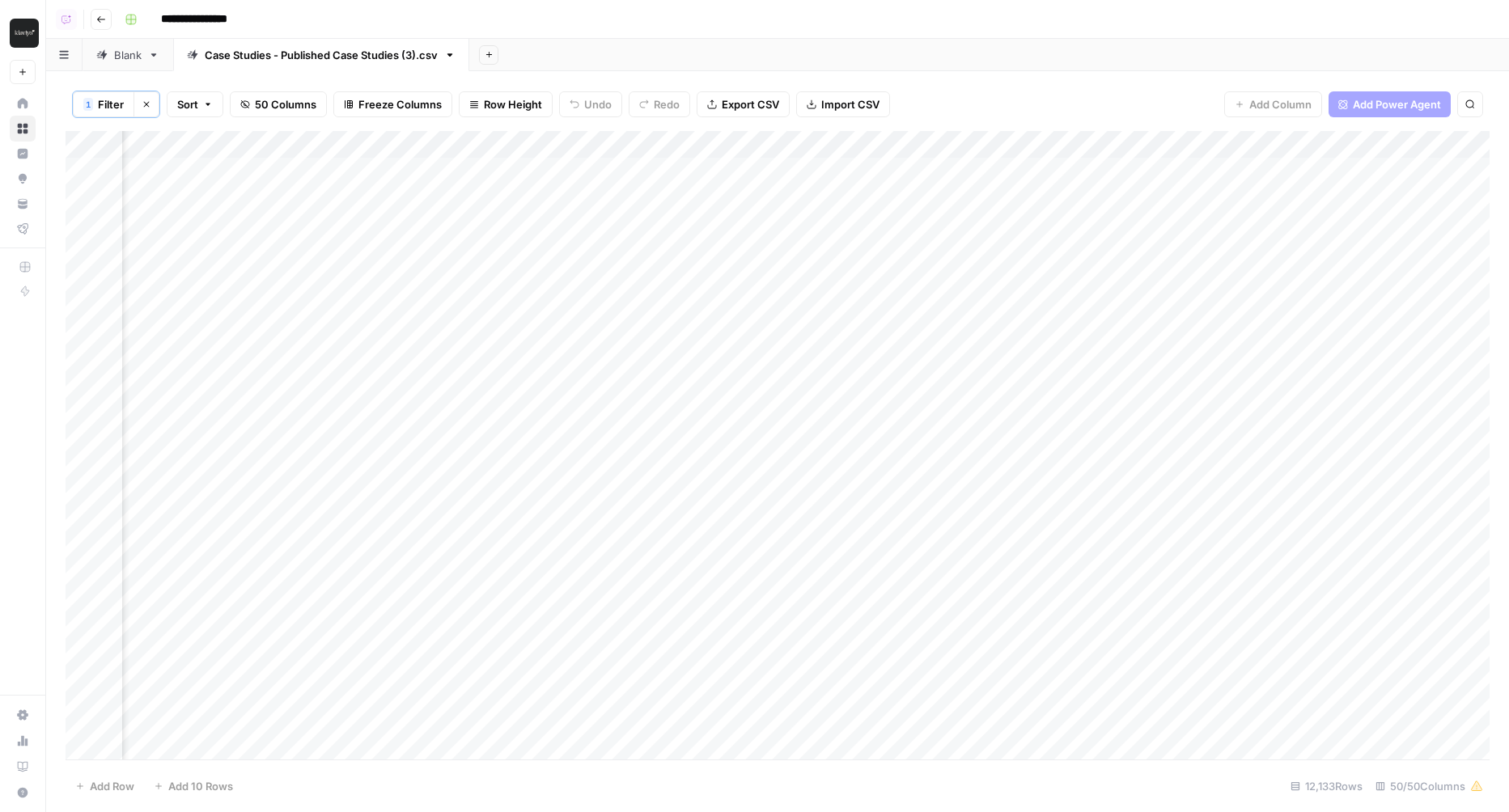
scroll to position [0, 9936]
click at [1328, 150] on div "Add Column" at bounding box center [777, 446] width 1424 height 630
click at [1250, 50] on div "Add Sheet" at bounding box center [989, 55] width 1039 height 32
click at [748, 99] on span "Export CSV" at bounding box center [751, 104] width 57 height 17
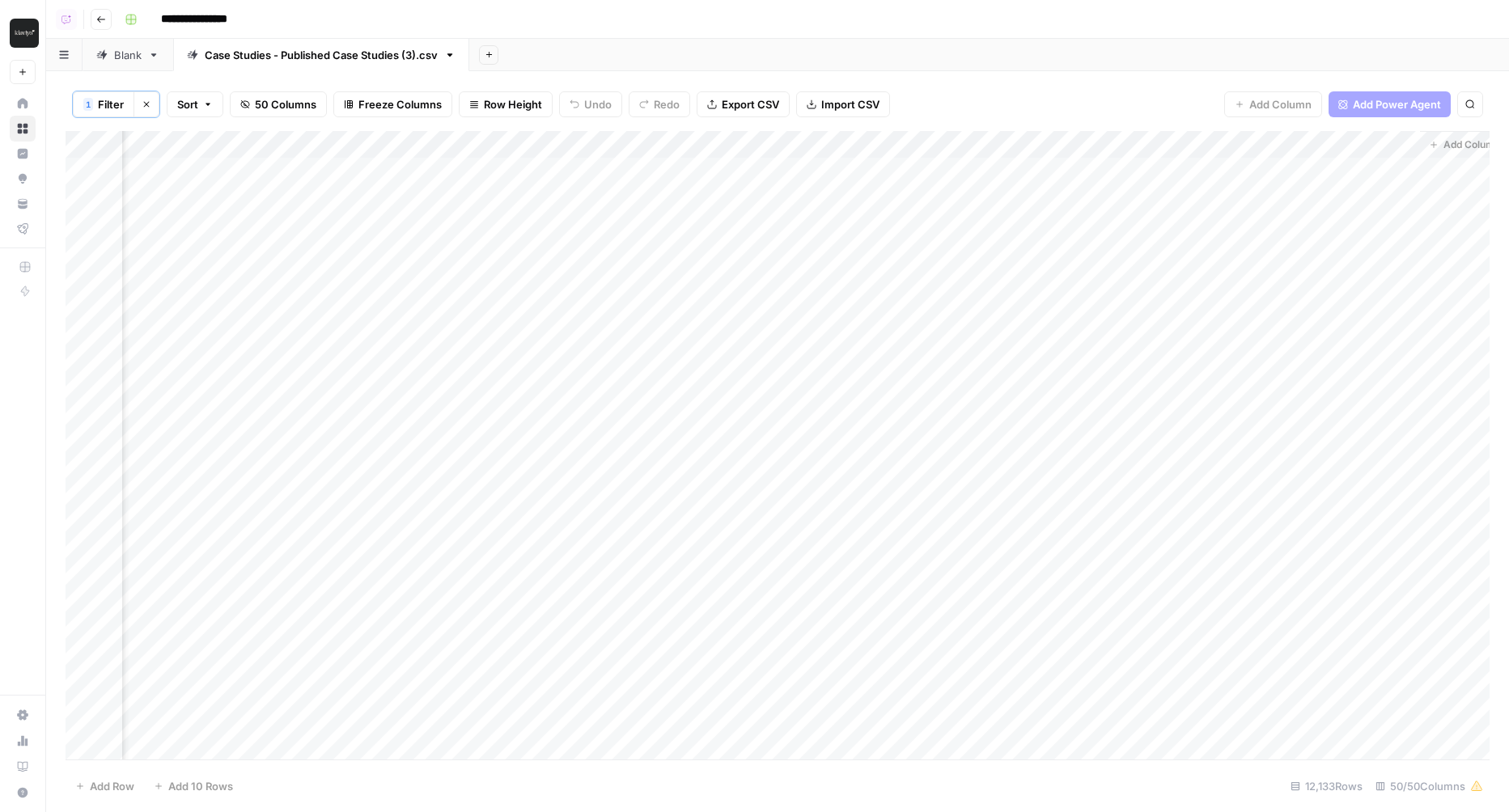
scroll to position [0, 9936]
click at [1386, 185] on div "Add Column" at bounding box center [777, 446] width 1424 height 630
click at [1390, 199] on div "Add Column" at bounding box center [777, 446] width 1424 height 630
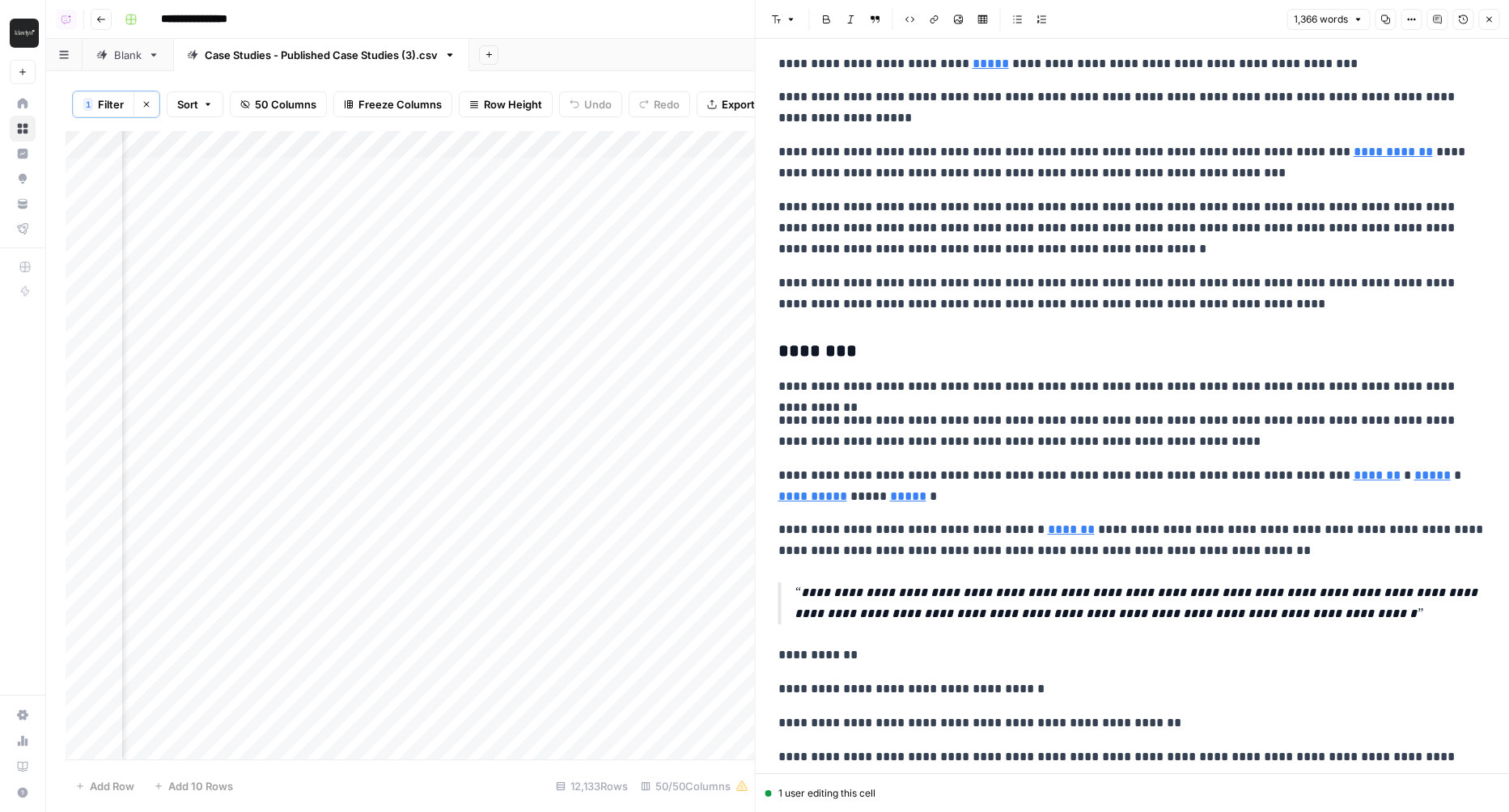
scroll to position [1127, 0]
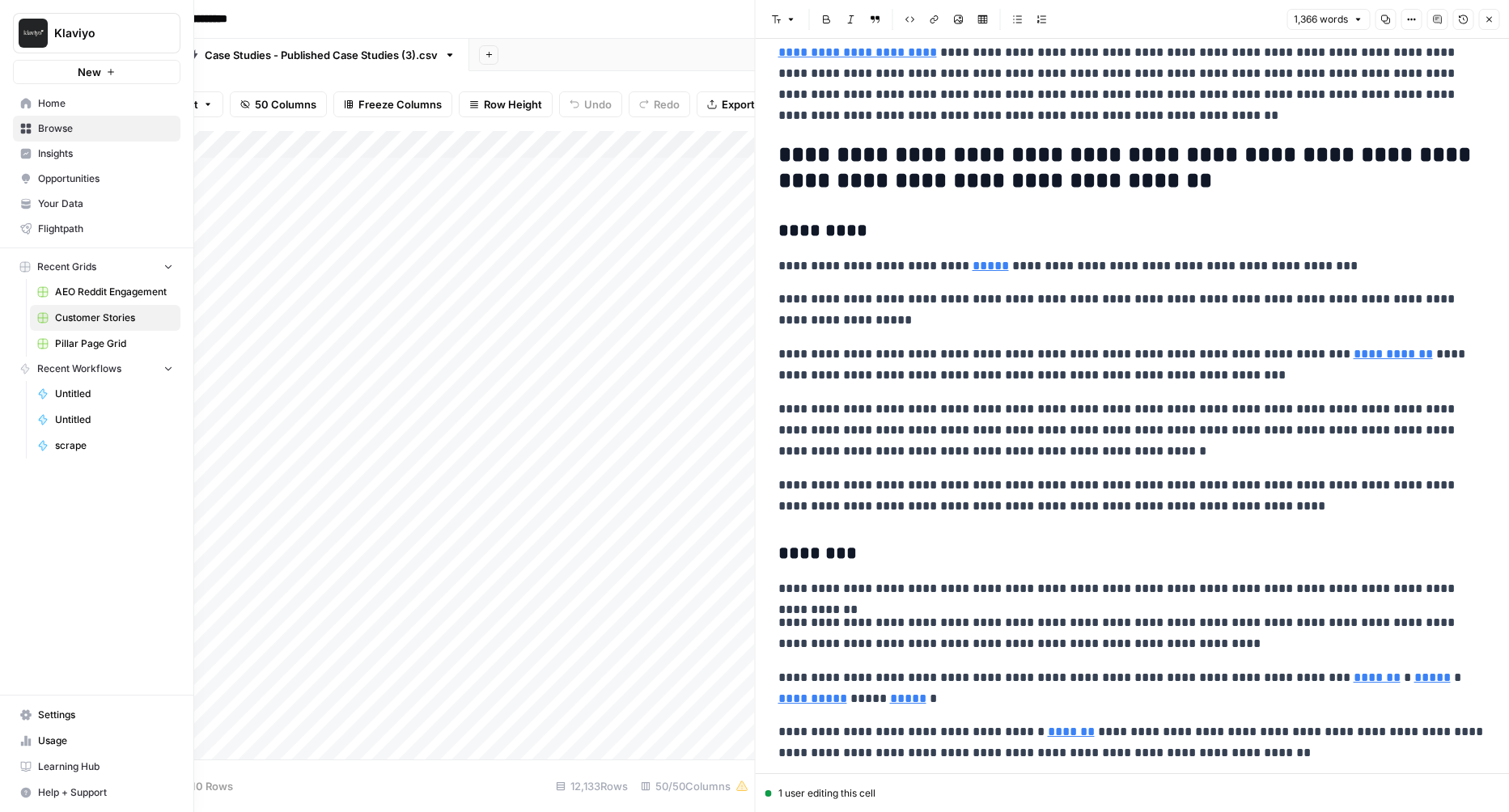
click at [55, 201] on span "Your Data" at bounding box center [105, 203] width 135 height 15
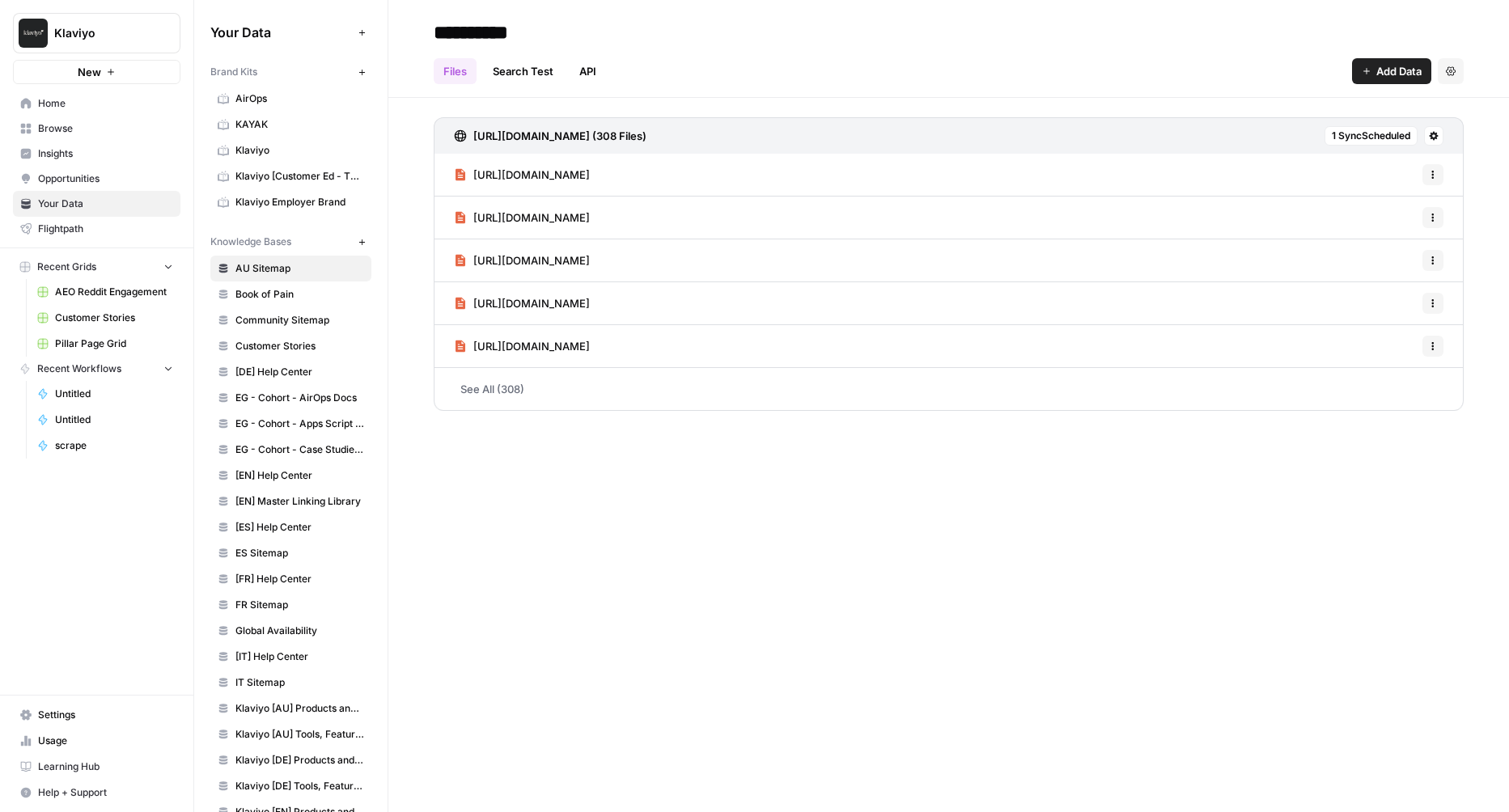
click at [292, 341] on span "Customer Stories" at bounding box center [300, 346] width 129 height 15
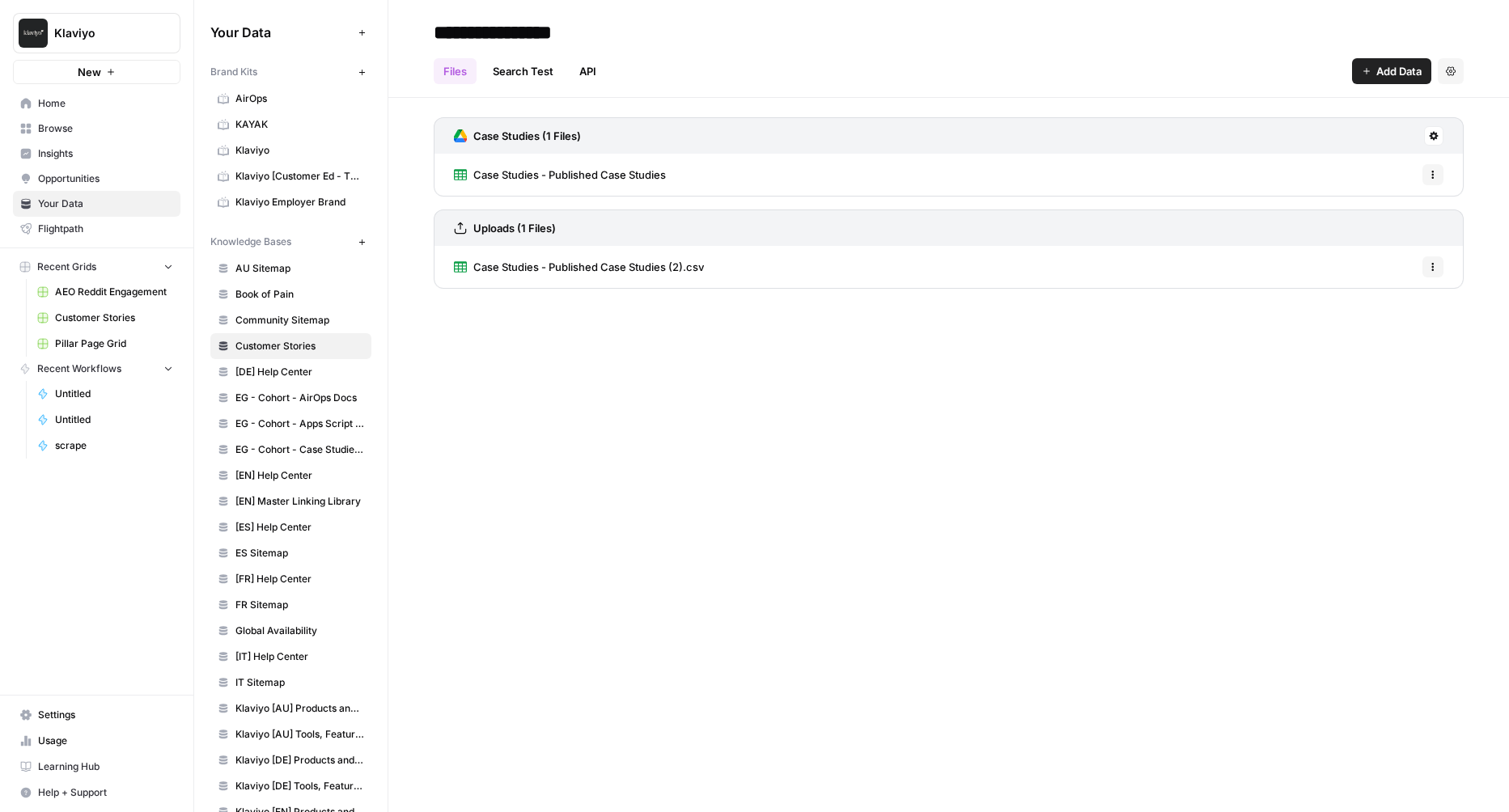
click at [1438, 266] on icon "button" at bounding box center [1432, 266] width 10 height 10
click at [1385, 311] on button "Delete File" at bounding box center [1392, 301] width 90 height 23
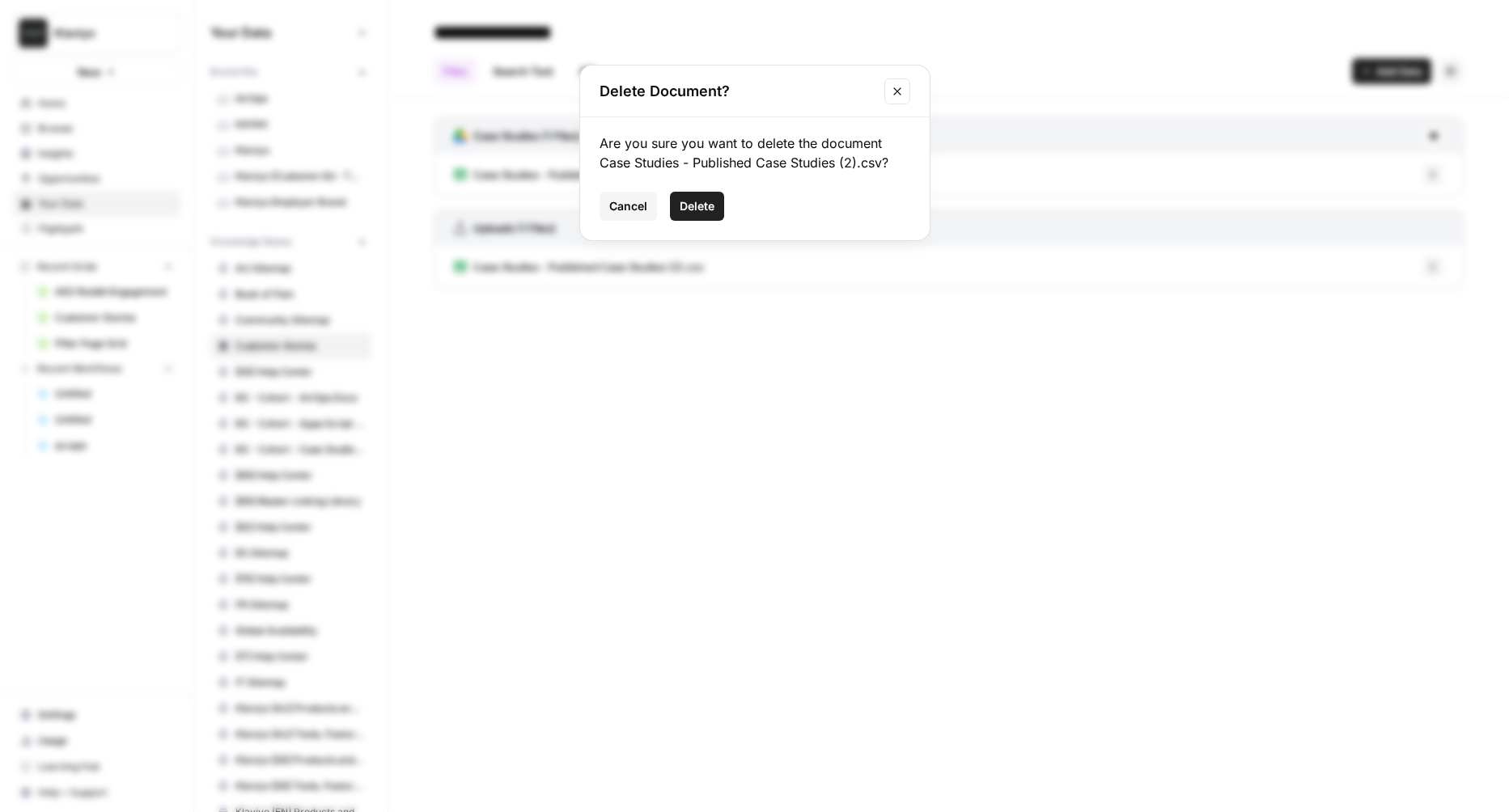
click at [715, 200] on button "Delete" at bounding box center [697, 205] width 54 height 29
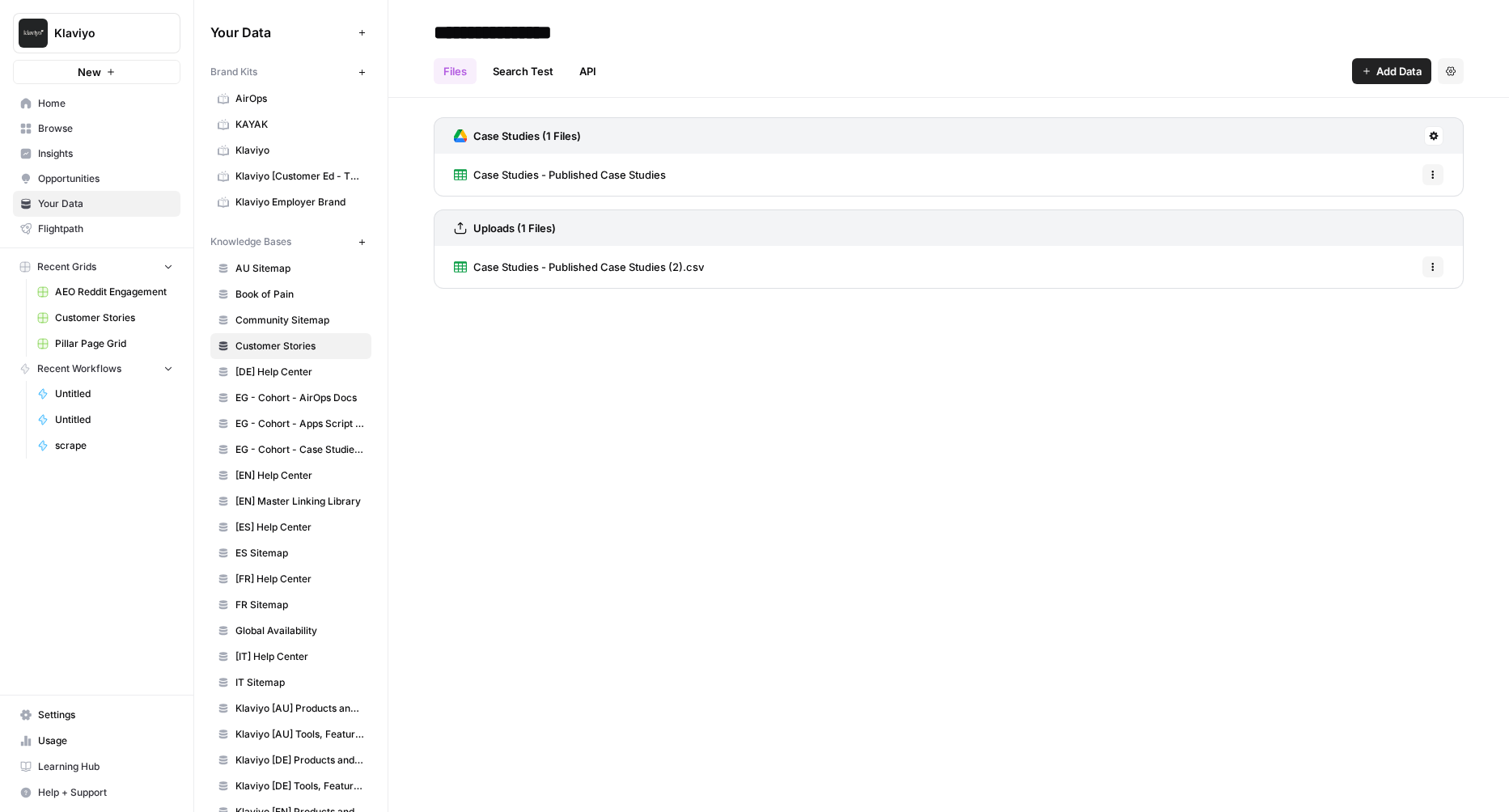
click at [1433, 266] on icon "button" at bounding box center [1432, 266] width 10 height 10
click at [1372, 302] on span "Delete File" at bounding box center [1398, 301] width 52 height 17
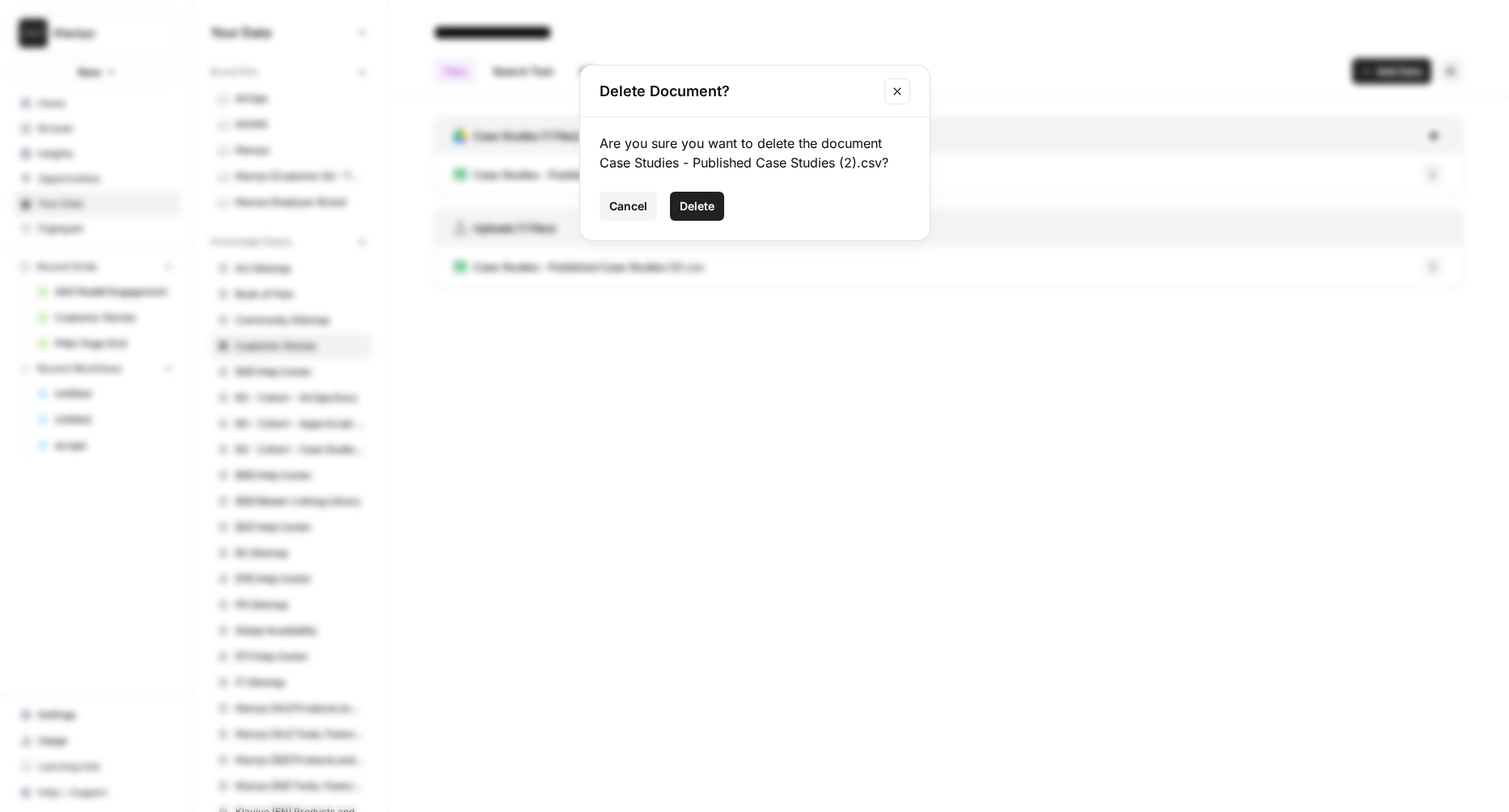
click at [693, 202] on span "Delete" at bounding box center [697, 206] width 35 height 17
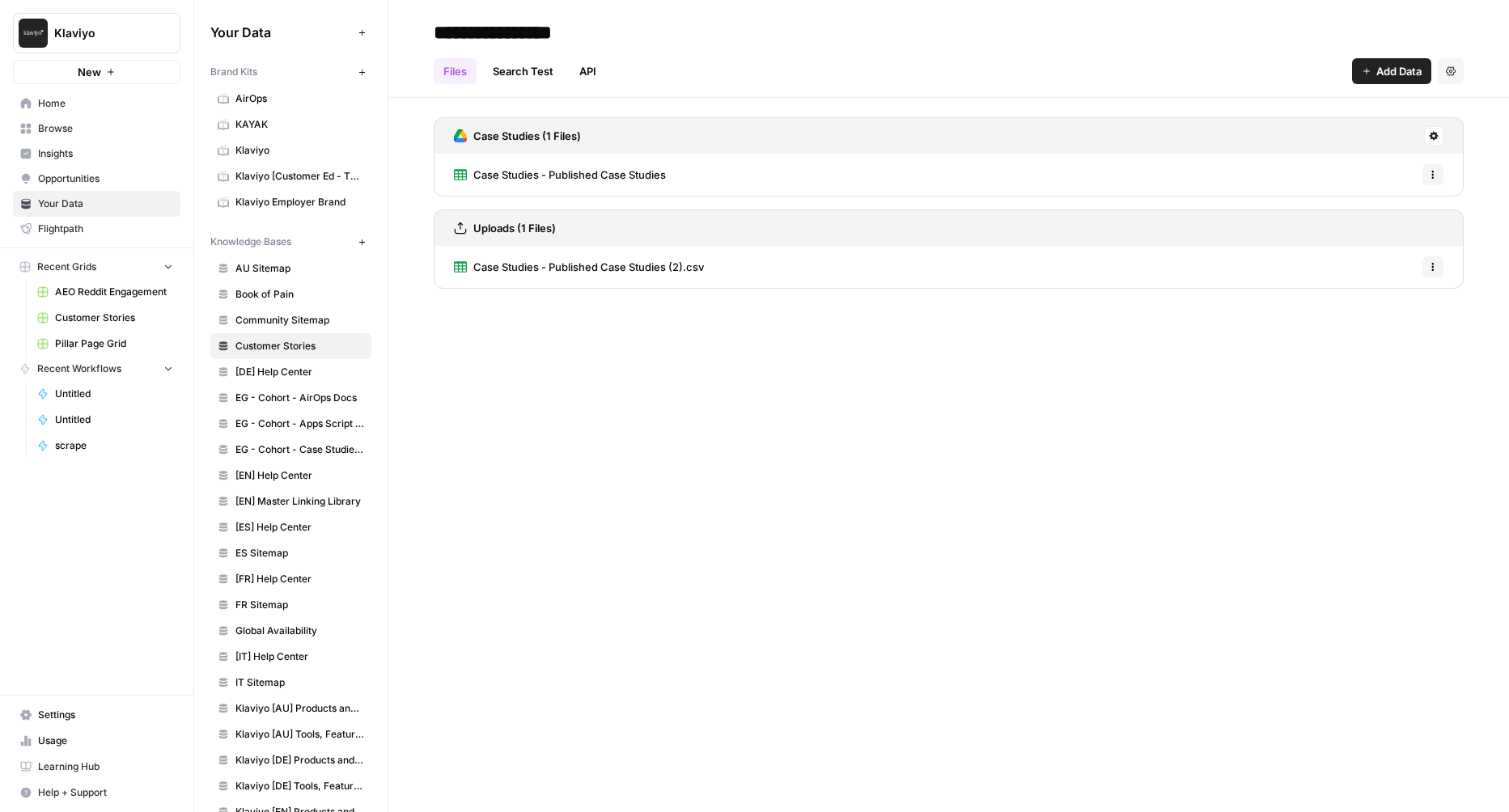
click at [1442, 177] on button "Options" at bounding box center [1432, 175] width 21 height 21
click at [1367, 215] on div "Delete File" at bounding box center [1392, 210] width 77 height 17
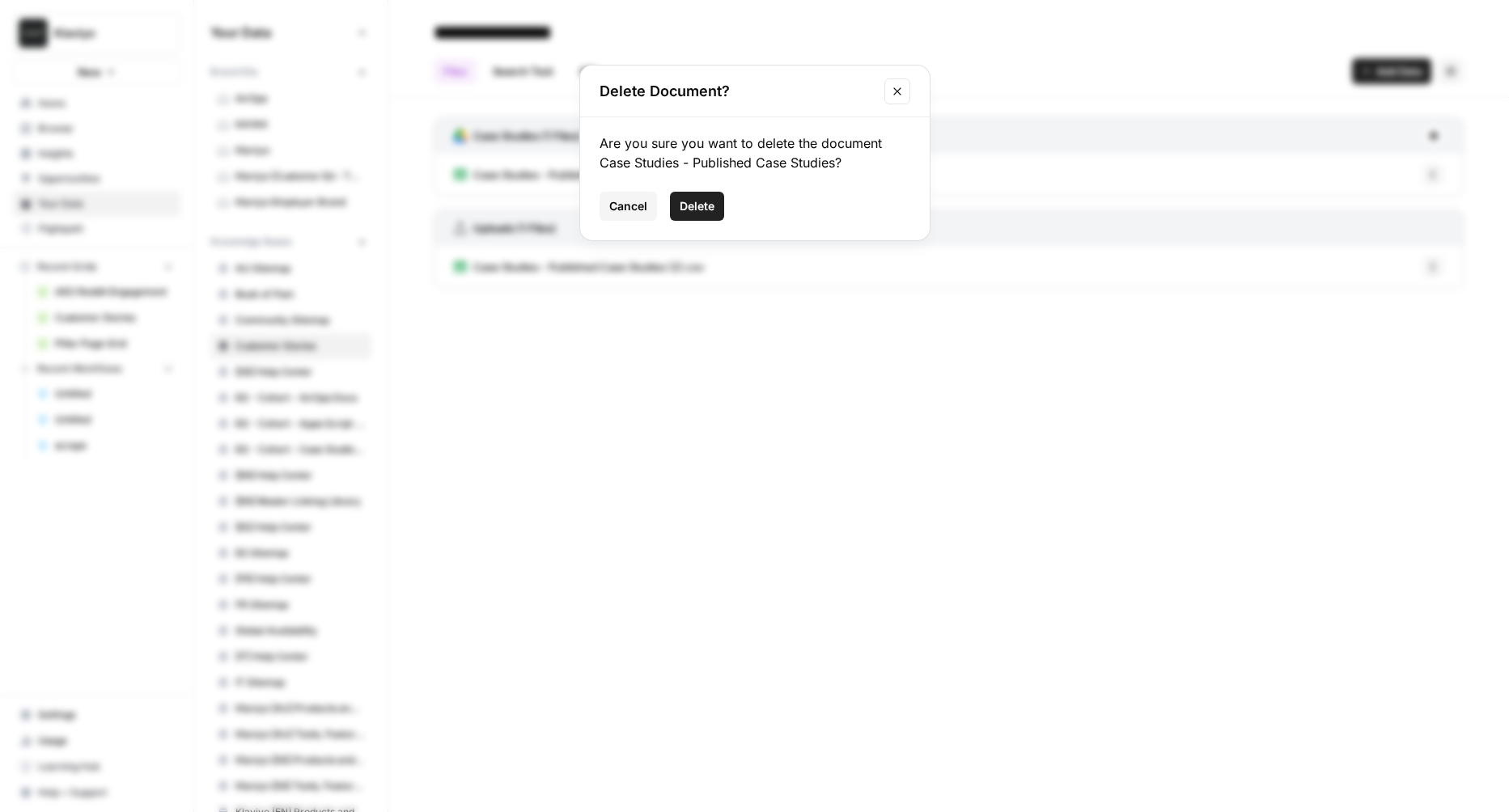
click at [703, 196] on button "Delete" at bounding box center [697, 205] width 54 height 29
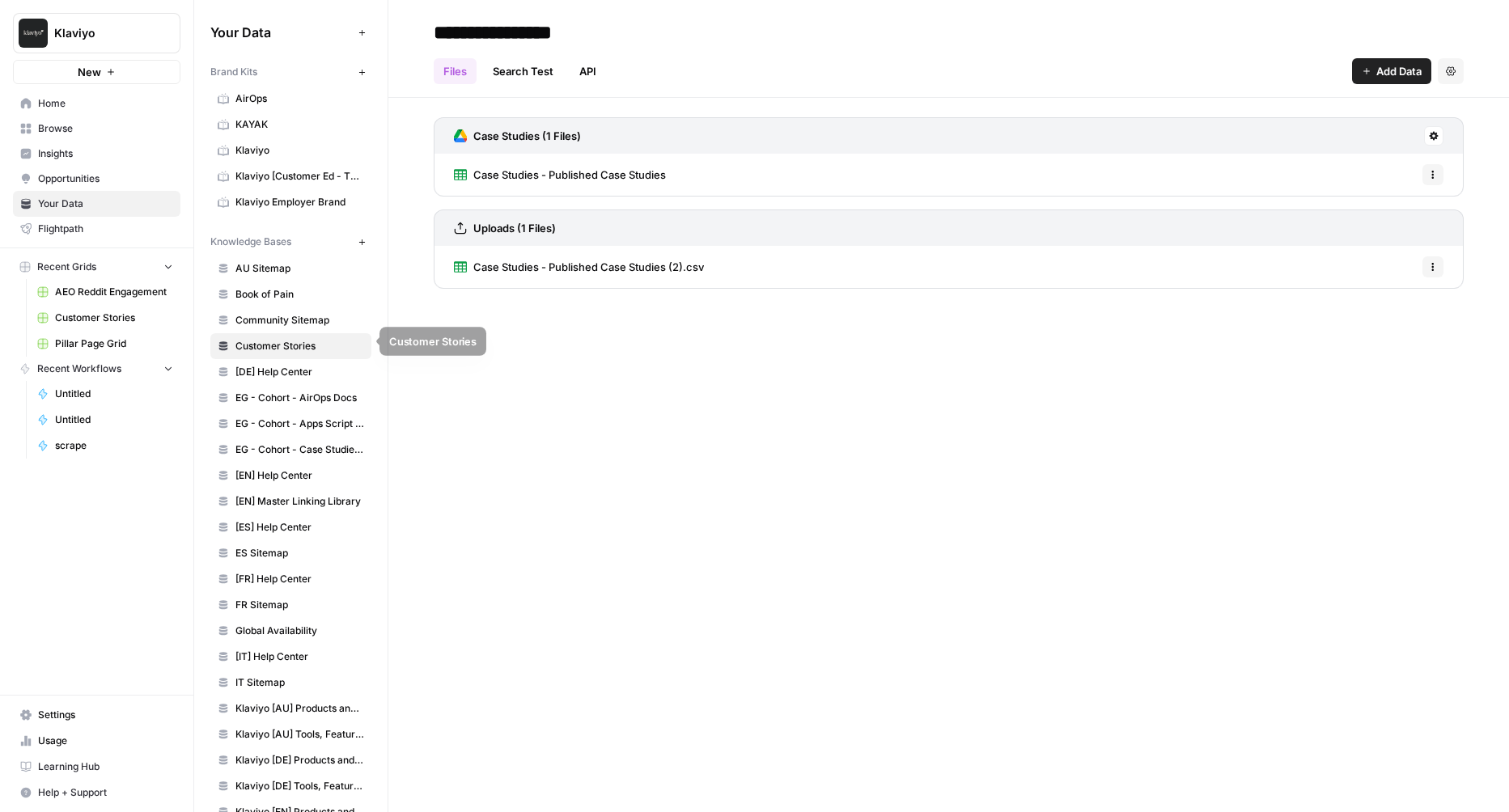
click at [279, 365] on span "[DE] Help Center" at bounding box center [300, 372] width 129 height 15
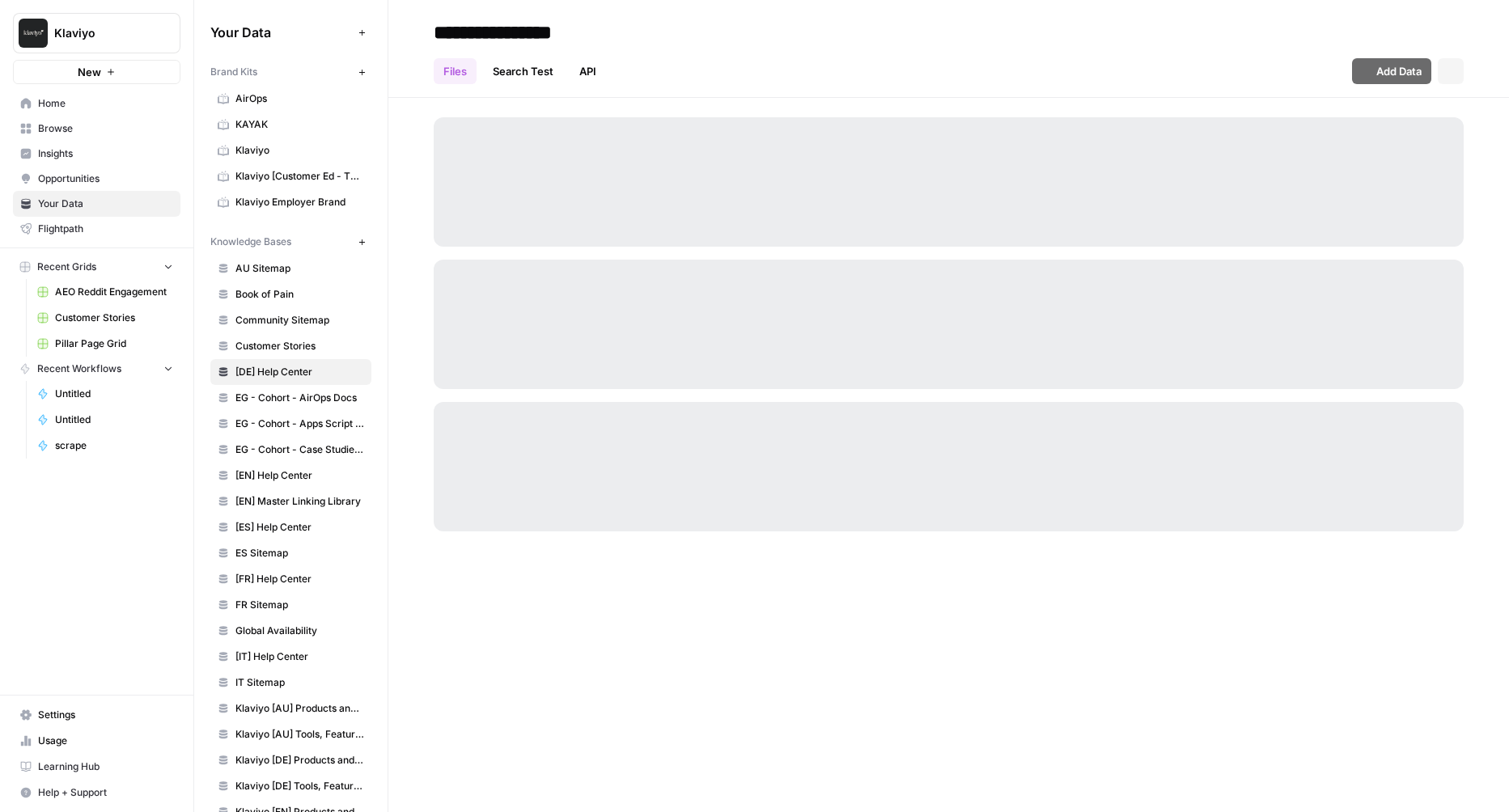
click at [277, 348] on link "Customer Stories" at bounding box center [290, 346] width 161 height 26
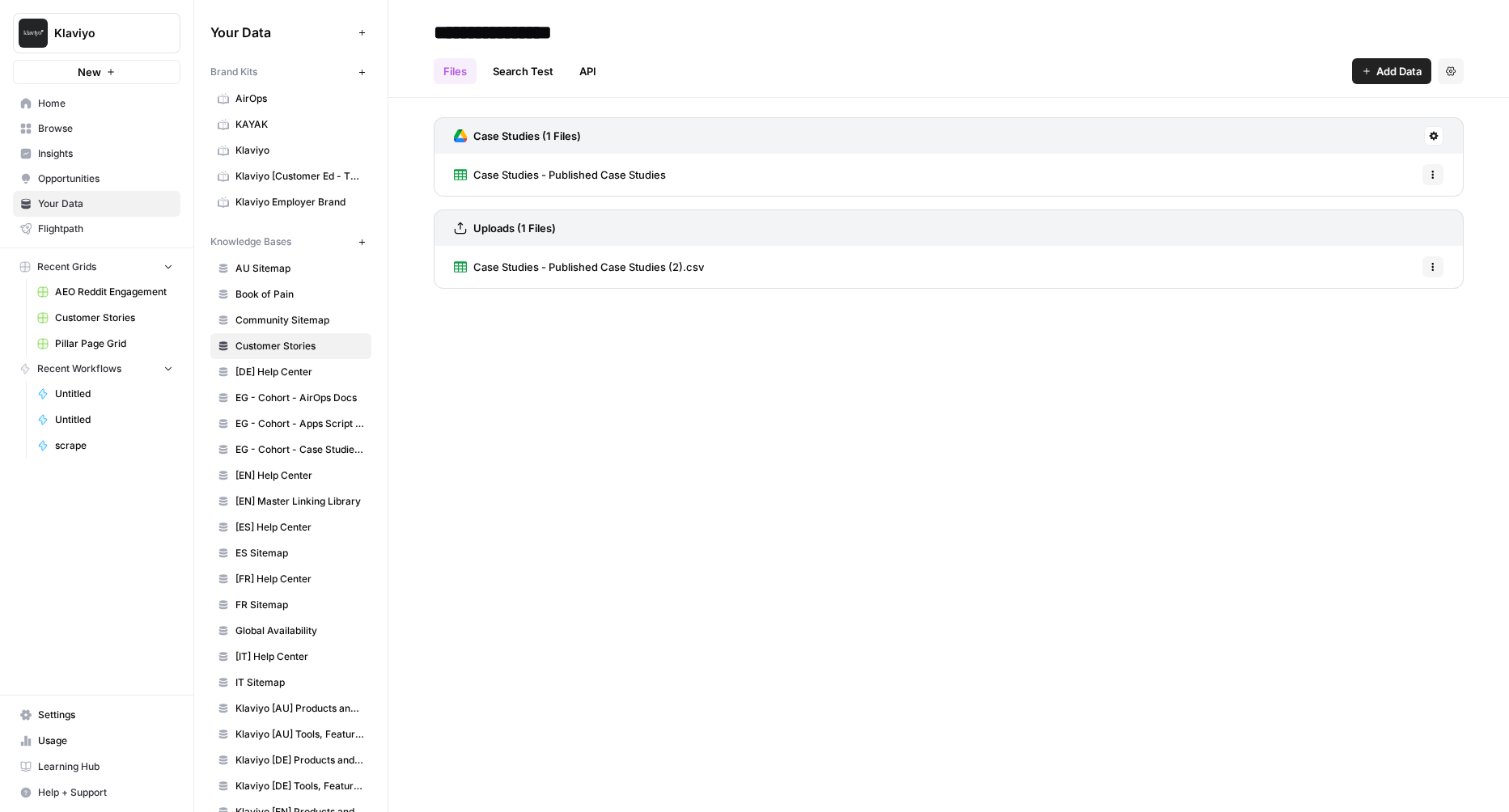
click at [1453, 70] on icon "button" at bounding box center [1450, 70] width 10 height 9
click at [1340, 103] on span "Delete Knowledge Base" at bounding box center [1385, 109] width 120 height 17
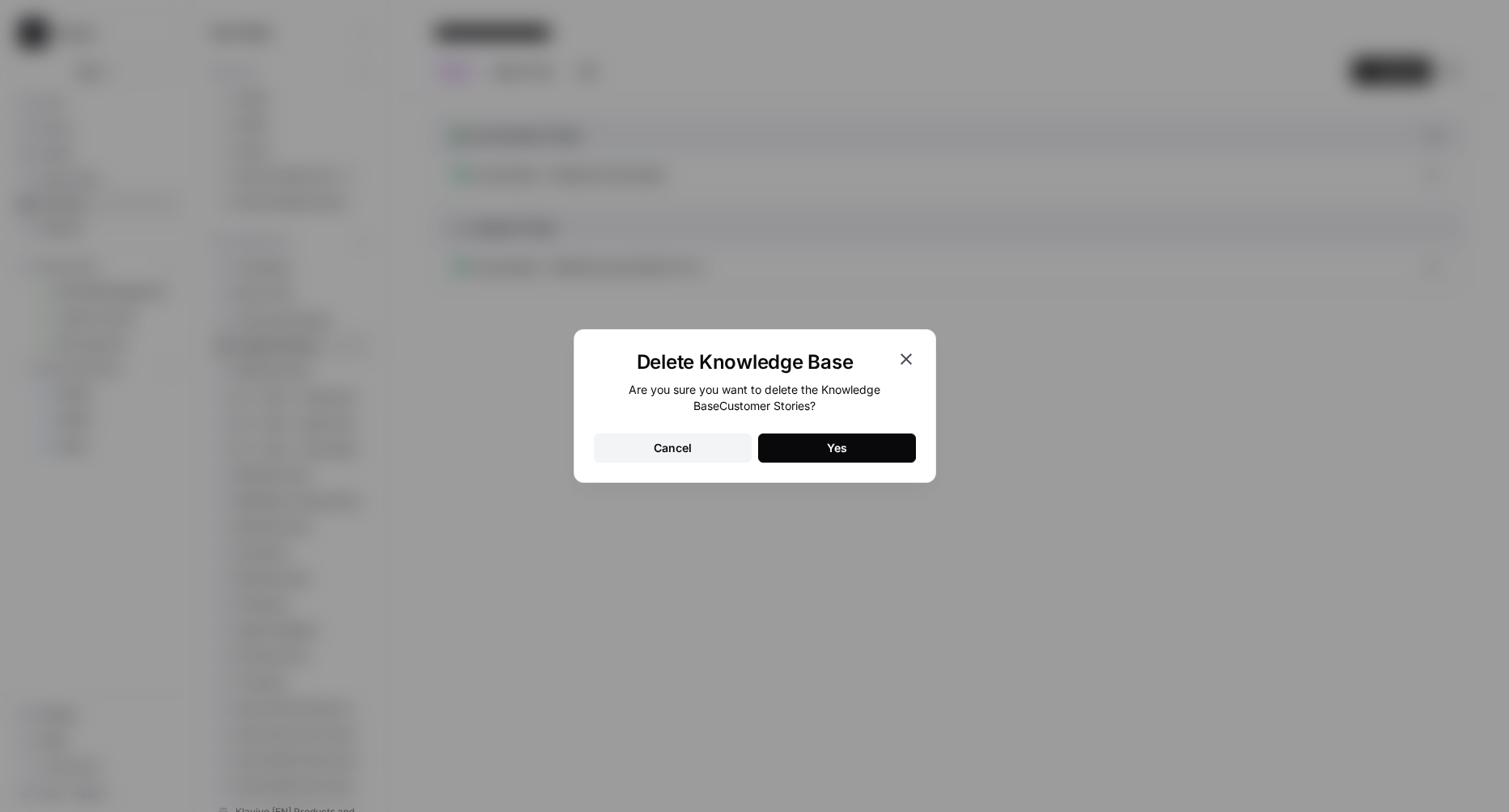
click at [811, 449] on button "Yes" at bounding box center [837, 448] width 157 height 29
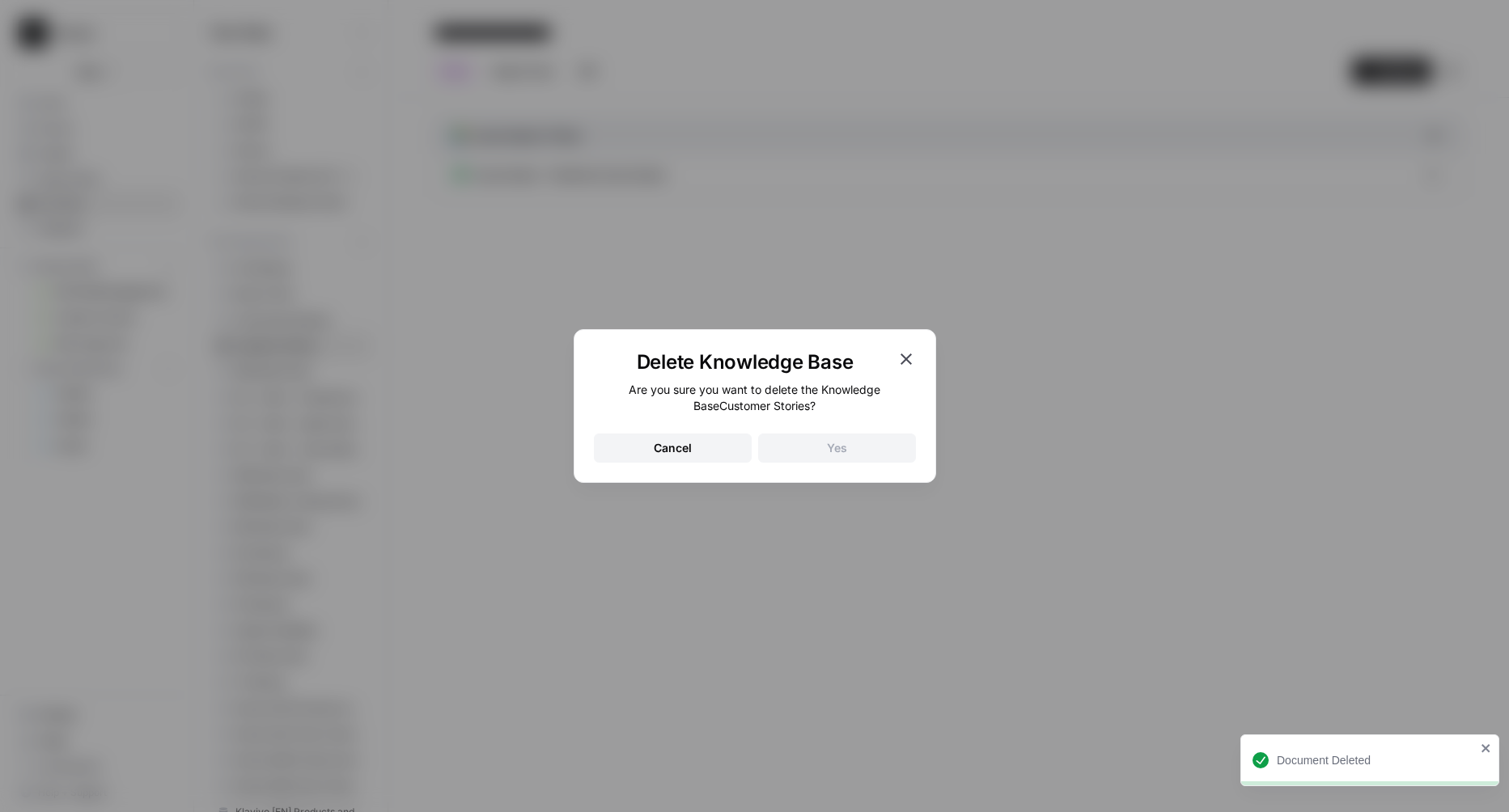
click at [905, 358] on icon "button" at bounding box center [905, 359] width 11 height 11
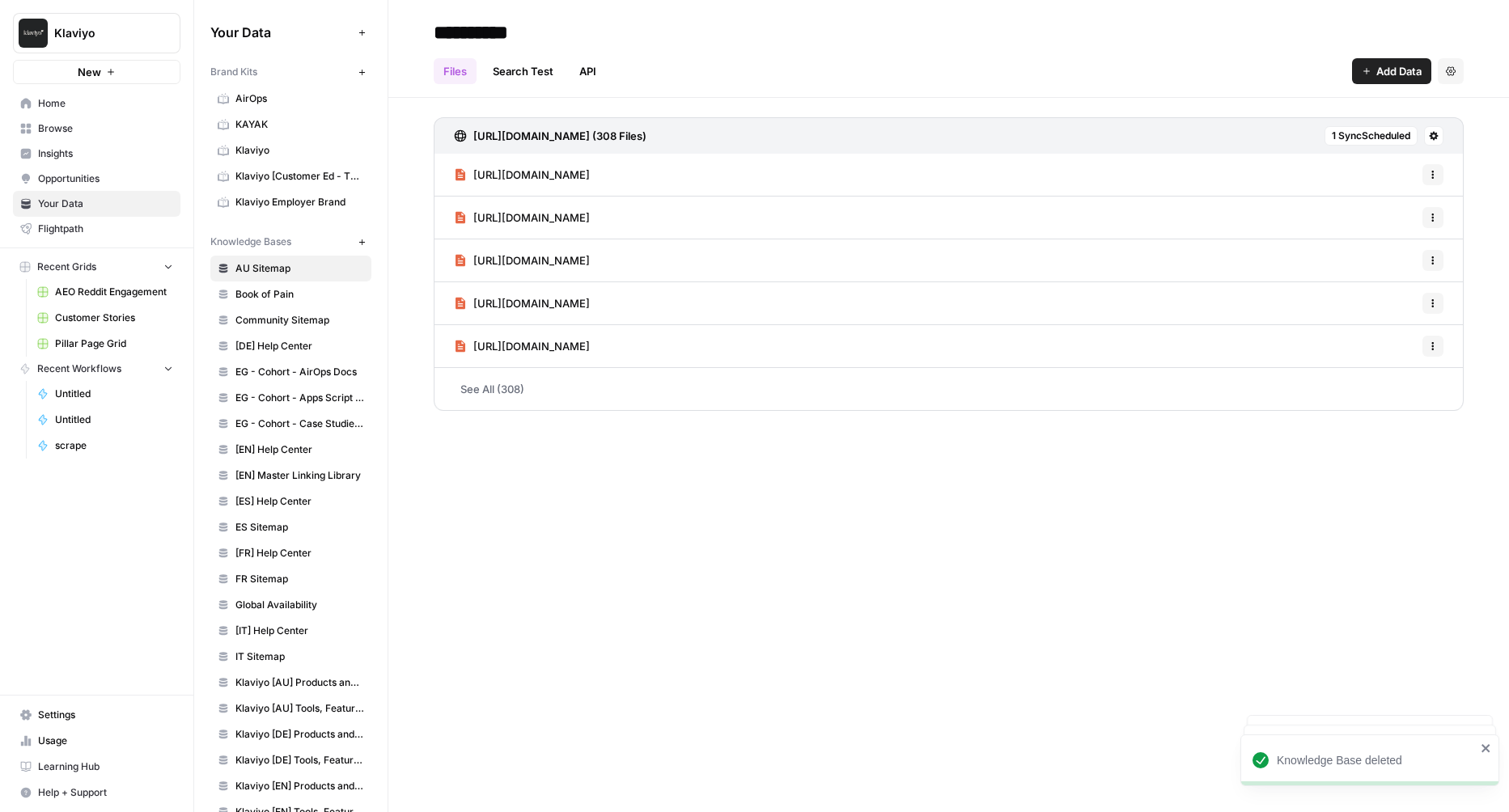
click at [355, 239] on button "New" at bounding box center [362, 242] width 19 height 19
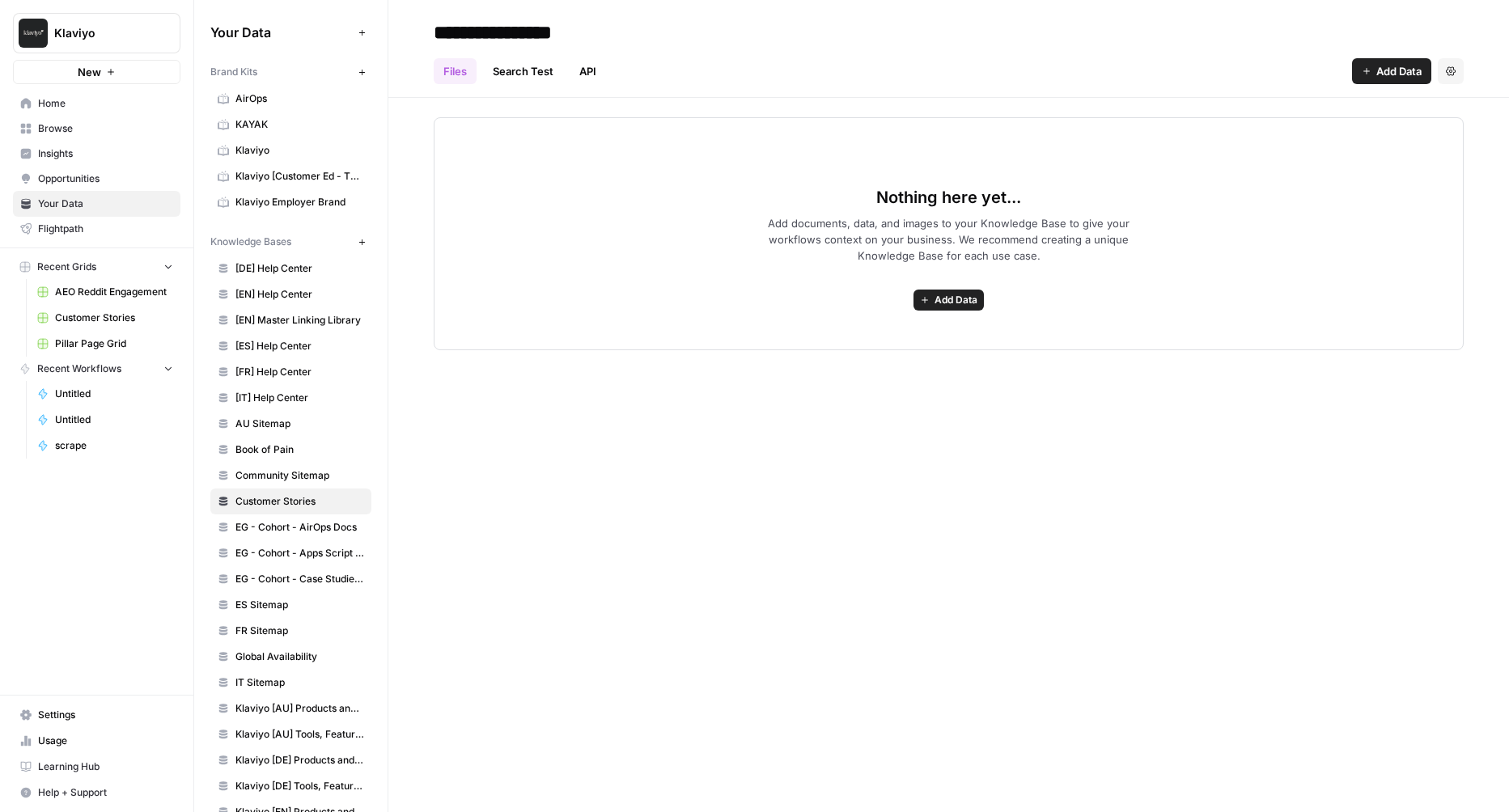
click at [570, 36] on input "**********" at bounding box center [557, 32] width 259 height 32
type input "**********"
click at [794, 136] on div "Nothing here yet... Add documents, data, and images to your Knowledge Base to g…" at bounding box center [949, 234] width 1030 height 233
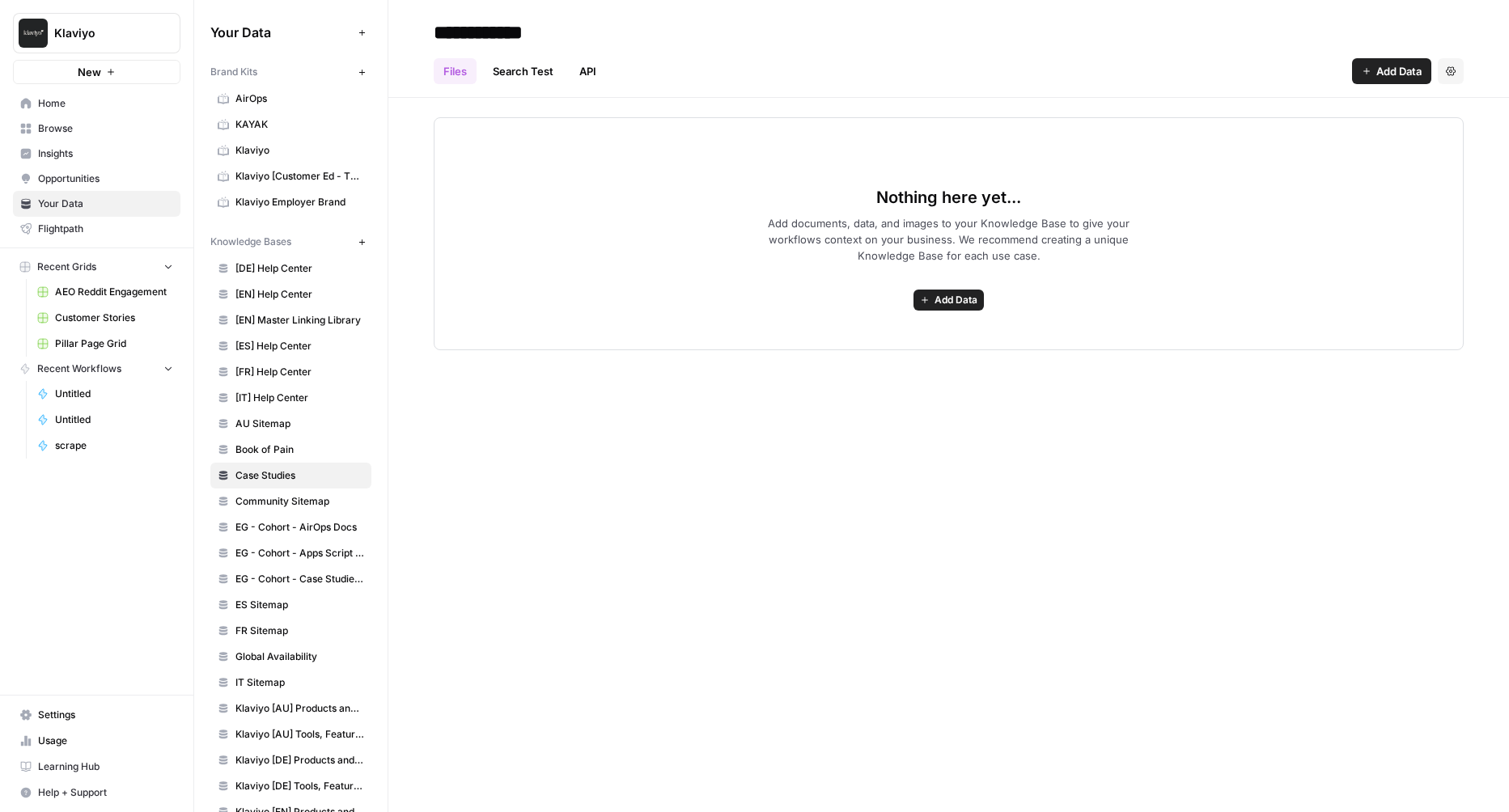
click at [1398, 77] on span "Add Data" at bounding box center [1399, 71] width 45 height 17
click at [1287, 110] on span "Upload Files" at bounding box center [1337, 109] width 147 height 17
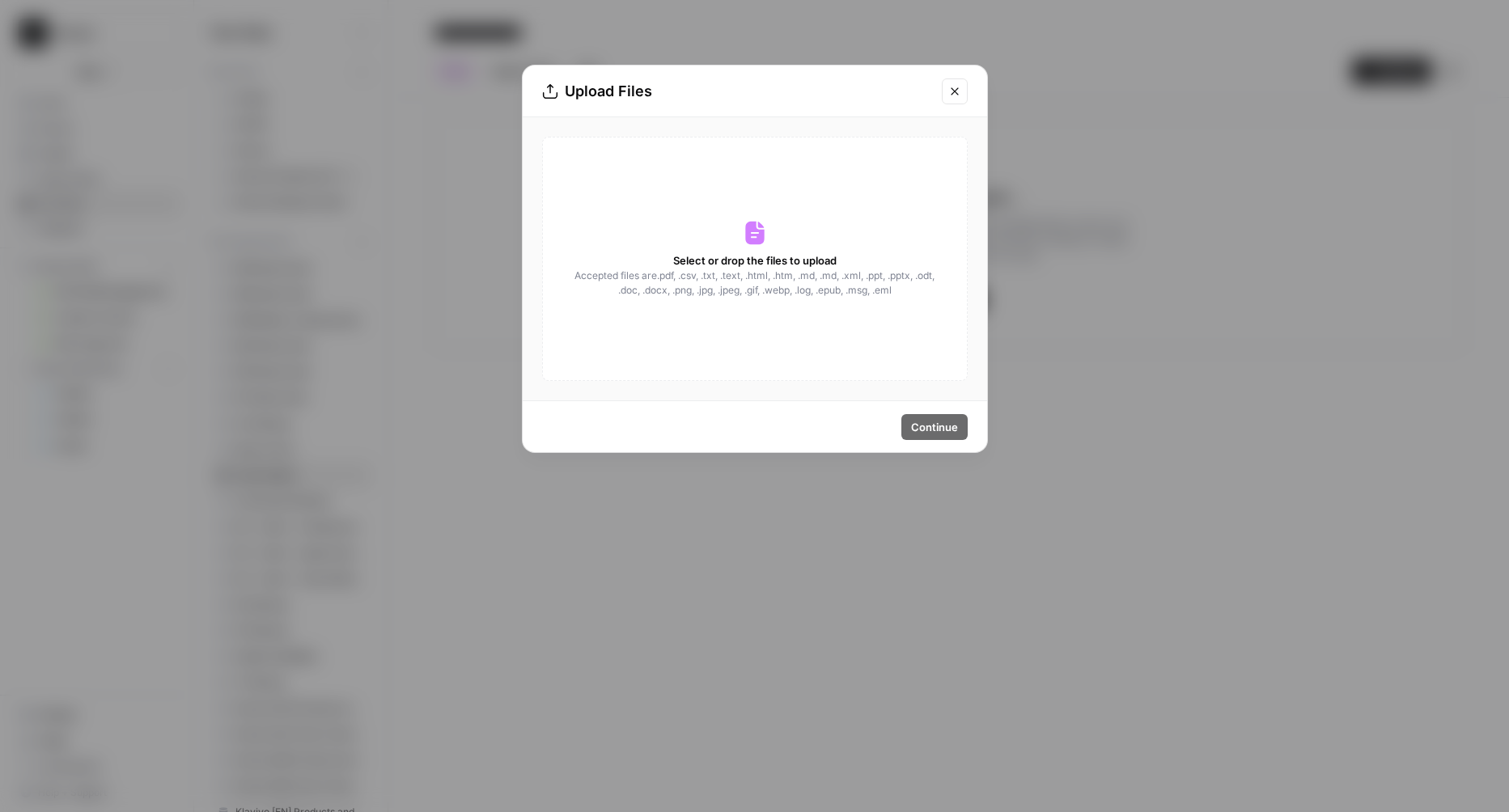
click at [835, 266] on span "Select or drop the files to upload" at bounding box center [755, 260] width 164 height 17
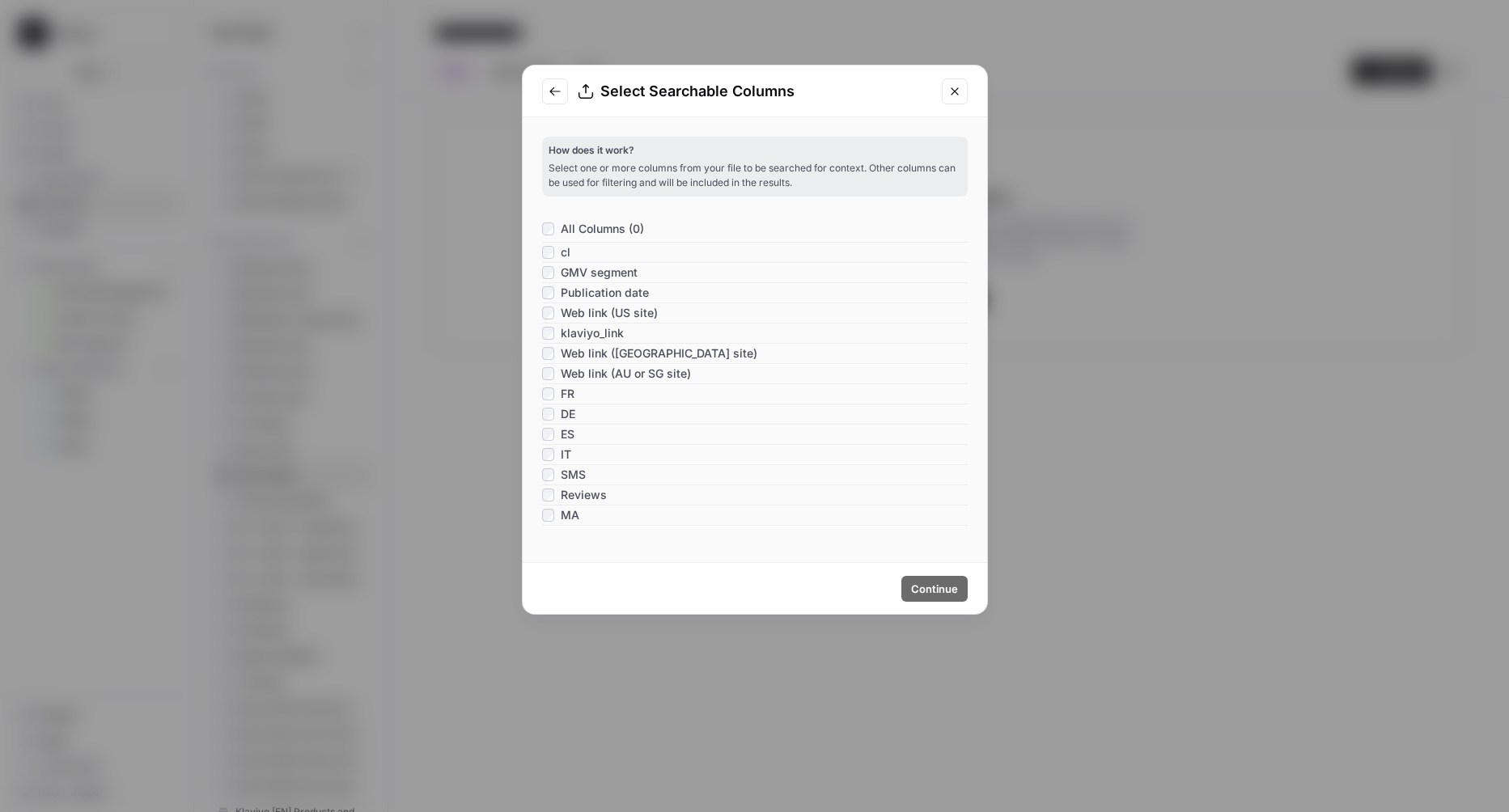
click at [580, 221] on span "All Columns (0)" at bounding box center [603, 229] width 83 height 17
click at [630, 226] on span "All Columns (50)" at bounding box center [605, 229] width 90 height 17
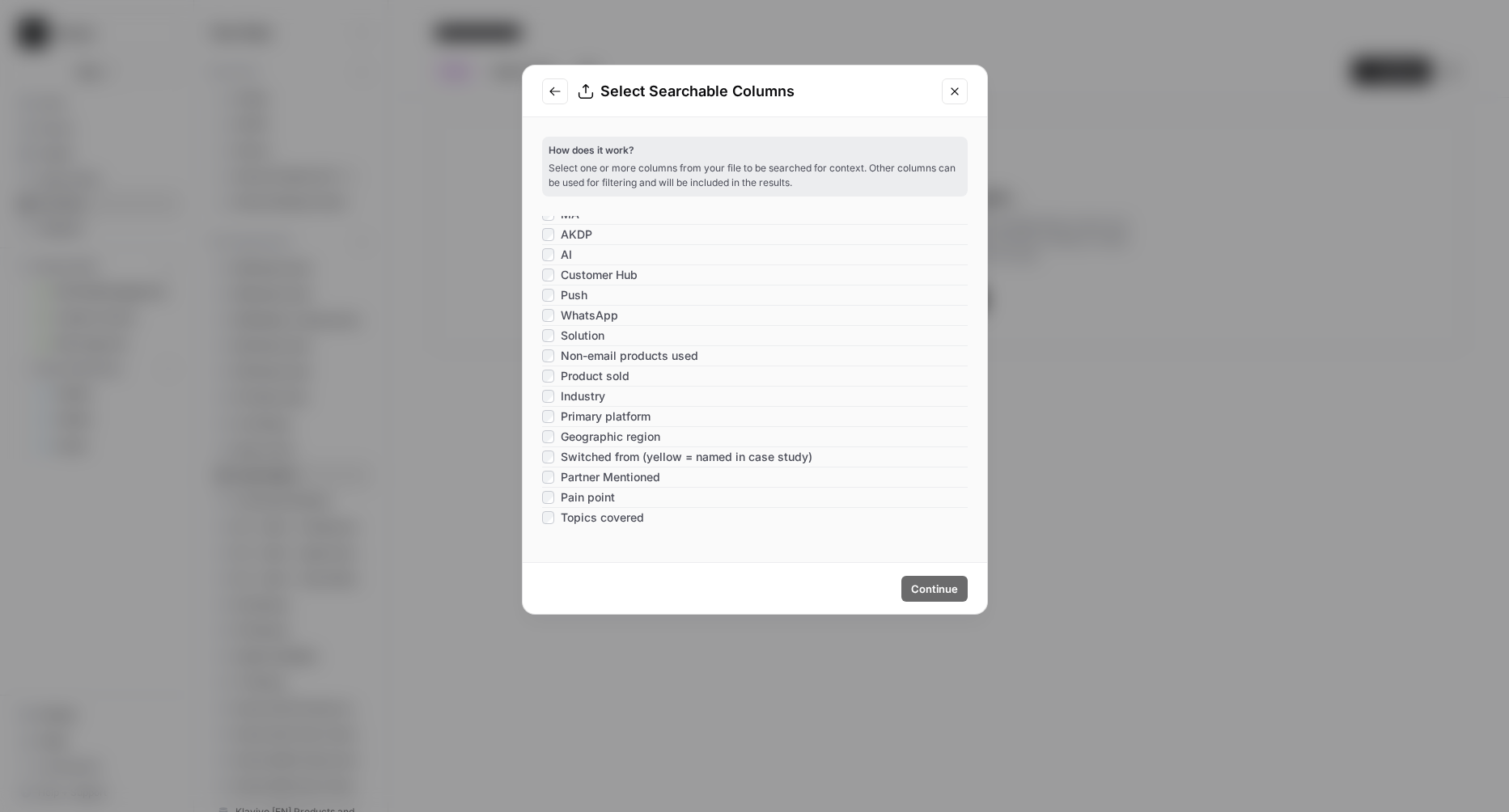
scroll to position [710, 0]
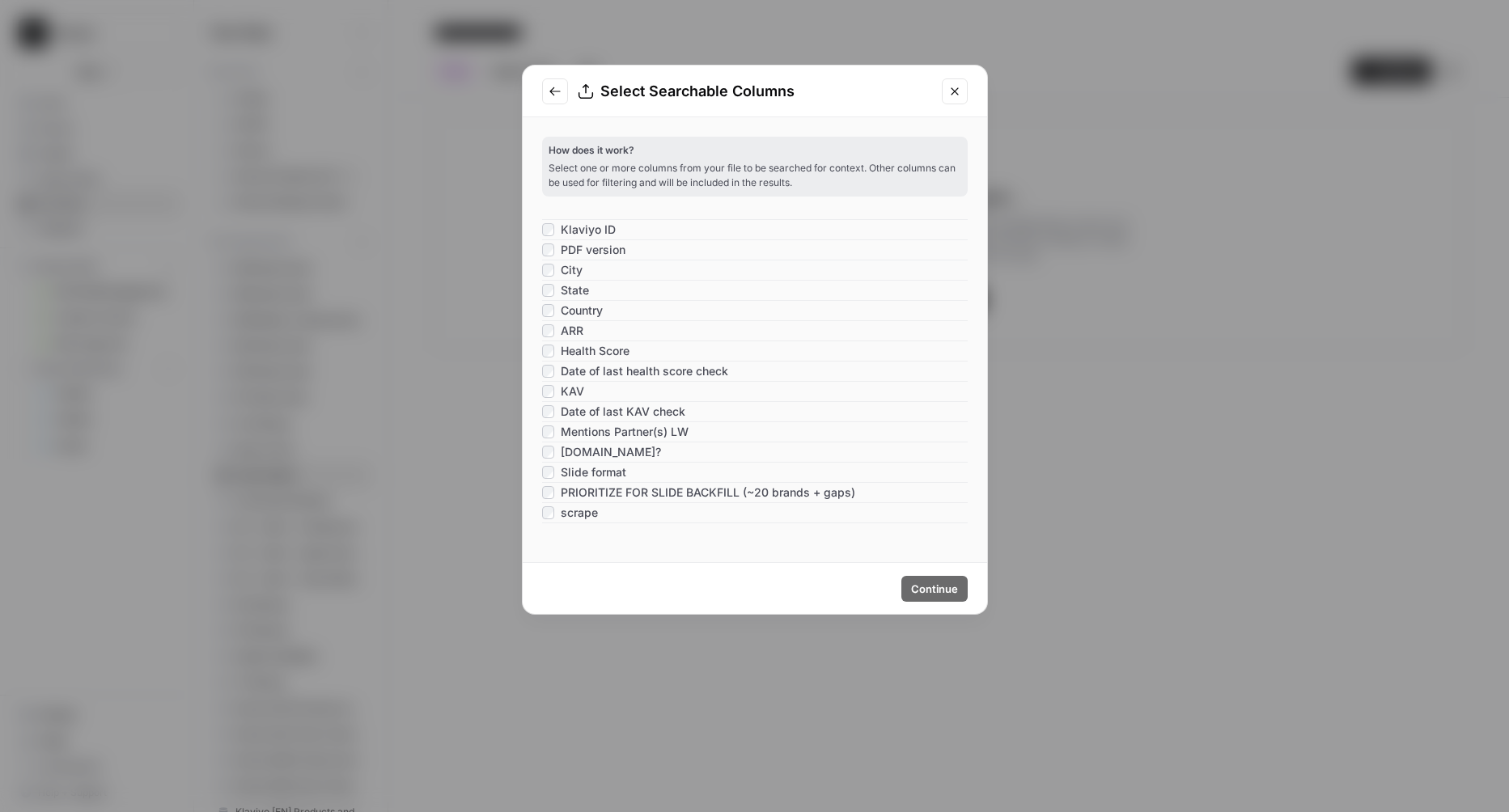
click at [591, 525] on span "Output" at bounding box center [579, 533] width 37 height 17
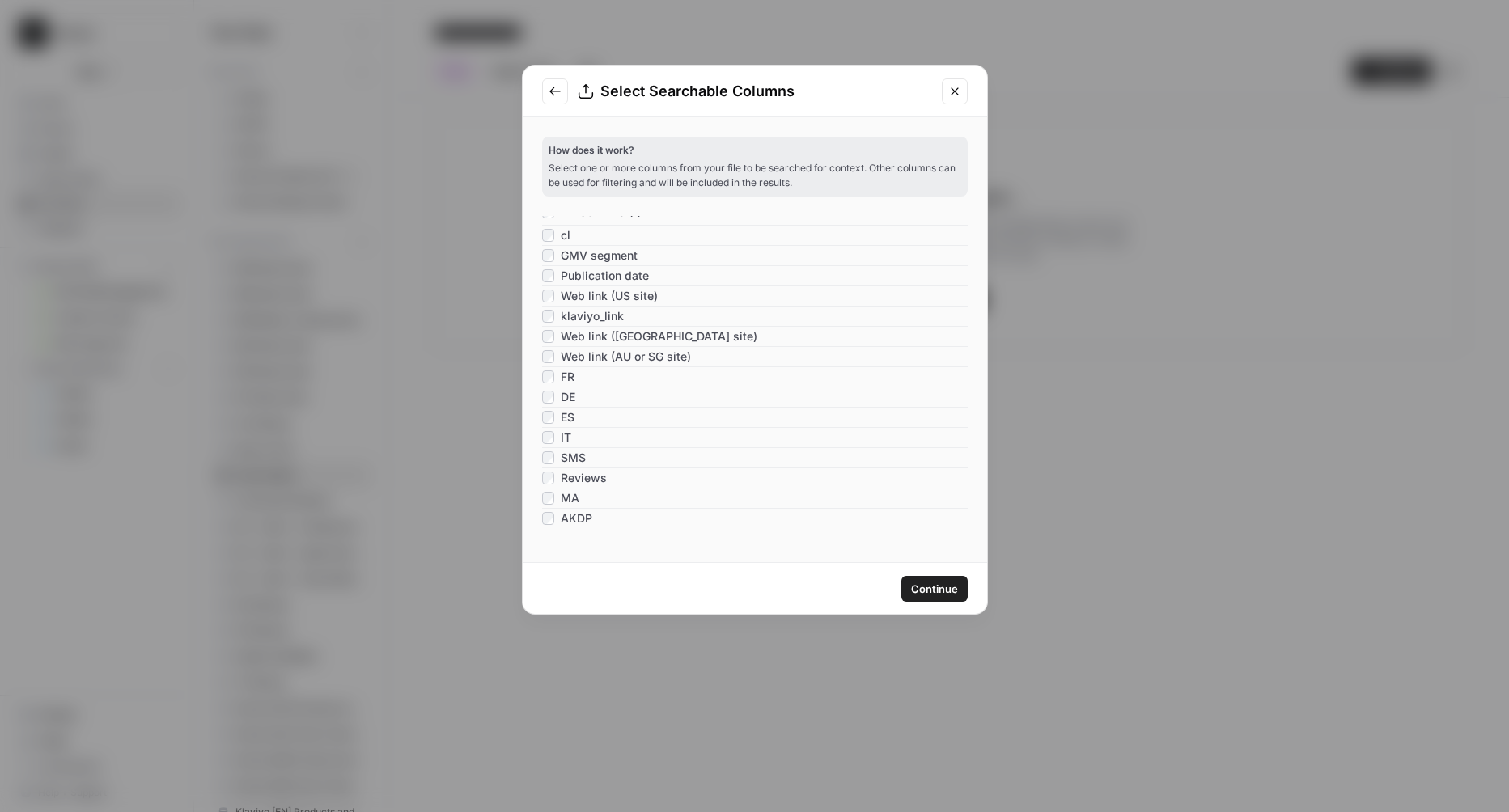
scroll to position [0, 0]
click at [927, 593] on span "Continue" at bounding box center [934, 589] width 47 height 17
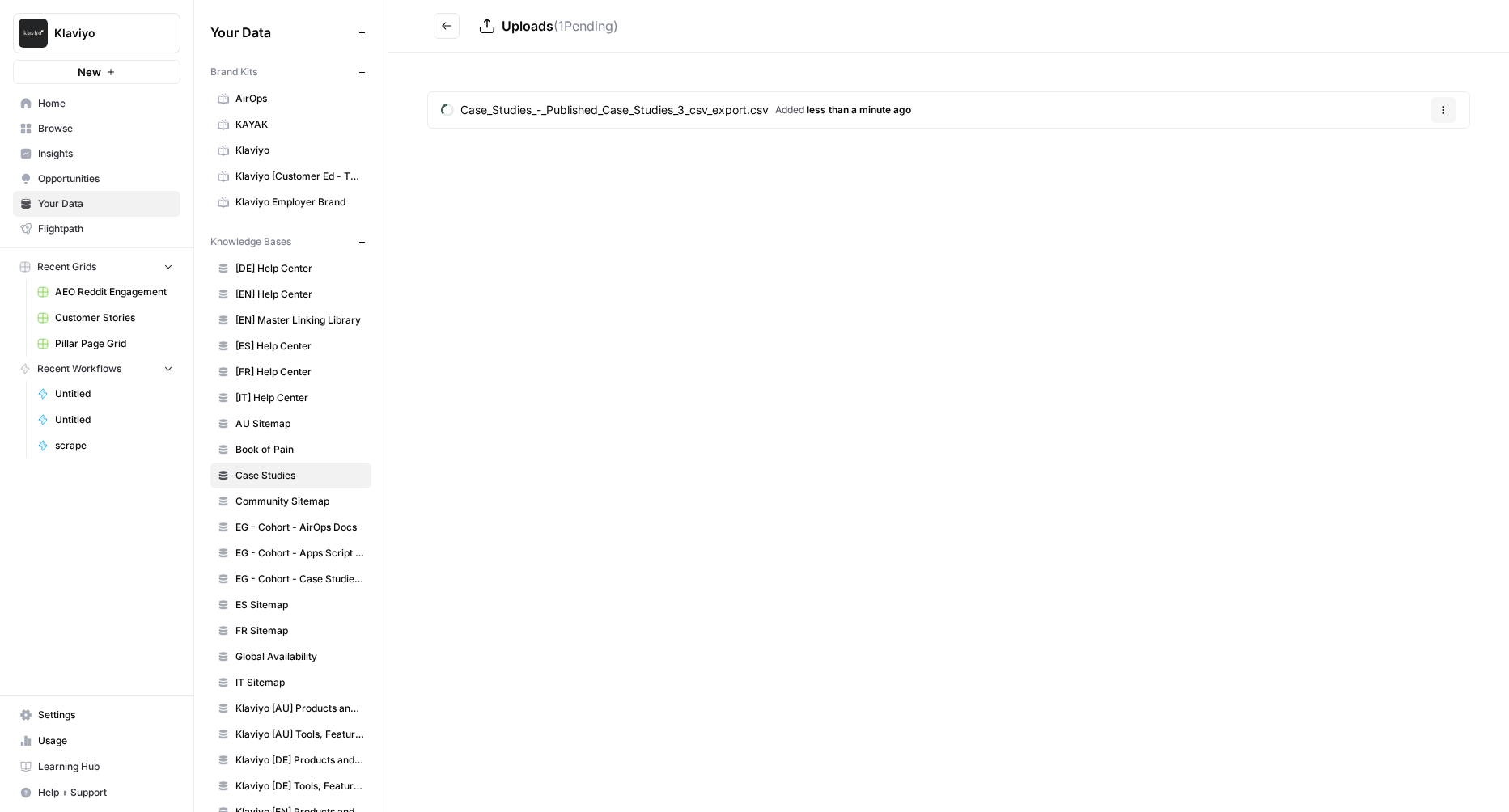
click at [447, 23] on icon "Go back" at bounding box center [446, 25] width 11 height 11
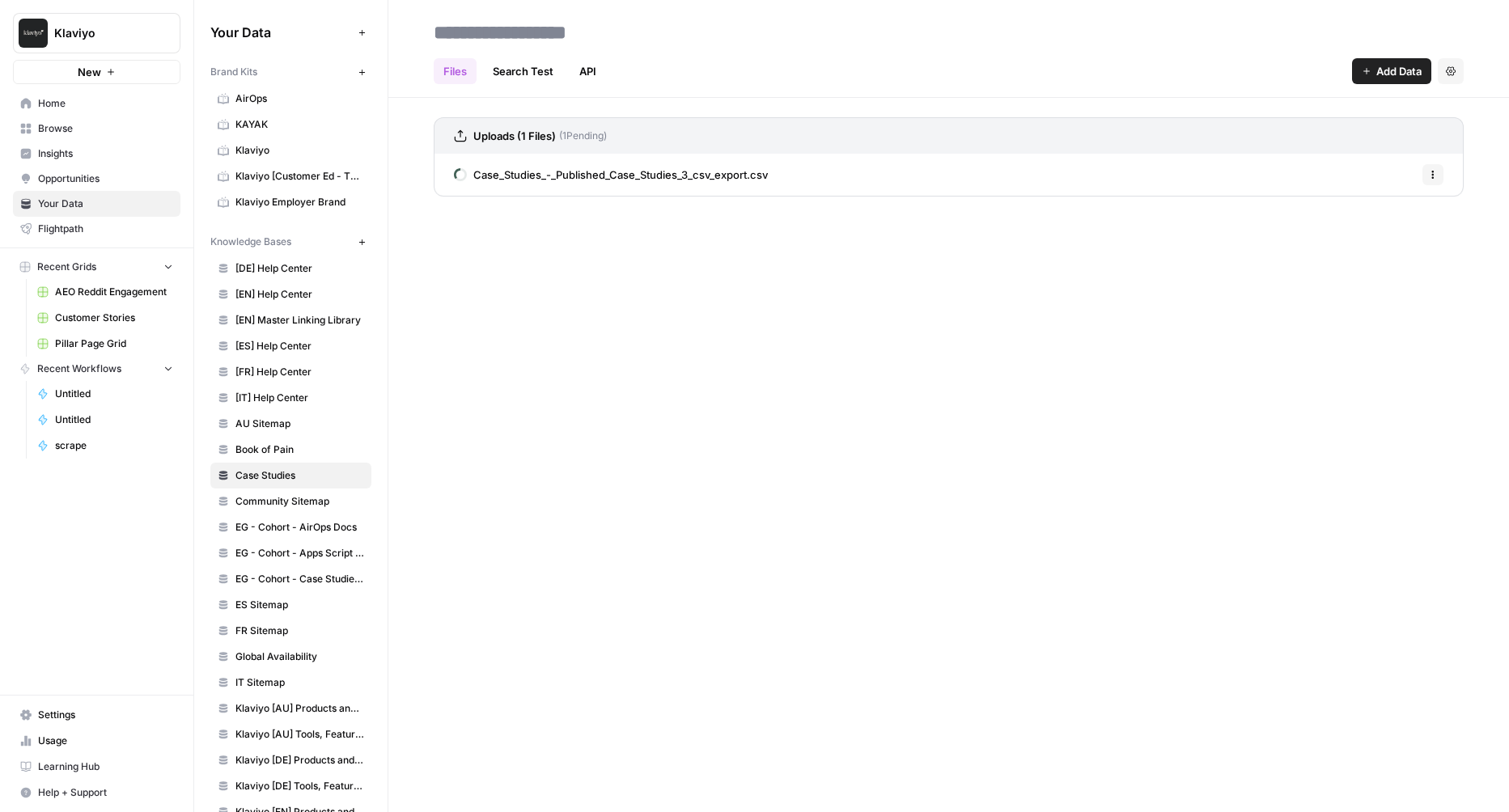
click at [301, 416] on span "AU Sitemap" at bounding box center [300, 423] width 129 height 15
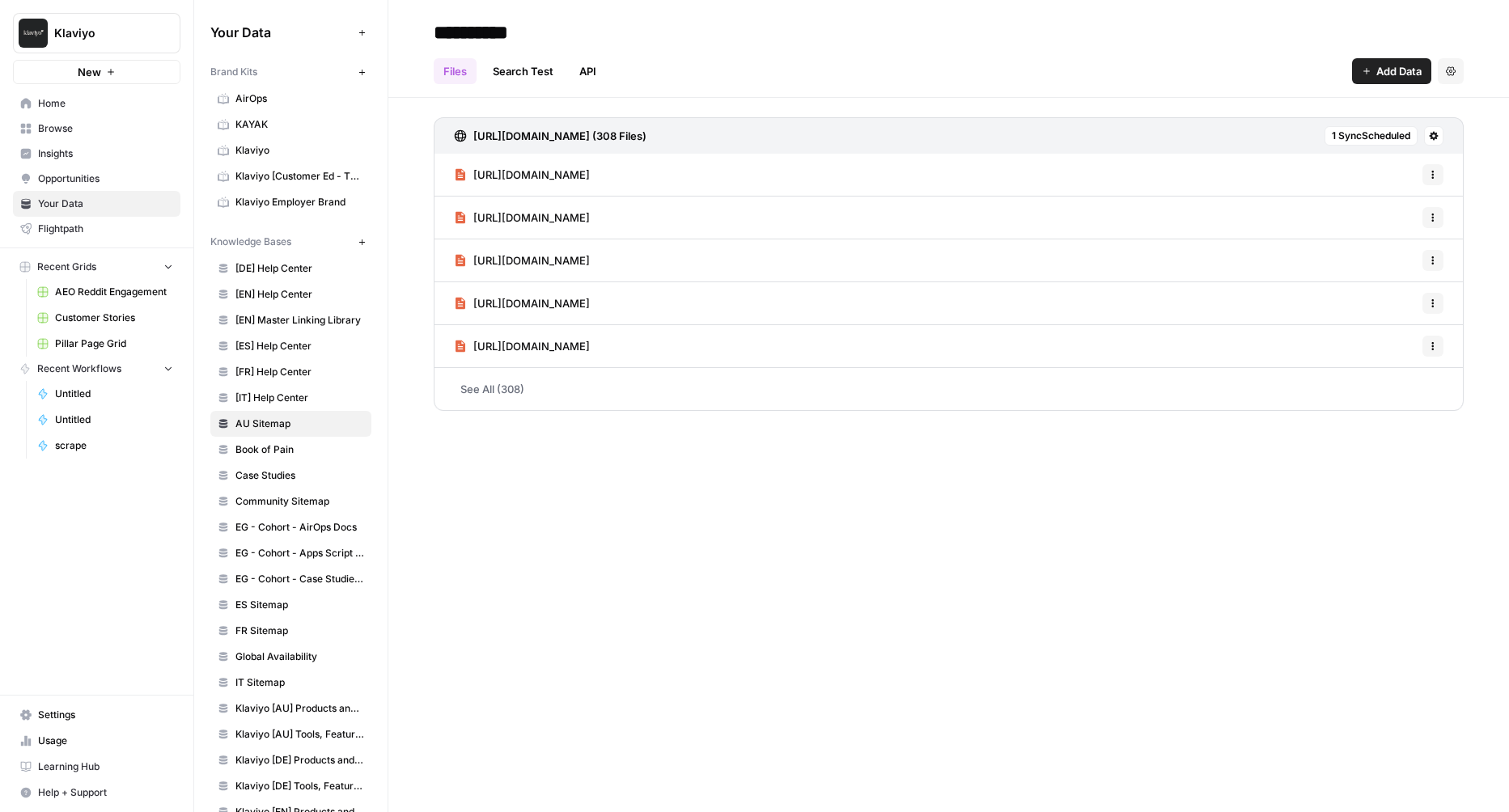
click at [290, 469] on span "Case Studies" at bounding box center [300, 476] width 129 height 15
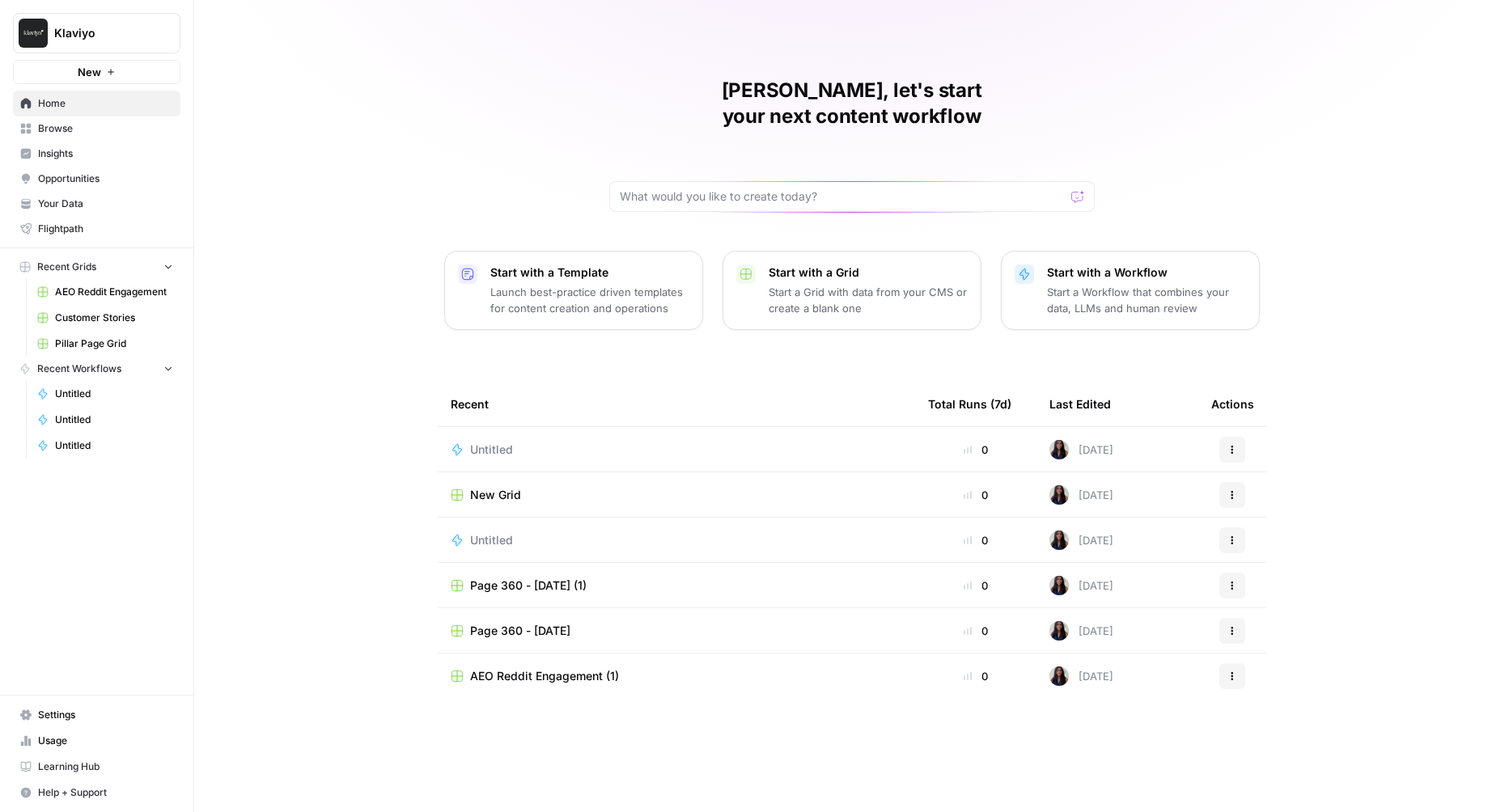
click at [42, 717] on span "Settings" at bounding box center [105, 715] width 135 height 15
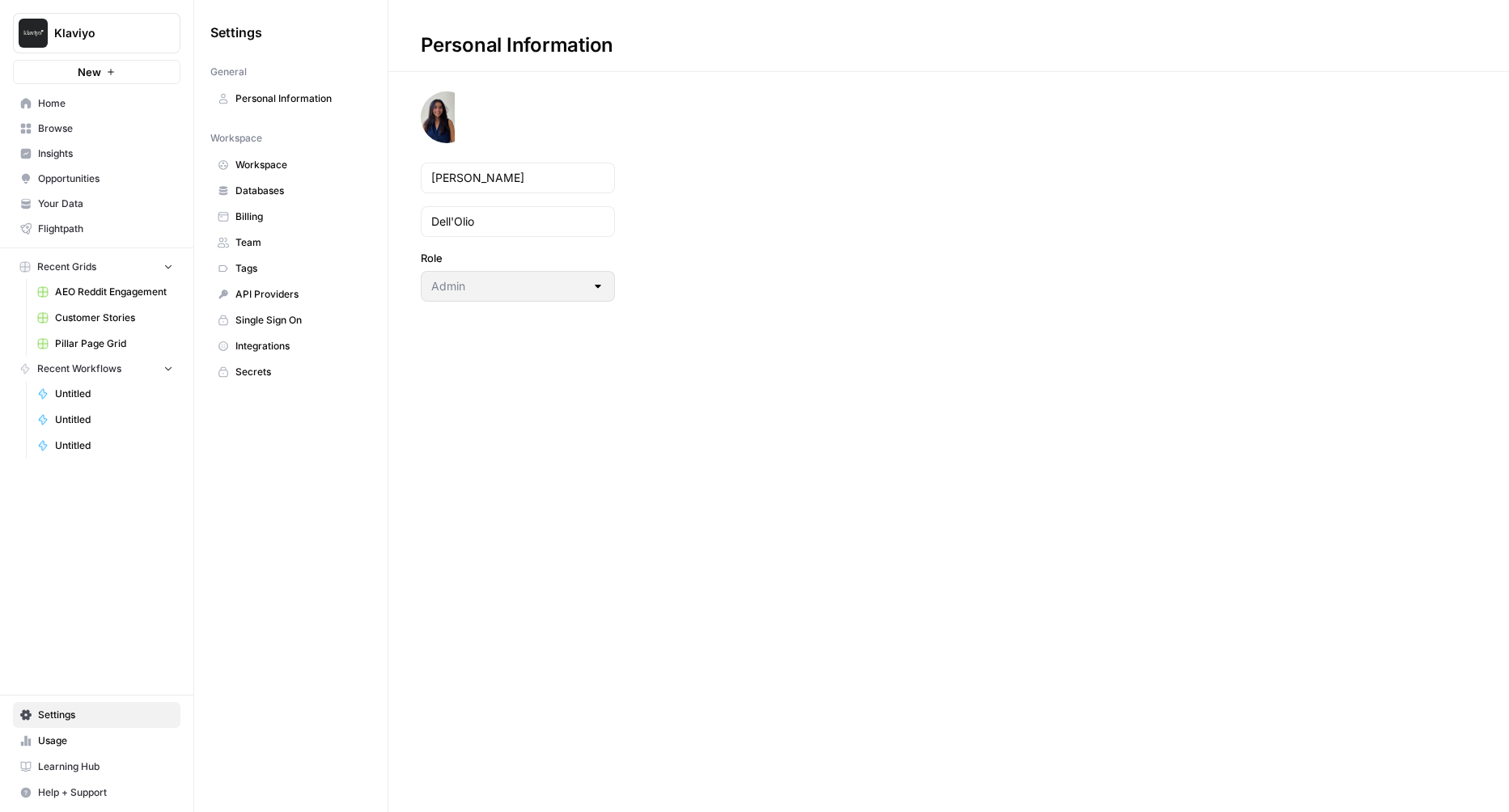
click at [292, 247] on link "Team" at bounding box center [290, 243] width 161 height 26
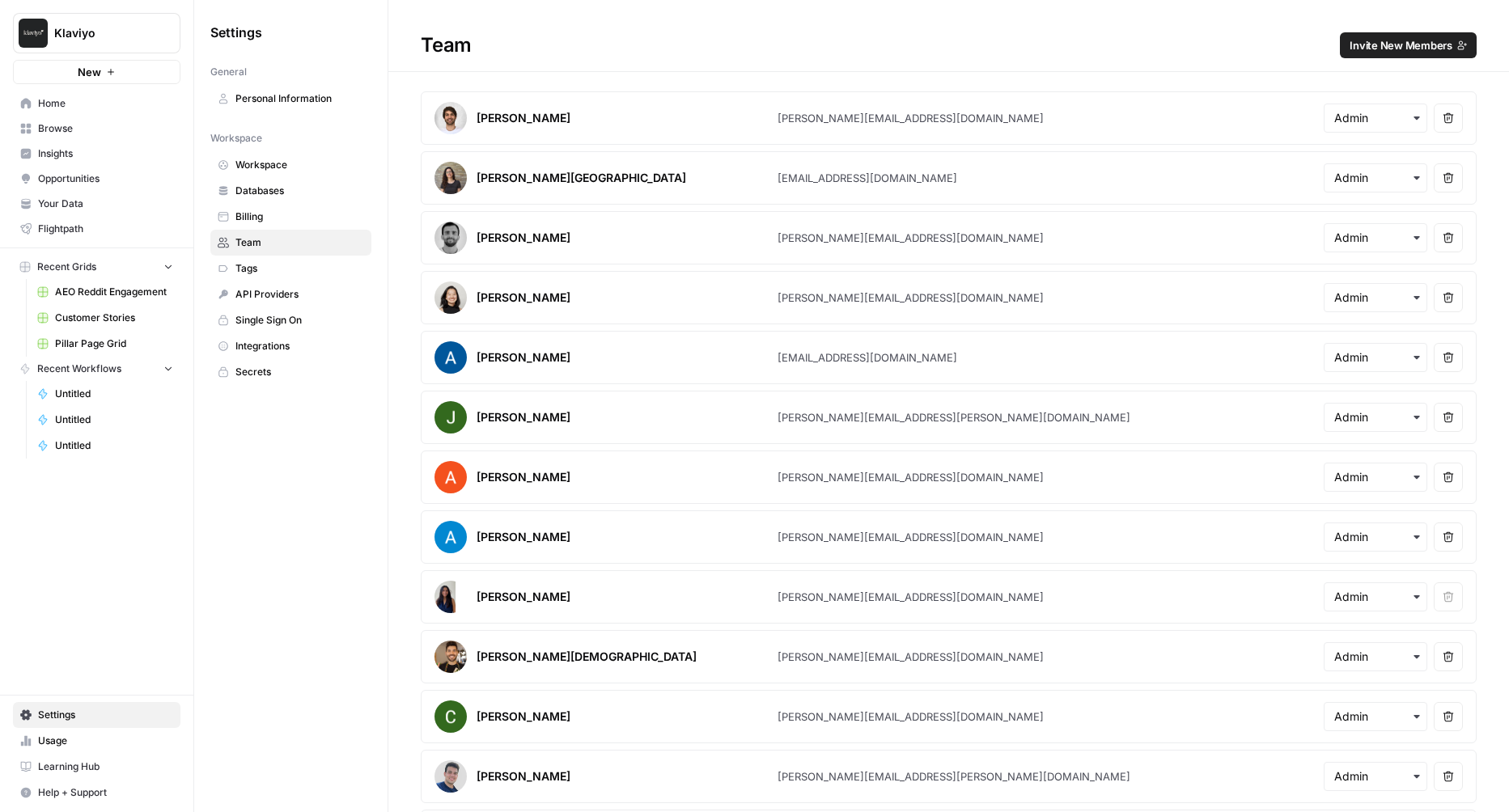
click at [1425, 37] on button "Invite New Members" at bounding box center [1407, 45] width 137 height 26
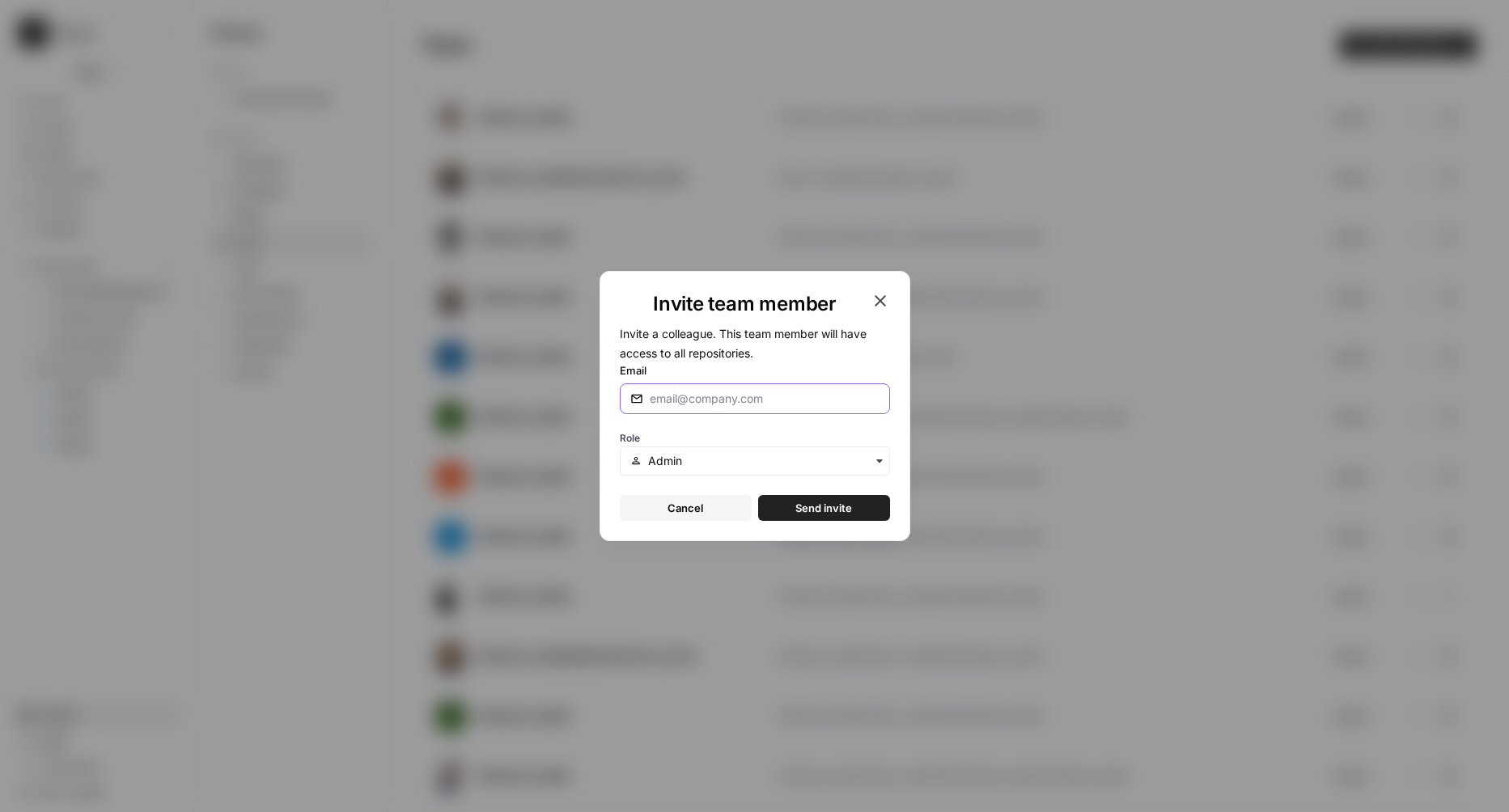
click at [821, 394] on input "Email" at bounding box center [765, 398] width 230 height 17
type input "zoe@airops.com"
click at [758, 495] on button "Send invite" at bounding box center [825, 508] width 132 height 26
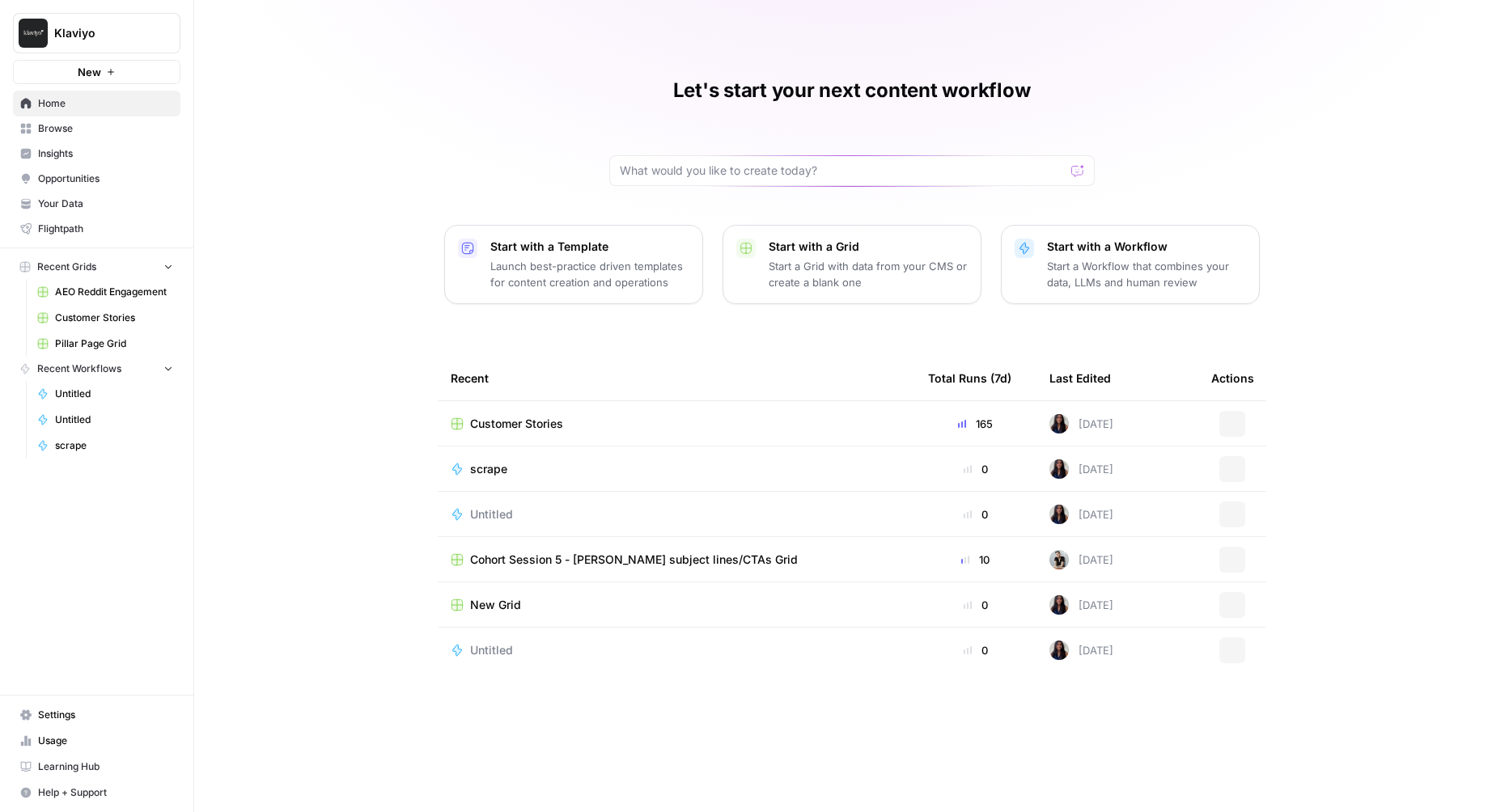
click at [115, 43] on button "Klaviyo" at bounding box center [97, 33] width 168 height 41
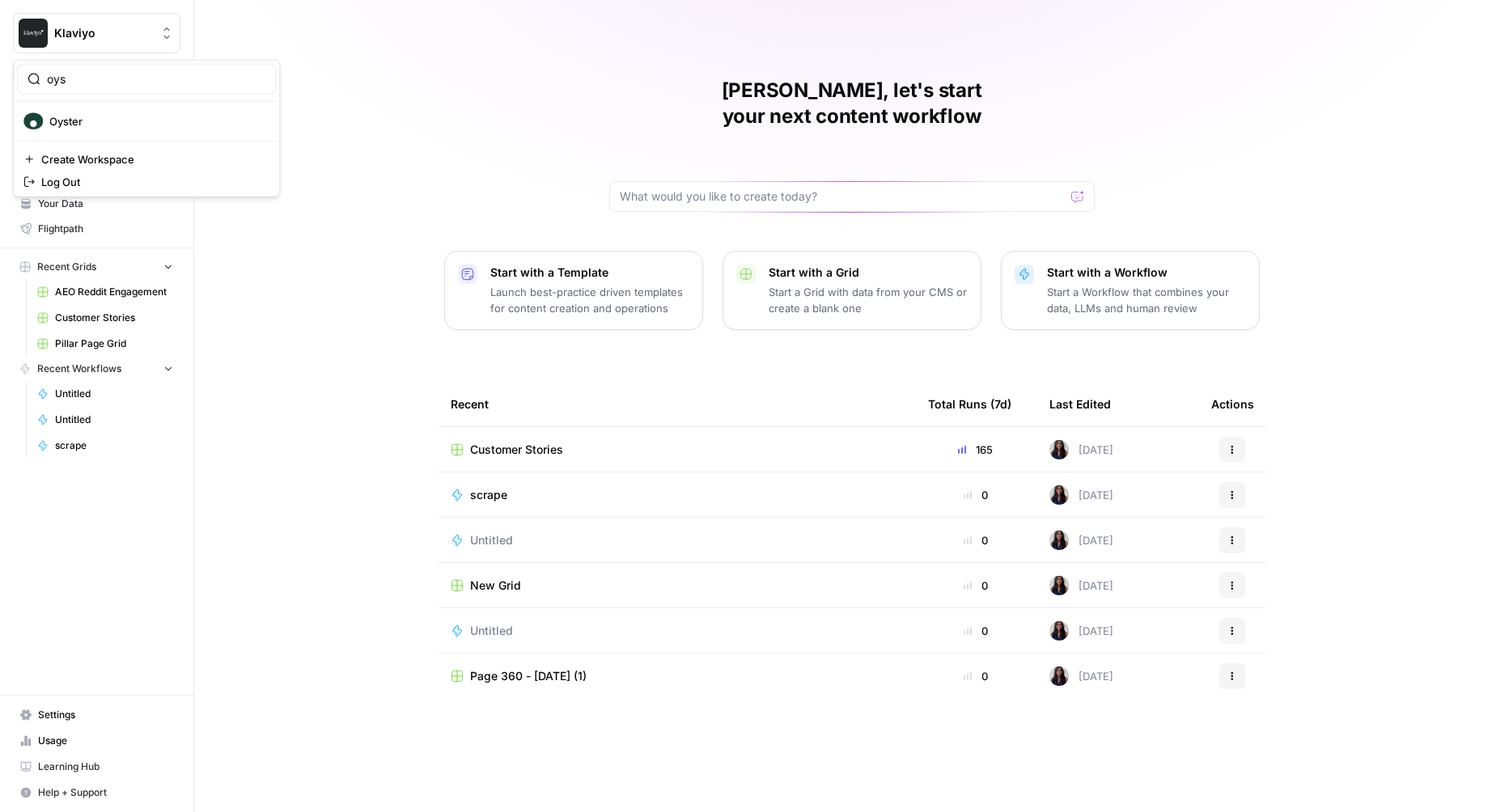
type input "oys"
click at [110, 127] on span "Oyster" at bounding box center [157, 121] width 214 height 17
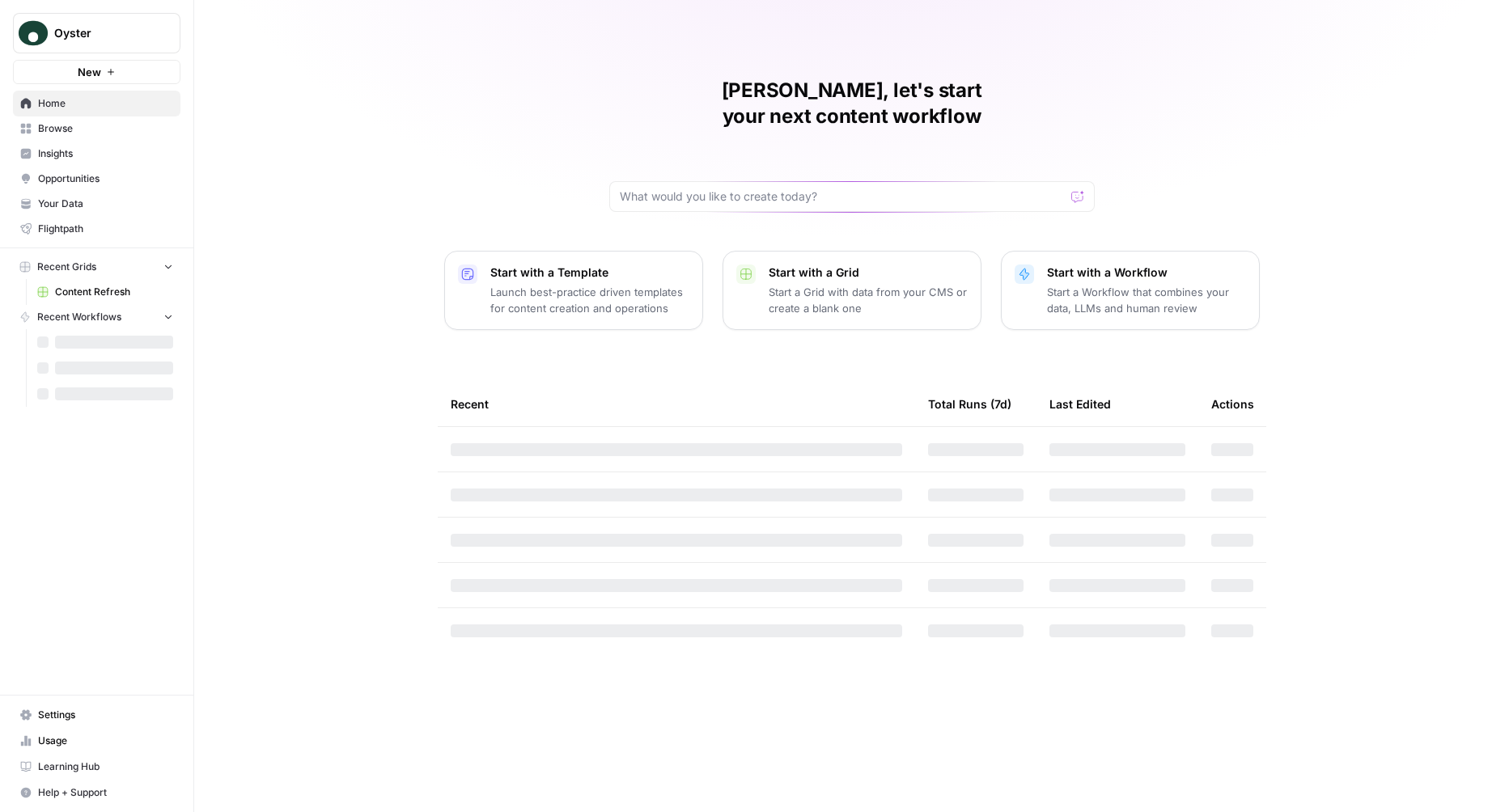
click at [108, 138] on link "Browse" at bounding box center [97, 129] width 168 height 26
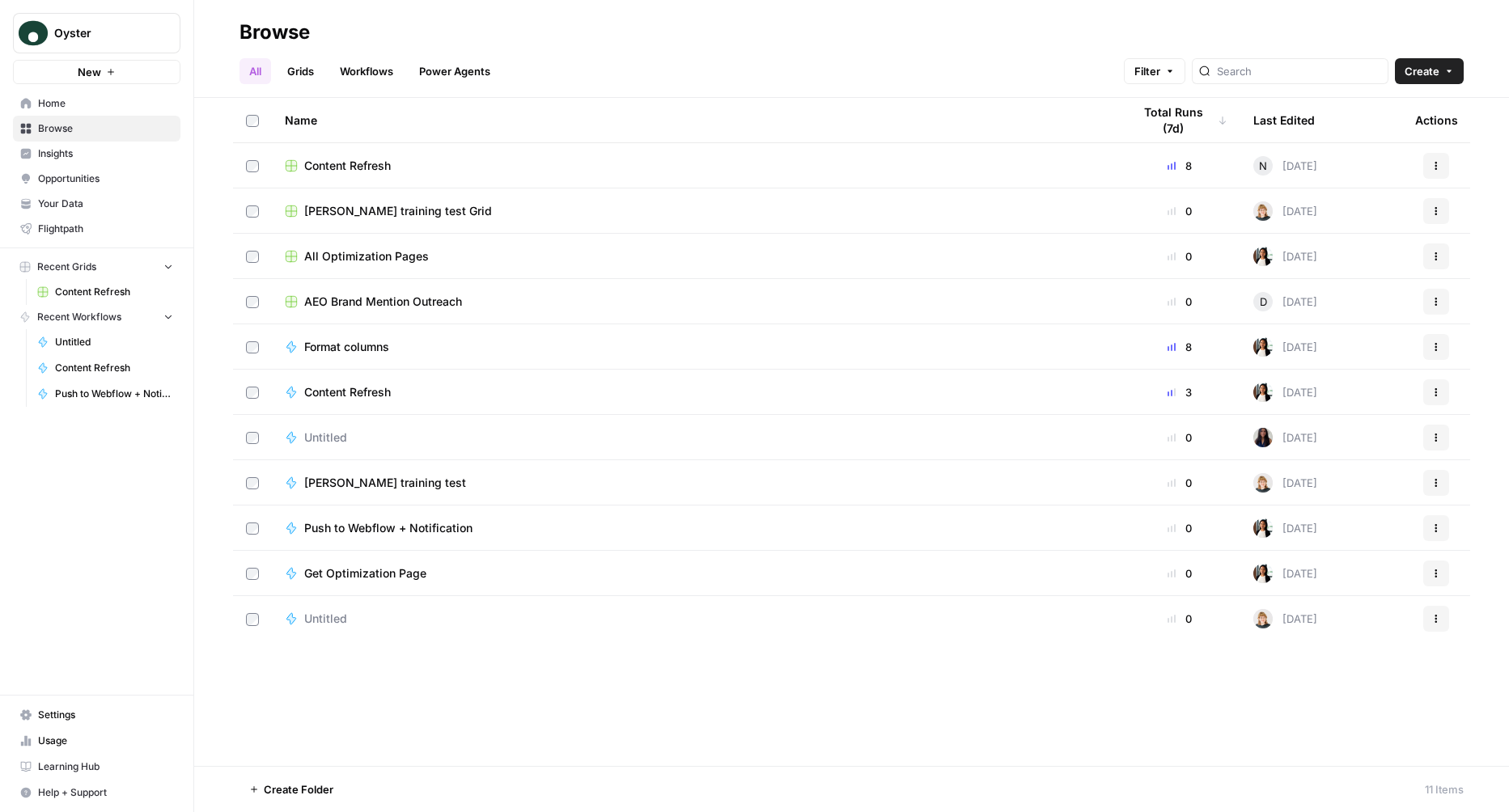
click at [354, 166] on span "Content Refresh" at bounding box center [348, 165] width 87 height 17
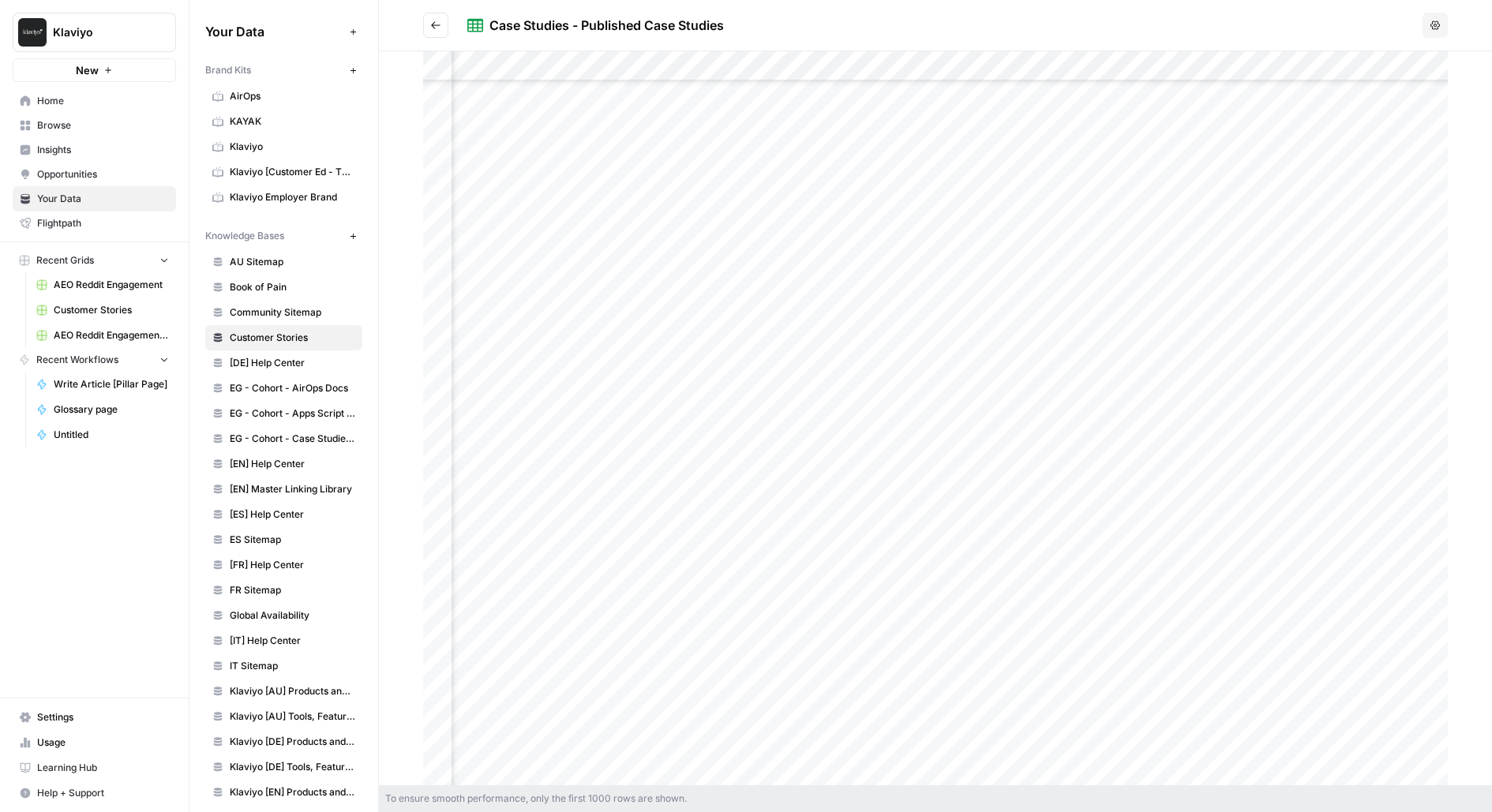
scroll to position [317, 515]
